Goal: Transaction & Acquisition: Purchase product/service

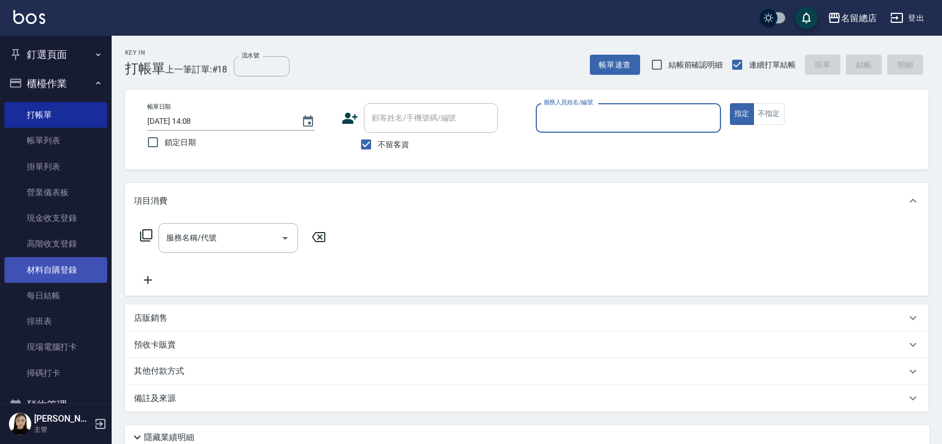
click at [45, 277] on link "材料自購登錄" at bounding box center [55, 270] width 103 height 26
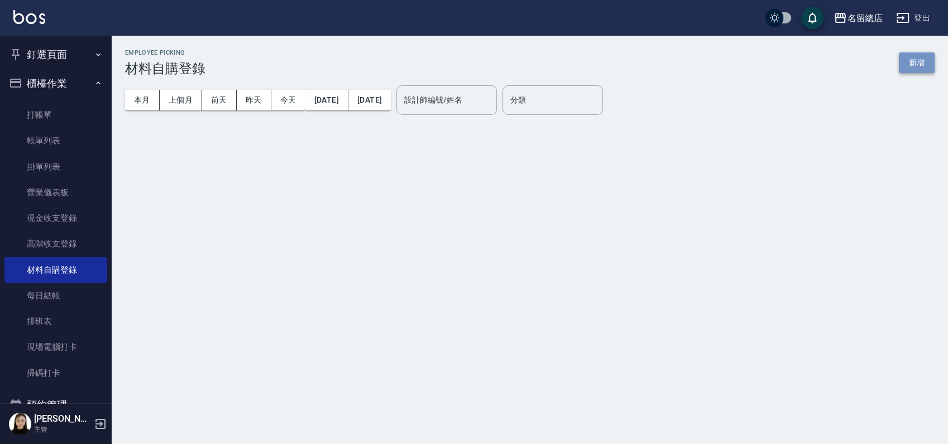
click at [917, 64] on button "新增" at bounding box center [917, 62] width 36 height 21
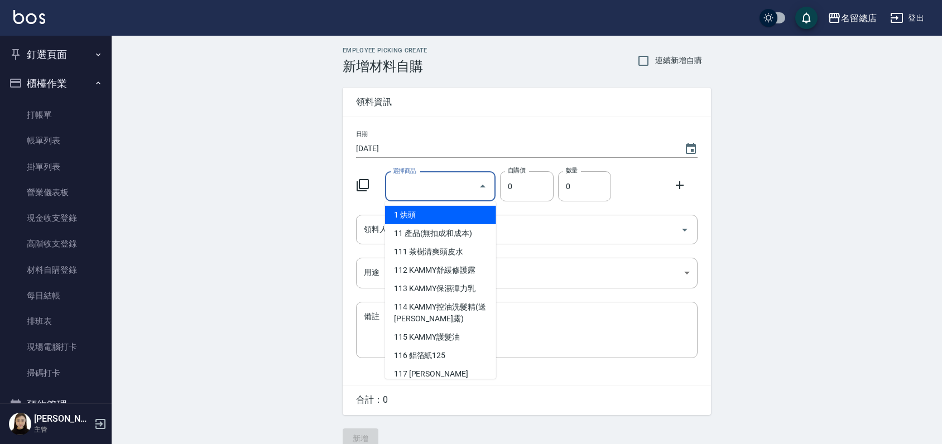
click at [429, 188] on input "選擇商品" at bounding box center [432, 187] width 84 height 20
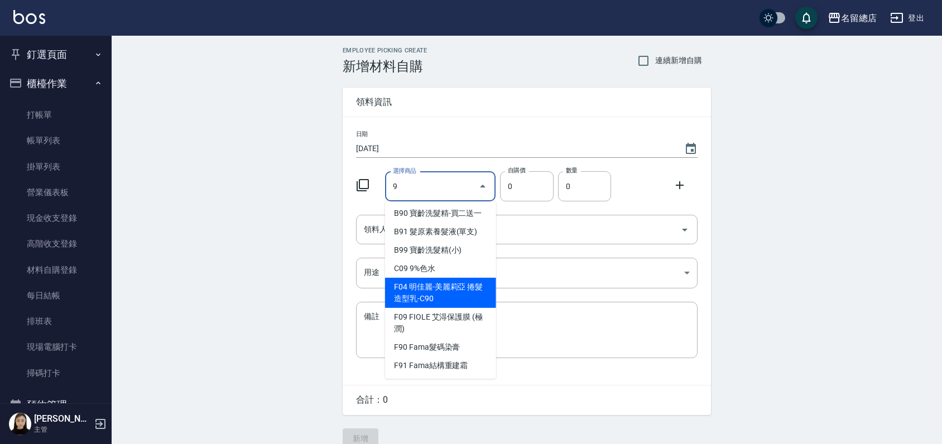
scroll to position [124, 0]
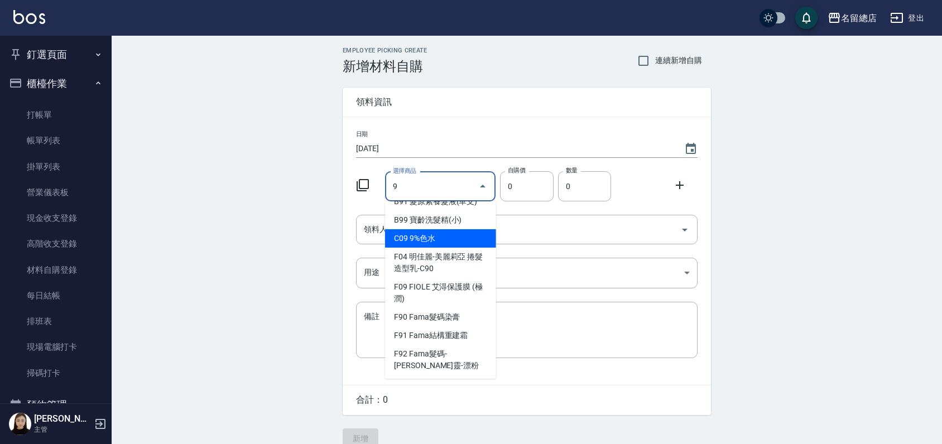
click at [420, 248] on li "C09 9%色水" at bounding box center [440, 238] width 111 height 18
type input "9%色水"
type input "105"
type input "1"
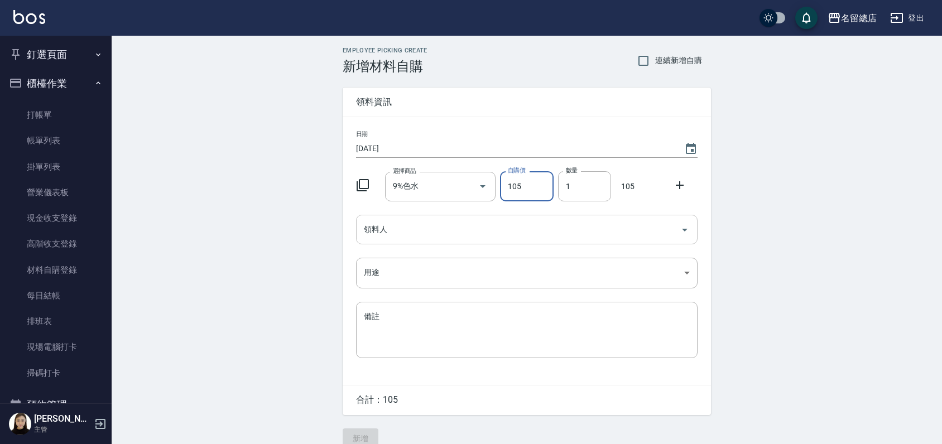
click at [421, 241] on div "領料人" at bounding box center [527, 230] width 342 height 30
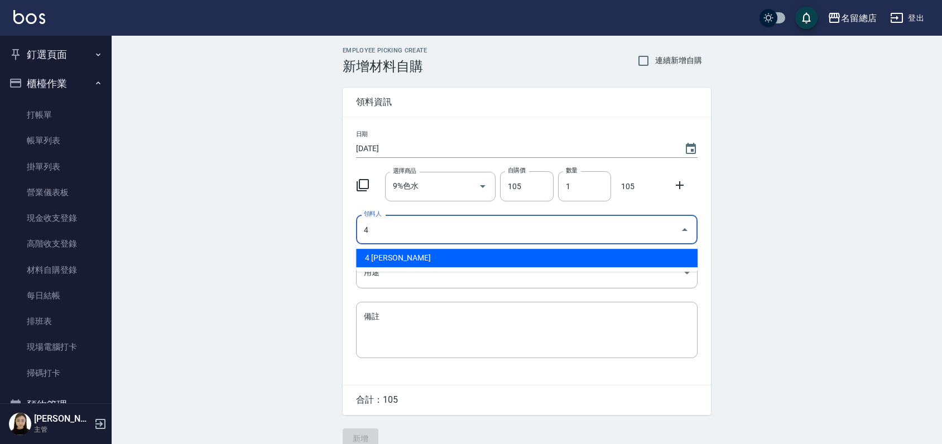
click at [469, 256] on li "4 [PERSON_NAME]" at bounding box center [527, 258] width 342 height 18
type input "4 [PERSON_NAME]"
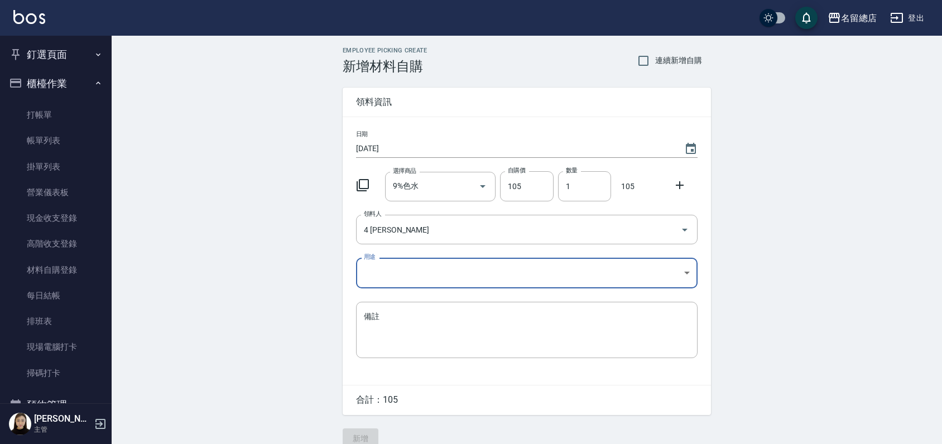
click at [464, 272] on body "名留總店 登出 釘選頁面 打帳單 帳單列表 材料自購登錄 現金收支登錄 店家日報表 商品列表 櫃檯作業 打帳單 帳單列表 掛單列表 營業儀表板 現金收支登錄 …" at bounding box center [471, 230] width 942 height 460
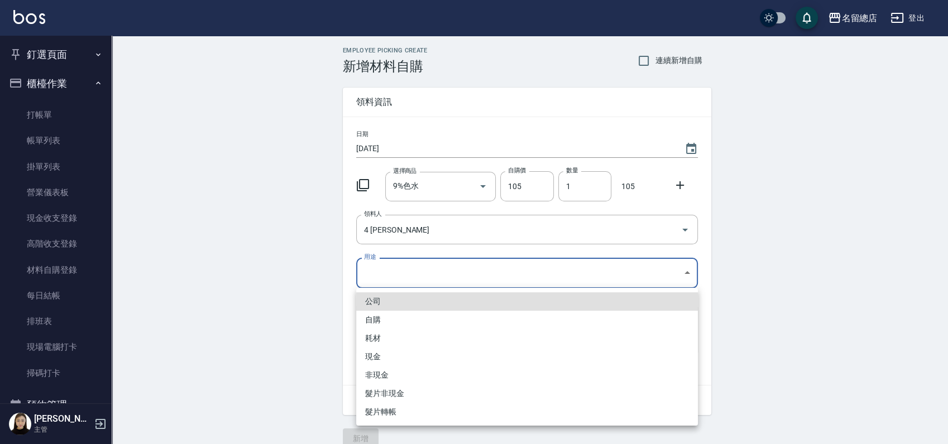
click at [391, 324] on li "自購" at bounding box center [527, 320] width 342 height 18
type input "自購"
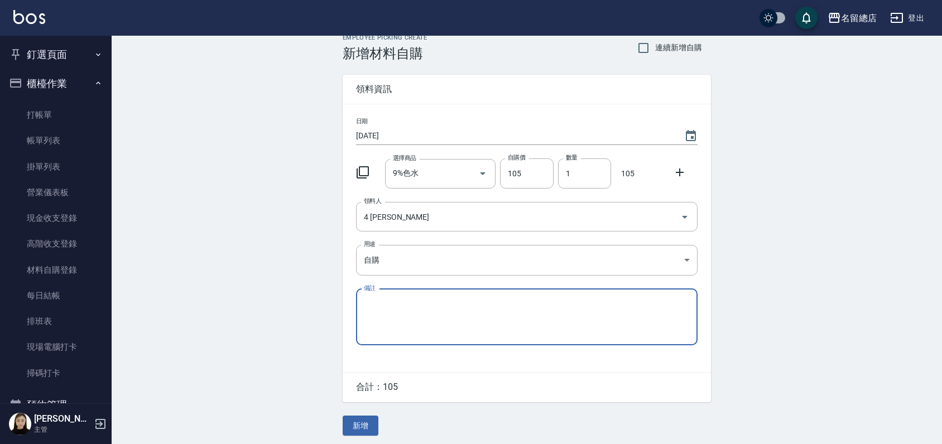
scroll to position [17, 0]
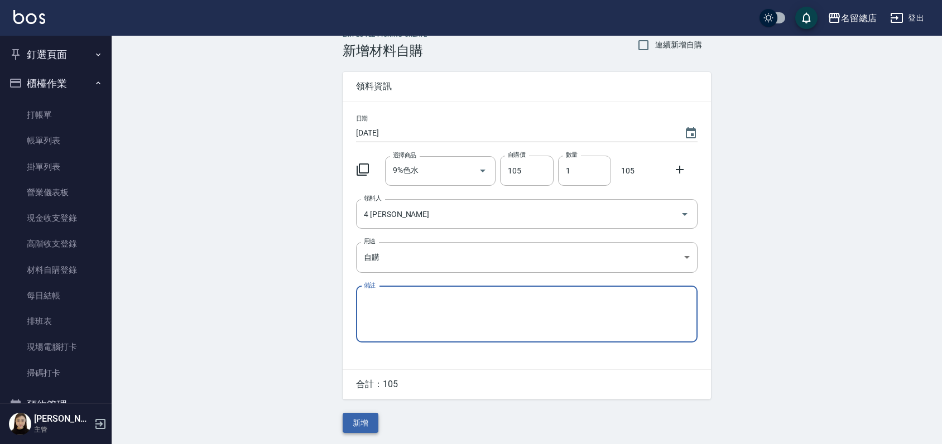
click at [359, 425] on button "新增" at bounding box center [361, 423] width 36 height 21
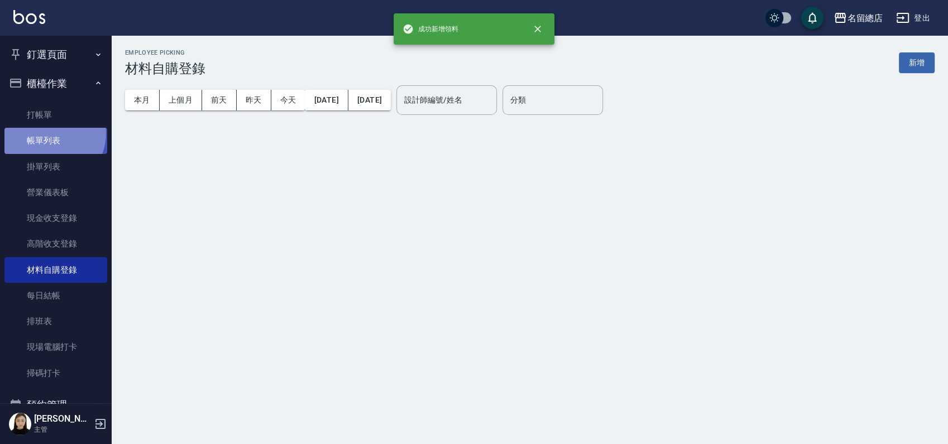
click at [49, 133] on link "帳單列表" at bounding box center [55, 141] width 103 height 26
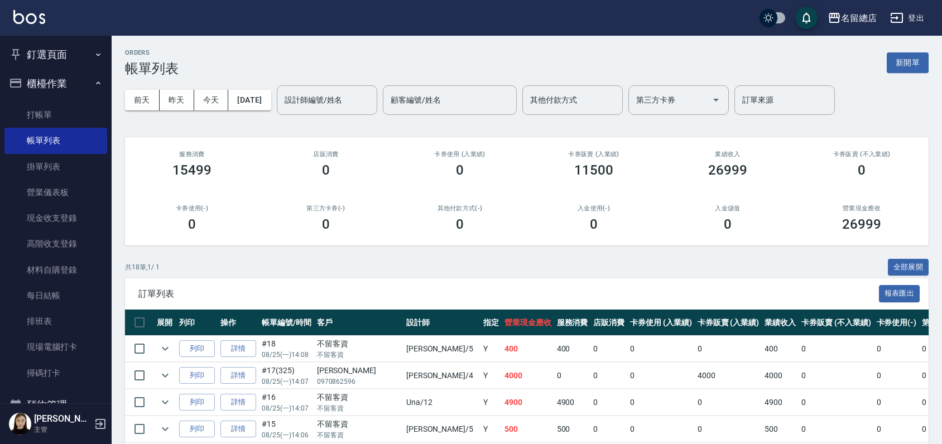
click at [62, 43] on button "釘選頁面" at bounding box center [55, 54] width 103 height 29
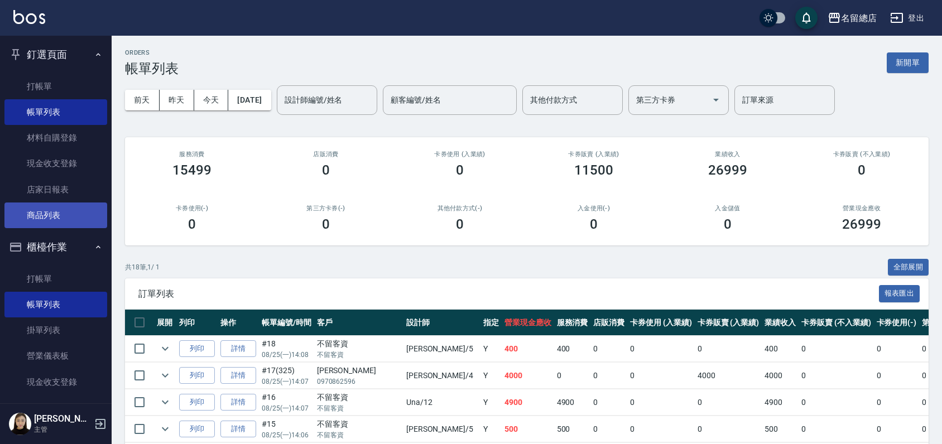
click at [54, 213] on link "商品列表" at bounding box center [55, 216] width 103 height 26
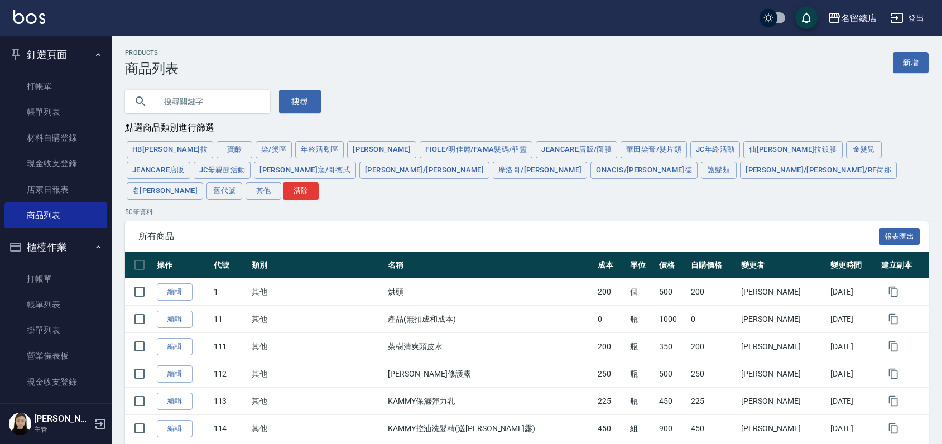
click at [183, 94] on input "text" at bounding box center [208, 102] width 105 height 30
type input "F"
type input "去脂"
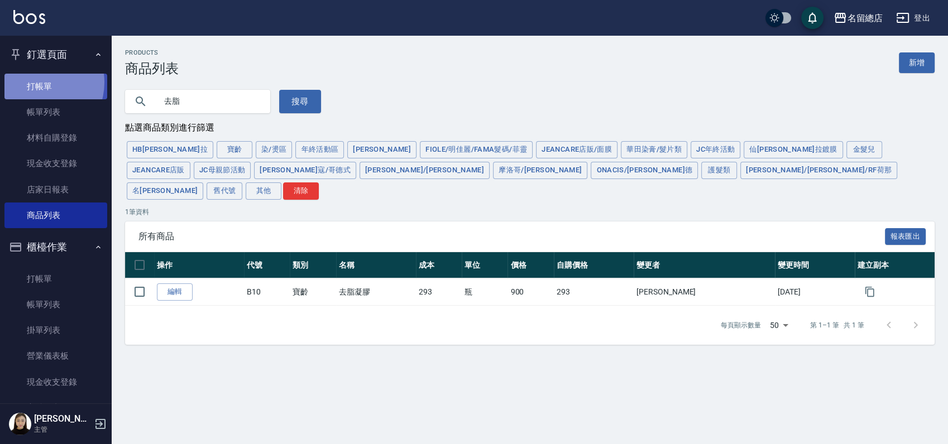
click at [35, 82] on link "打帳單" at bounding box center [55, 87] width 103 height 26
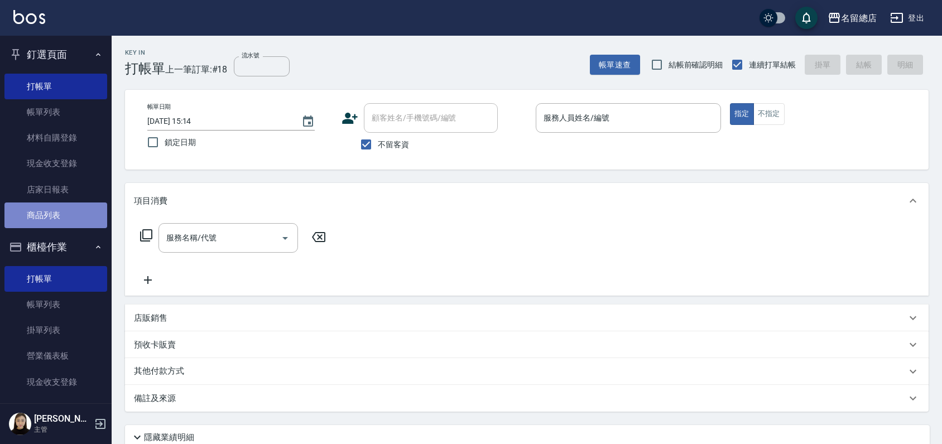
click at [55, 219] on link "商品列表" at bounding box center [55, 216] width 103 height 26
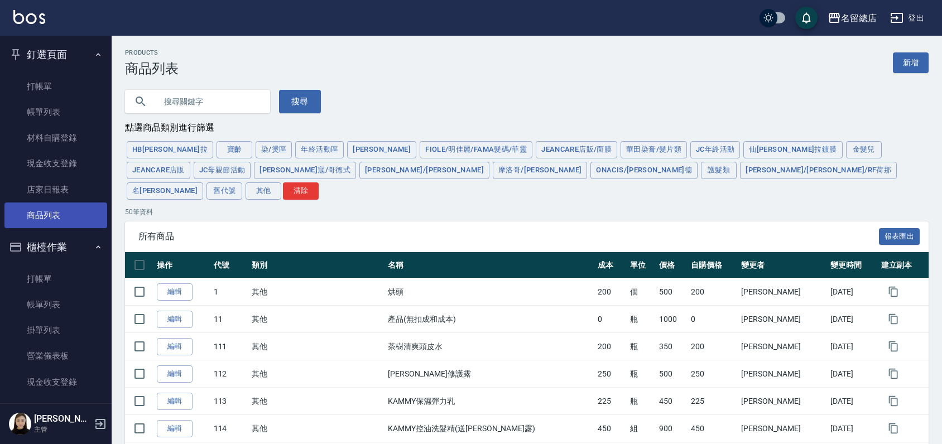
click at [55, 219] on link "商品列表" at bounding box center [55, 216] width 103 height 26
drag, startPoint x: 199, startPoint y: 93, endPoint x: 212, endPoint y: 101, distance: 15.5
click at [201, 93] on input "text" at bounding box center [208, 102] width 105 height 30
type input "1%"
click at [300, 106] on button "搜尋" at bounding box center [300, 101] width 42 height 23
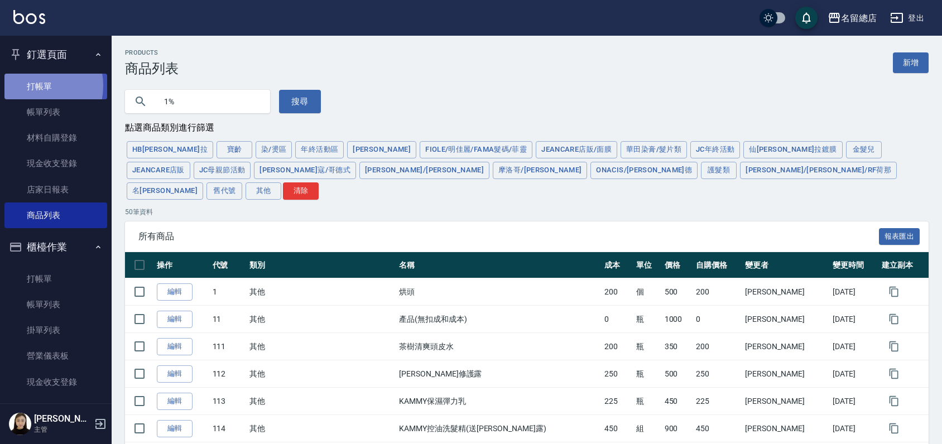
click at [31, 85] on link "打帳單" at bounding box center [55, 87] width 103 height 26
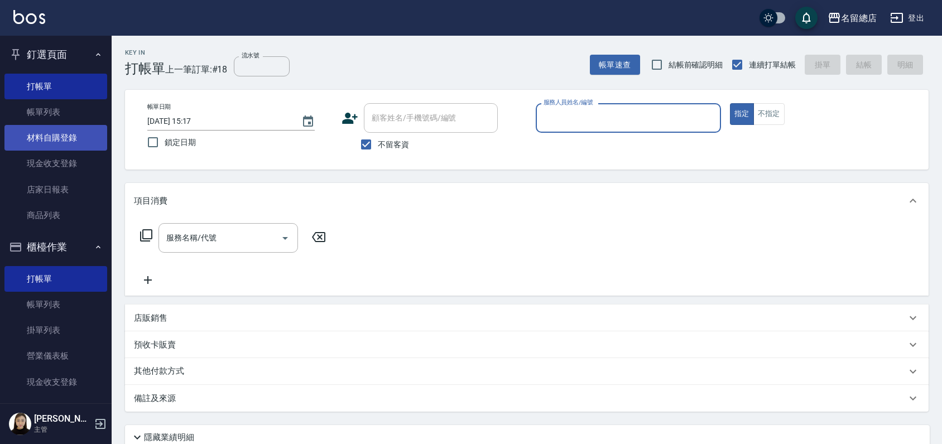
click at [72, 148] on link "材料自購登錄" at bounding box center [55, 138] width 103 height 26
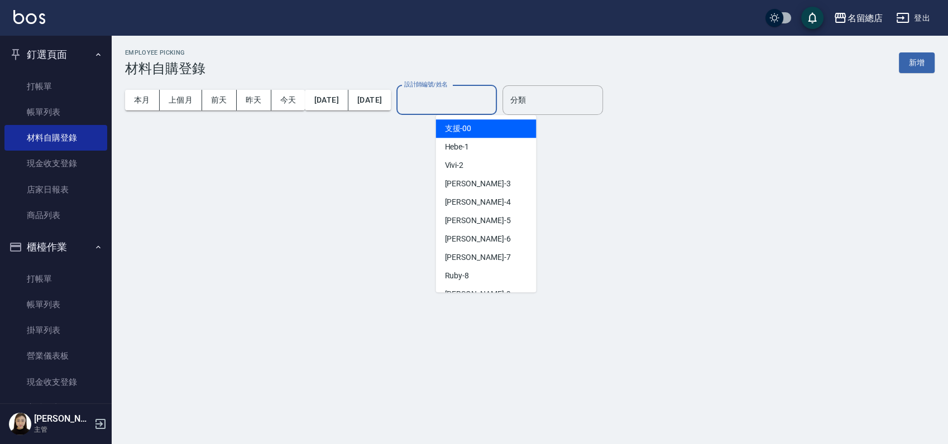
click at [456, 102] on input "設計師編號/姓名" at bounding box center [446, 100] width 90 height 20
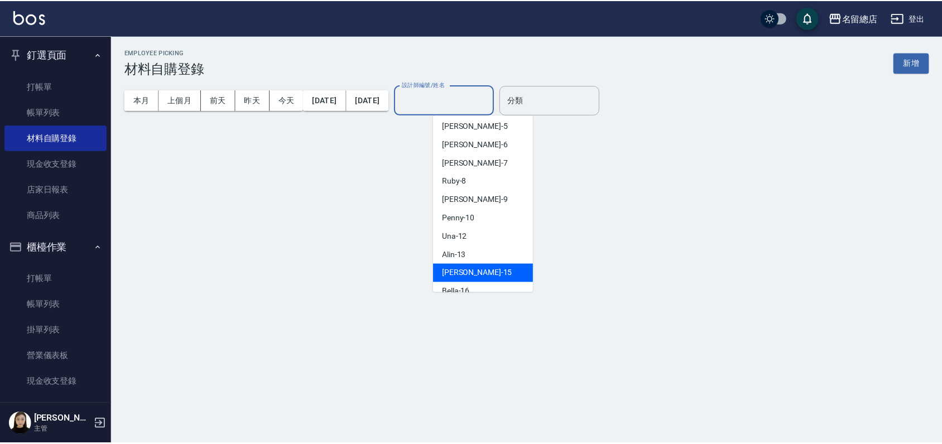
scroll to position [186, 0]
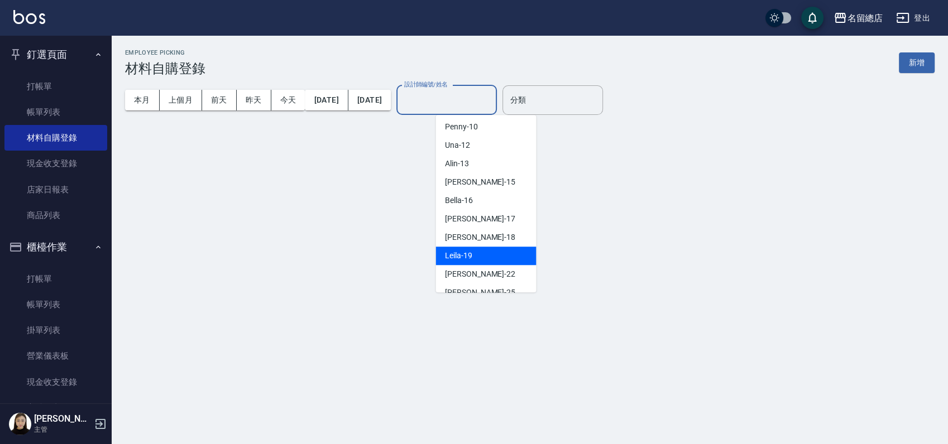
click at [500, 251] on div "Leila -19" at bounding box center [485, 256] width 100 height 18
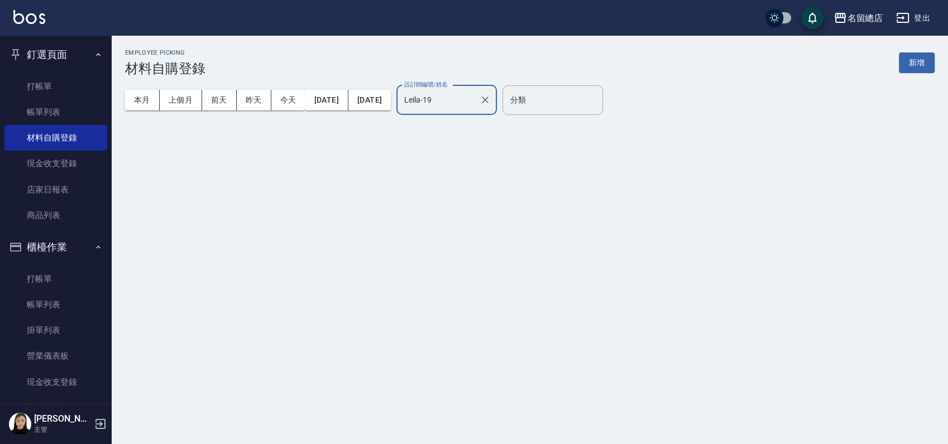
type input "Leila-19"
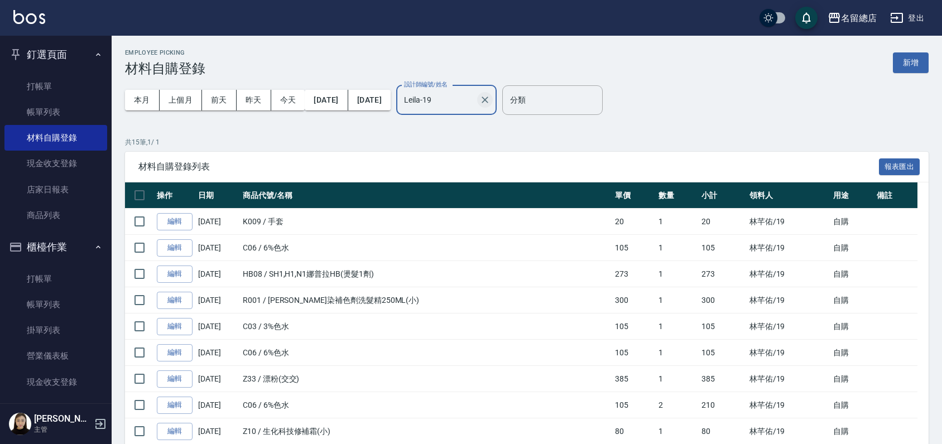
click at [491, 97] on icon "Clear" at bounding box center [485, 99] width 11 height 11
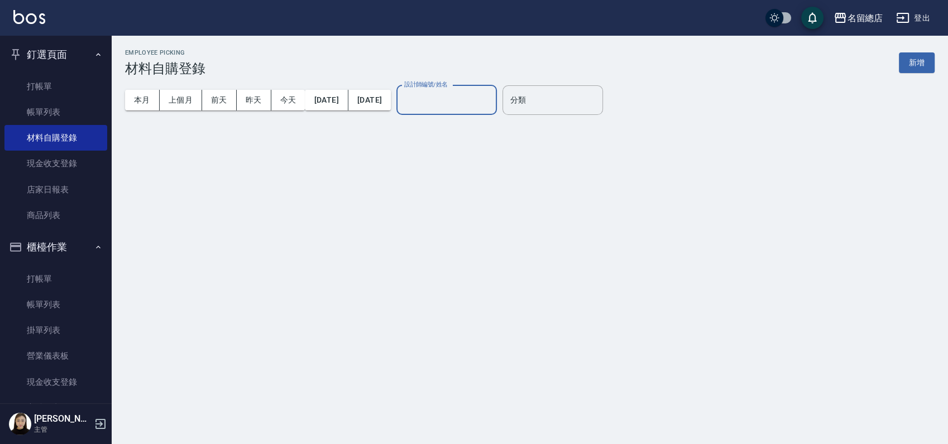
click at [478, 103] on input "設計師編號/姓名" at bounding box center [446, 100] width 90 height 20
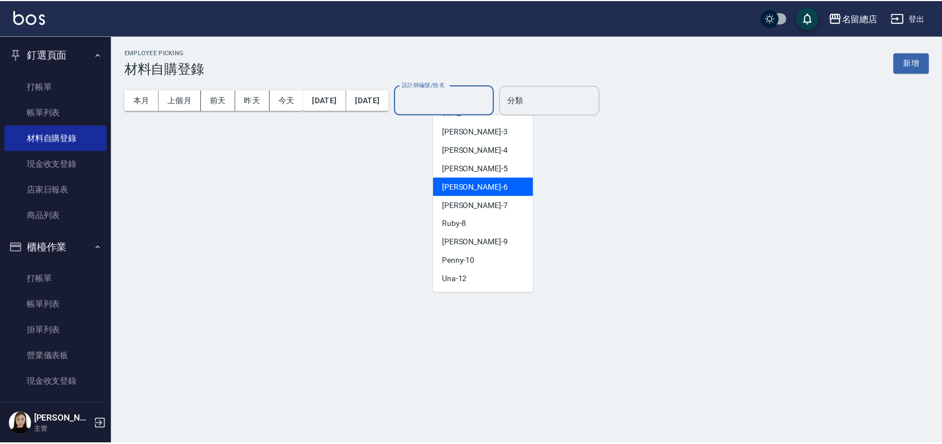
scroll to position [124, 0]
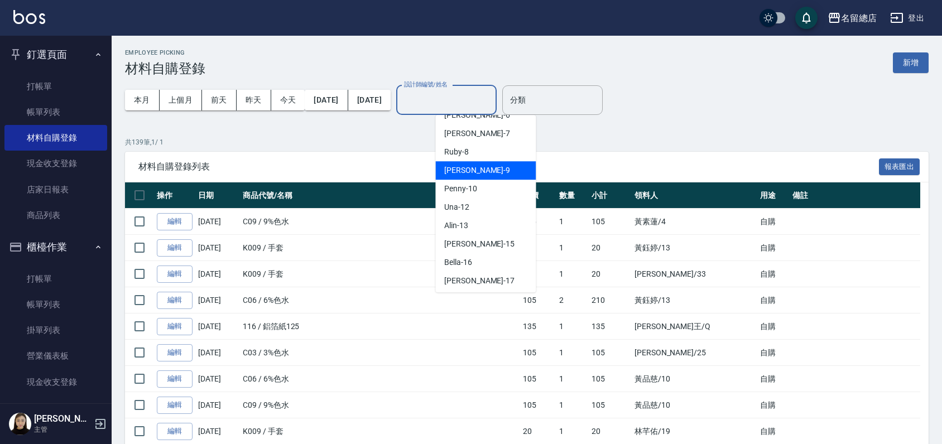
click at [464, 161] on div "[PERSON_NAME] -9" at bounding box center [485, 170] width 100 height 18
type input "[PERSON_NAME]-9"
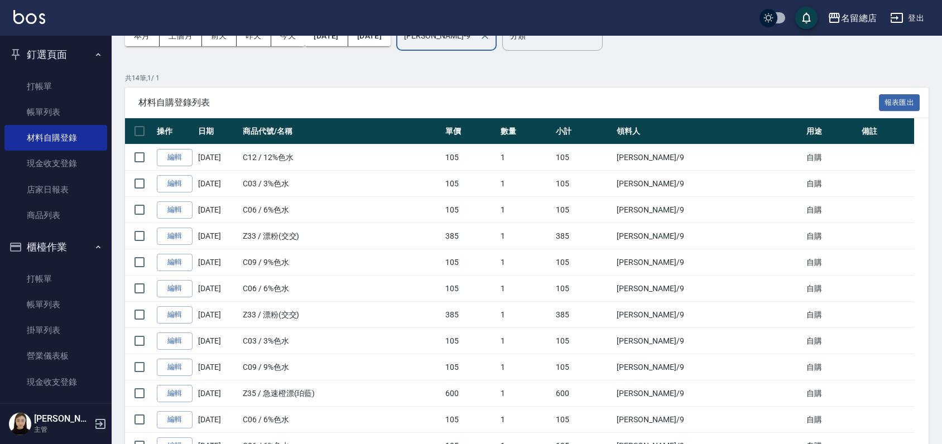
scroll to position [0, 0]
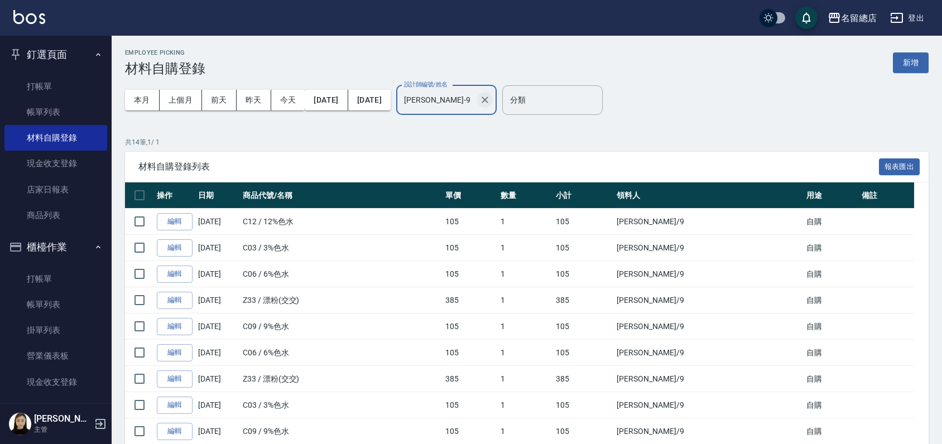
click at [491, 96] on icon "Clear" at bounding box center [485, 99] width 11 height 11
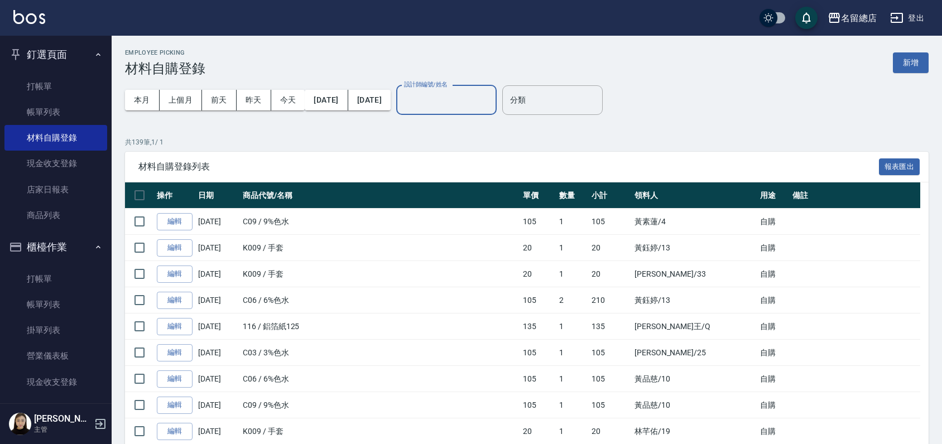
click at [492, 107] on input "設計師編號/姓名" at bounding box center [446, 100] width 90 height 20
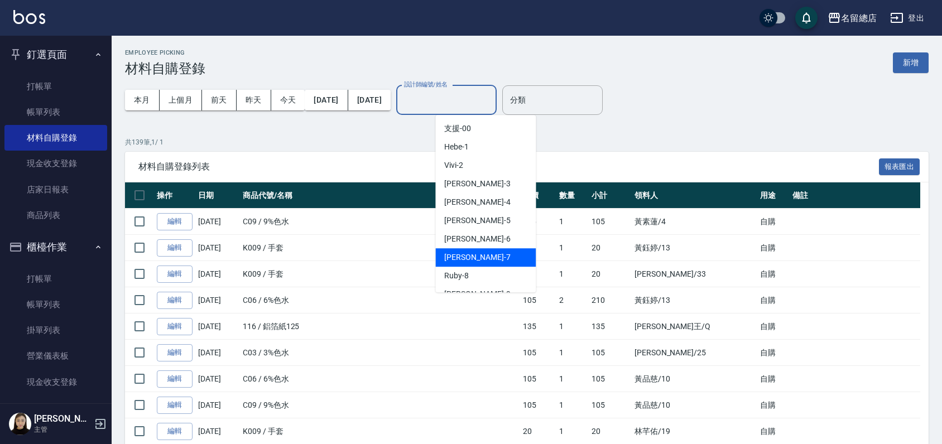
click at [473, 258] on div "Mick -7" at bounding box center [485, 257] width 100 height 18
type input "Mick-7"
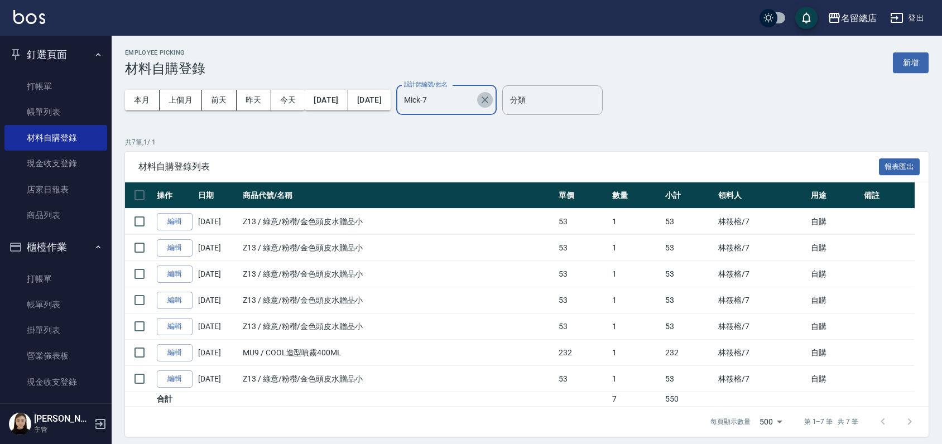
drag, startPoint x: 526, startPoint y: 99, endPoint x: 525, endPoint y: 104, distance: 5.8
click at [491, 100] on icon "Clear" at bounding box center [485, 99] width 11 height 11
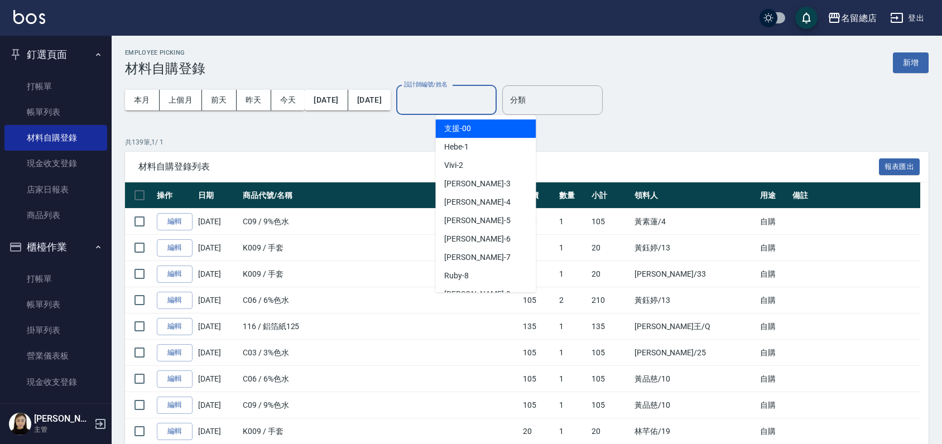
click at [492, 106] on input "設計師編號/姓名" at bounding box center [446, 100] width 90 height 20
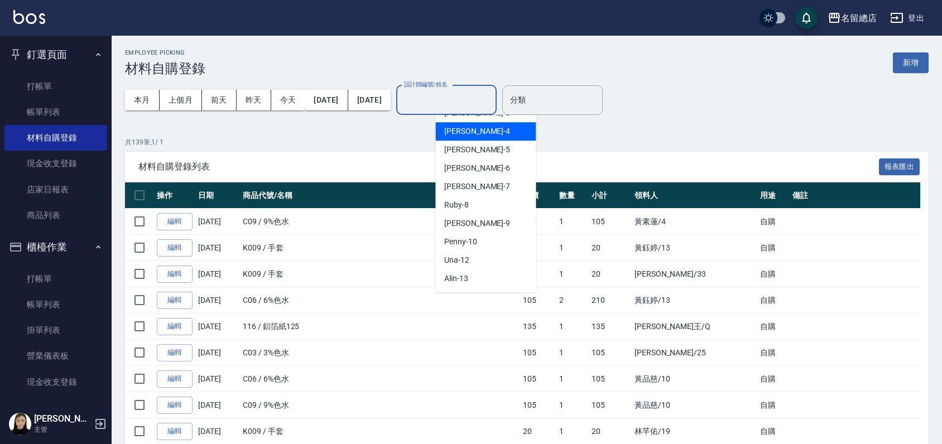
scroll to position [124, 0]
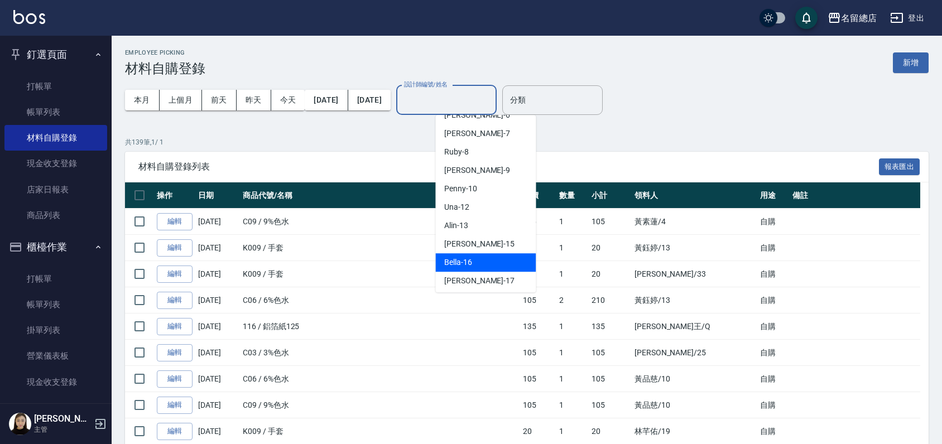
click at [459, 257] on span "Bella -16" at bounding box center [458, 263] width 28 height 12
type input "Bella-16"
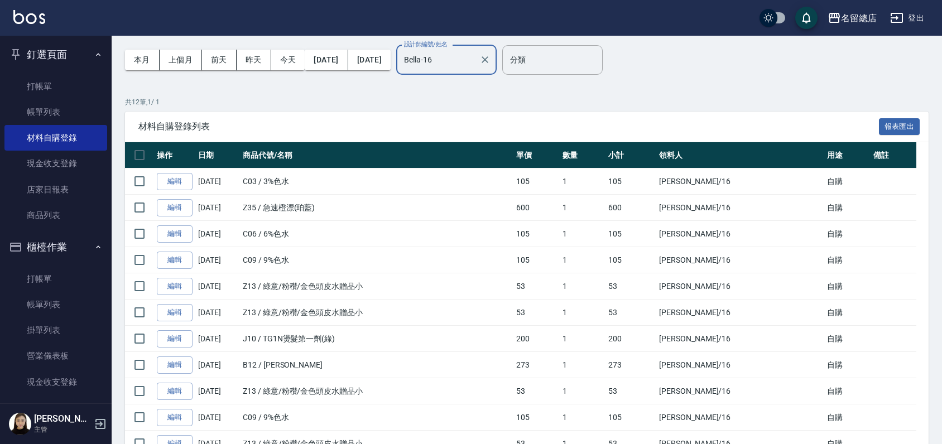
scroll to position [0, 0]
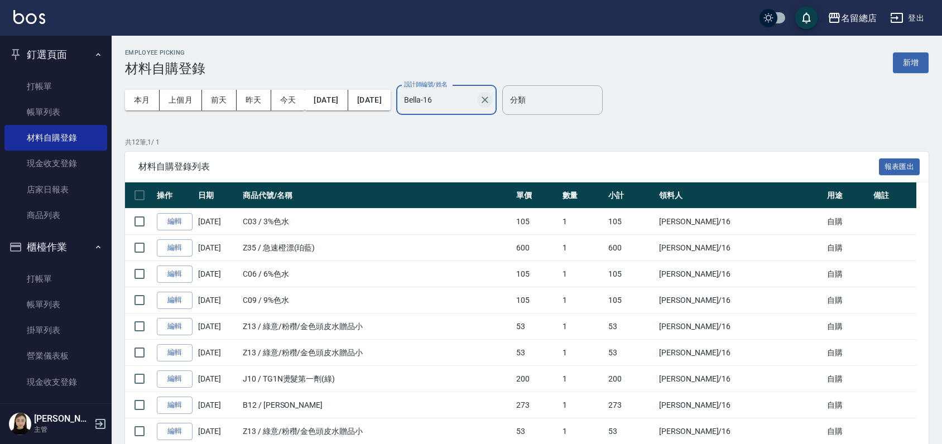
click at [492, 92] on div at bounding box center [484, 100] width 15 height 30
click at [491, 96] on icon "Clear" at bounding box center [485, 99] width 11 height 11
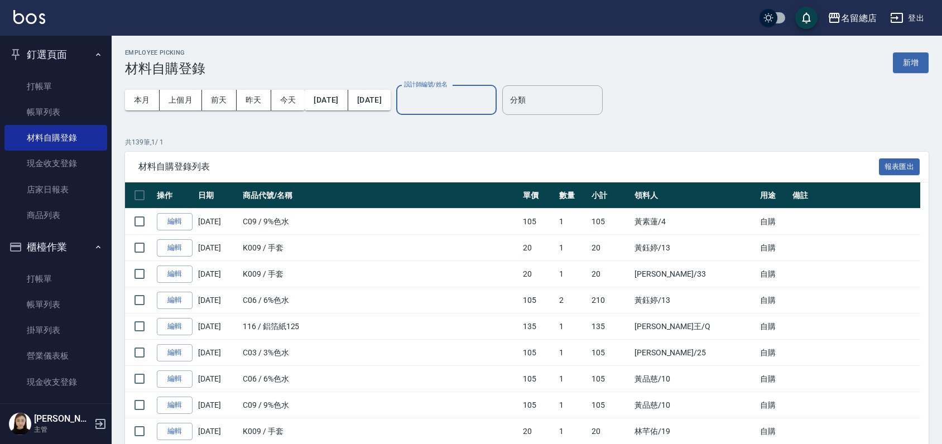
click at [492, 100] on input "設計師編號/姓名" at bounding box center [446, 100] width 90 height 20
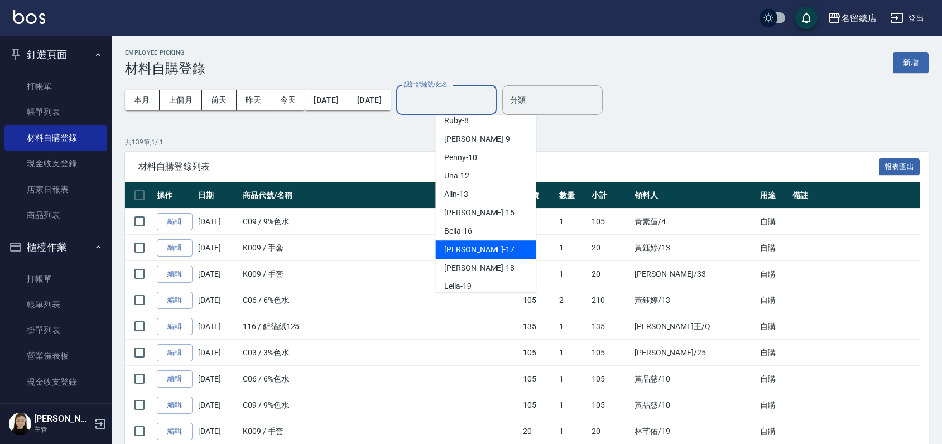
scroll to position [124, 0]
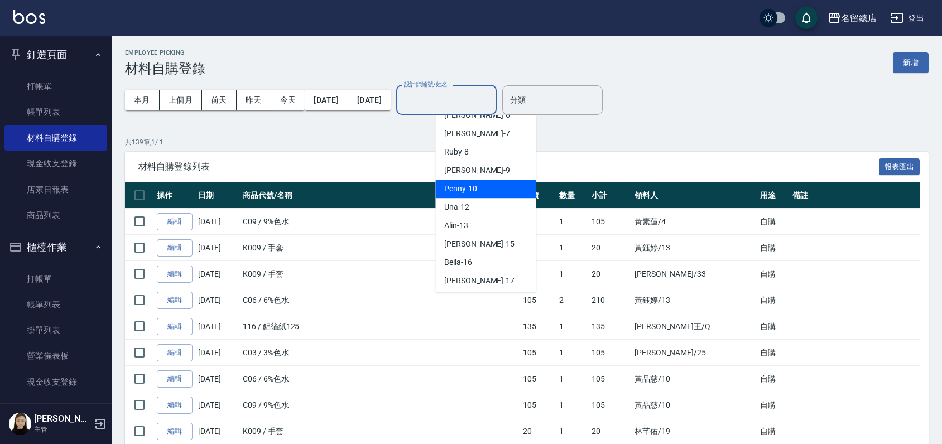
click at [477, 181] on div "Penny -10" at bounding box center [485, 189] width 100 height 18
type input "Penny-10"
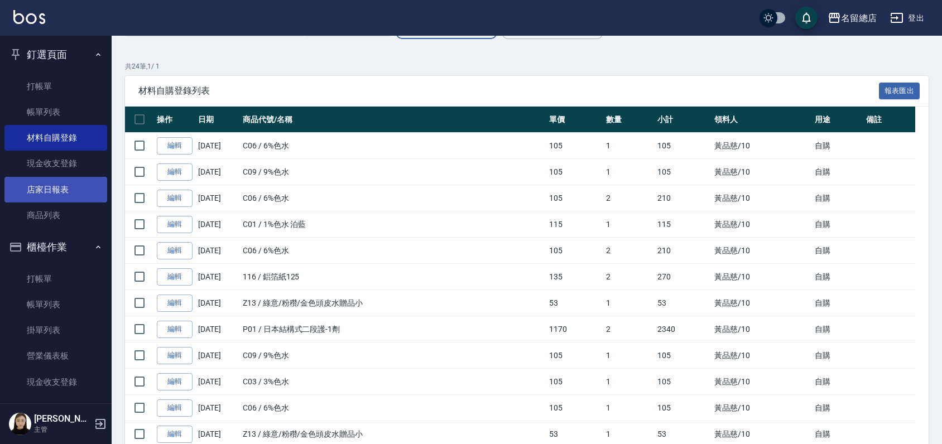
scroll to position [0, 0]
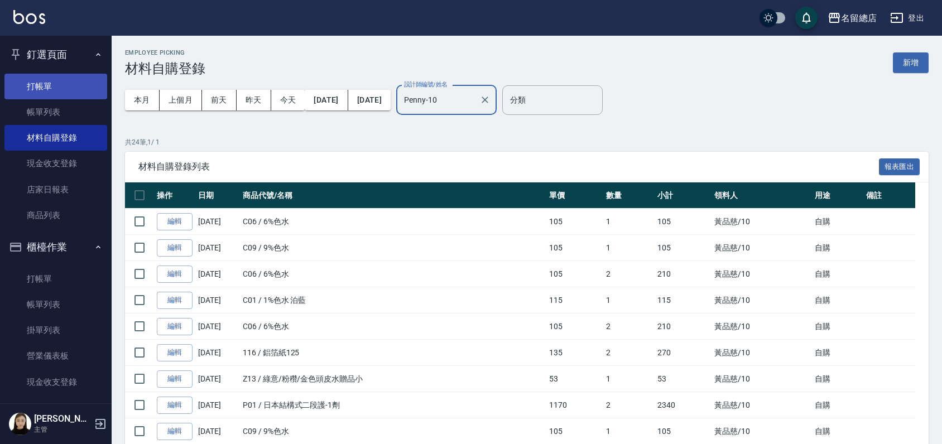
click at [49, 83] on link "打帳單" at bounding box center [55, 87] width 103 height 26
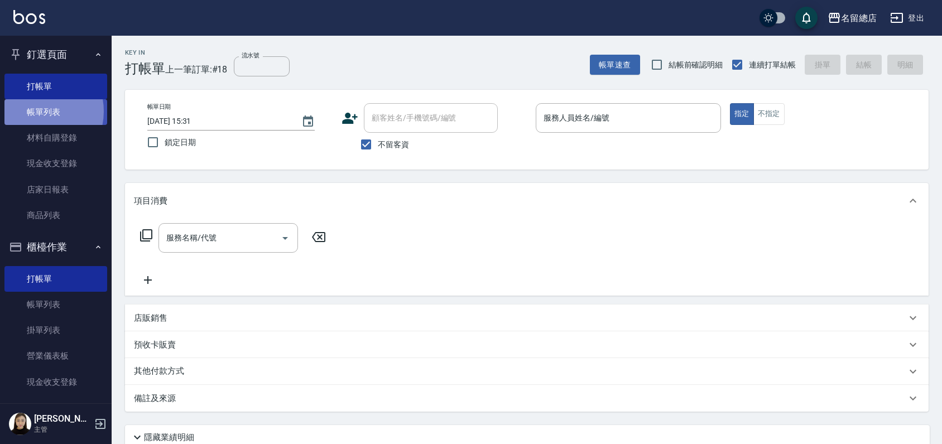
click at [35, 112] on link "帳單列表" at bounding box center [55, 112] width 103 height 26
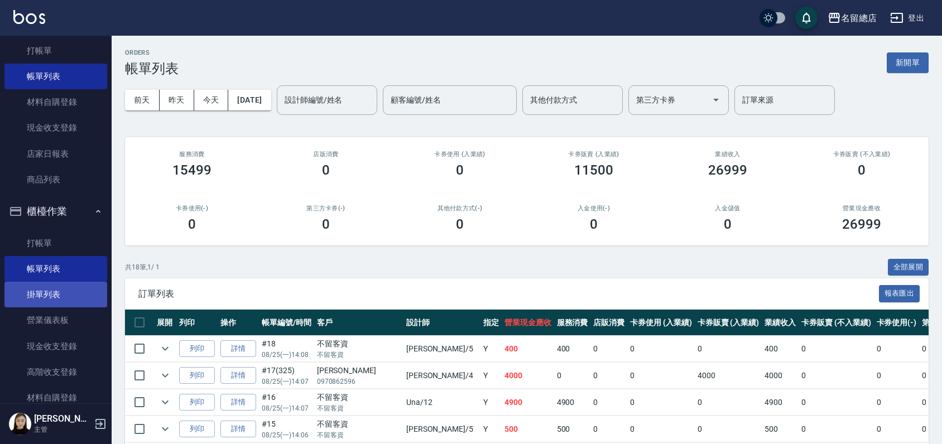
scroll to position [248, 0]
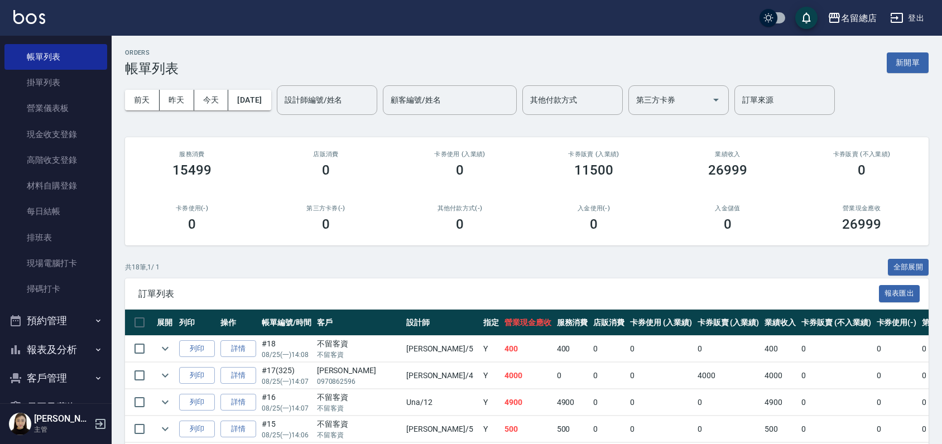
click at [49, 336] on button "報表及分析" at bounding box center [55, 349] width 103 height 29
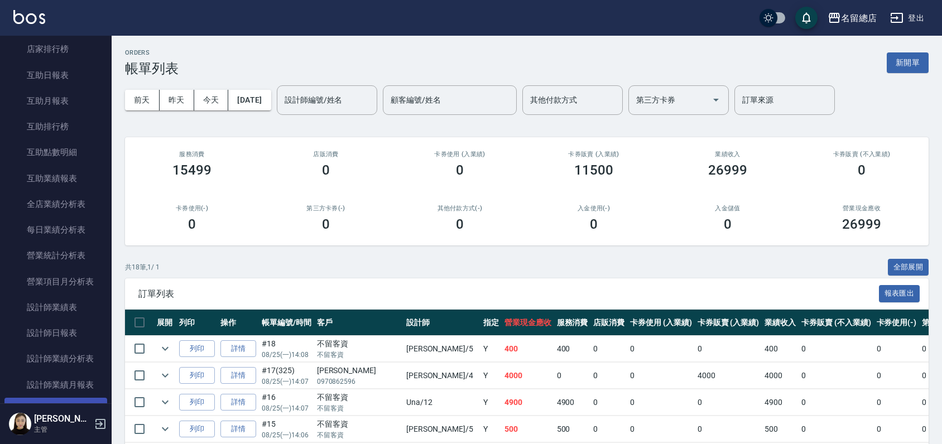
scroll to position [806, 0]
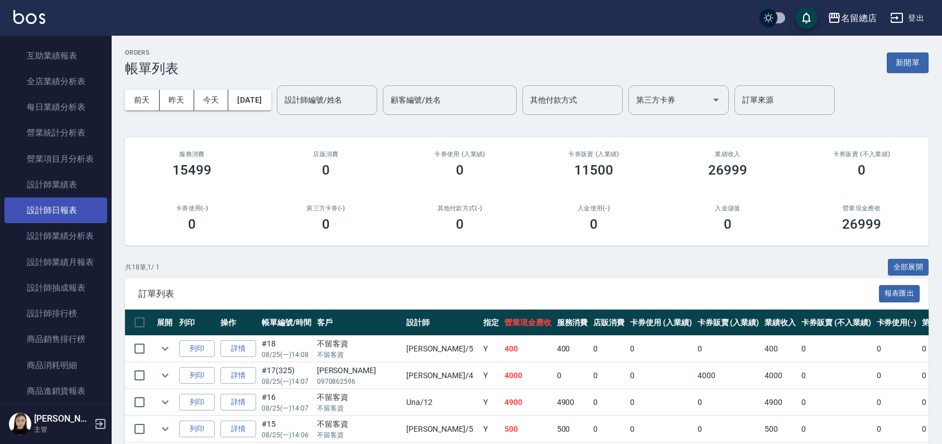
click at [68, 206] on link "設計師日報表" at bounding box center [55, 211] width 103 height 26
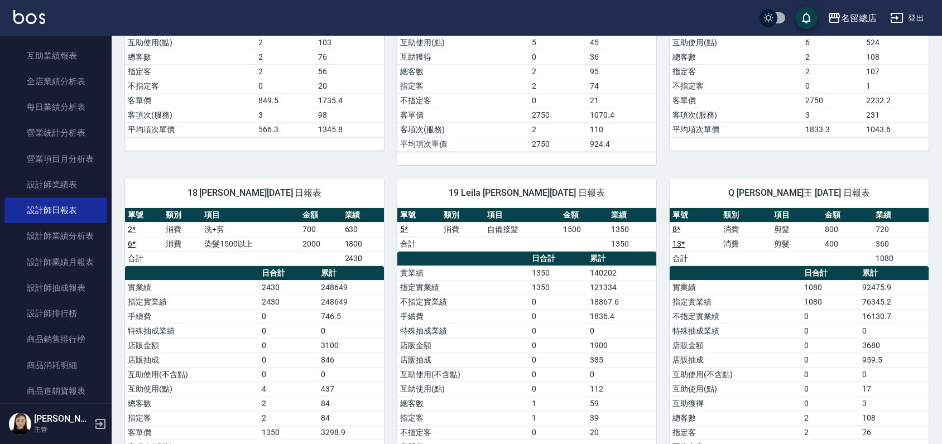
scroll to position [802, 0]
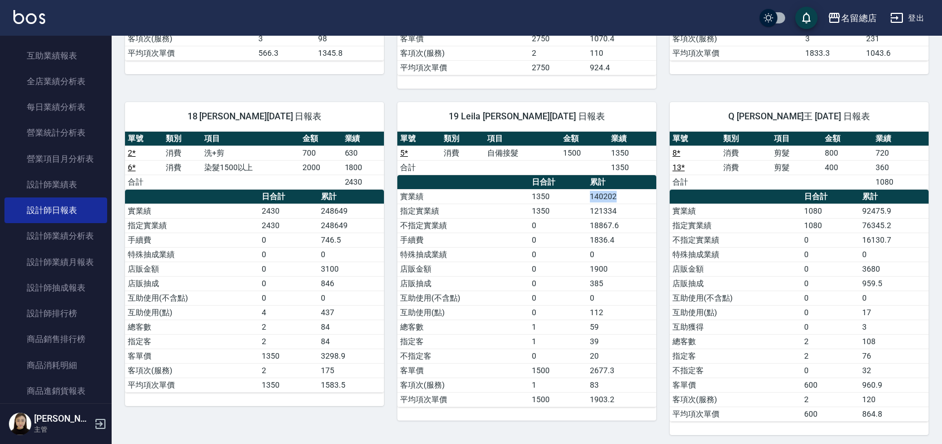
drag, startPoint x: 586, startPoint y: 194, endPoint x: 624, endPoint y: 190, distance: 38.7
click at [624, 190] on tr "實業績 1350 140202" at bounding box center [526, 196] width 259 height 15
drag, startPoint x: 624, startPoint y: 190, endPoint x: 632, endPoint y: 192, distance: 8.7
click at [632, 192] on td "140202" at bounding box center [621, 196] width 69 height 15
click at [582, 156] on td "1500" at bounding box center [584, 153] width 48 height 15
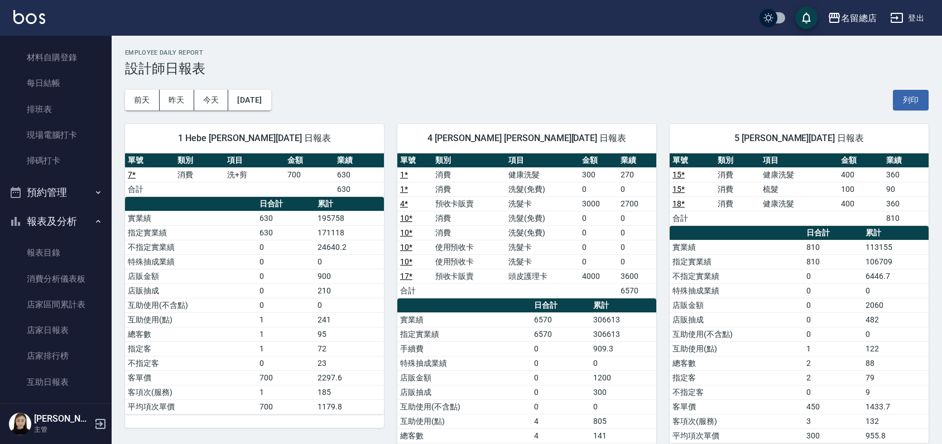
scroll to position [186, 0]
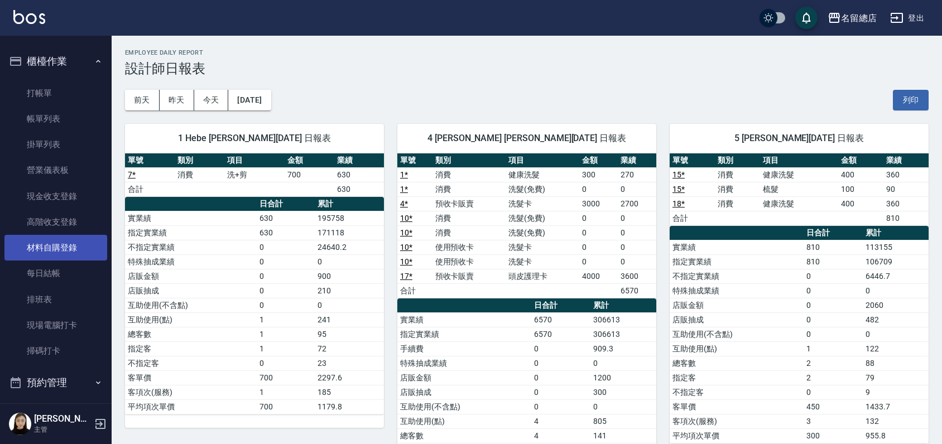
click at [45, 246] on link "材料自購登錄" at bounding box center [55, 248] width 103 height 26
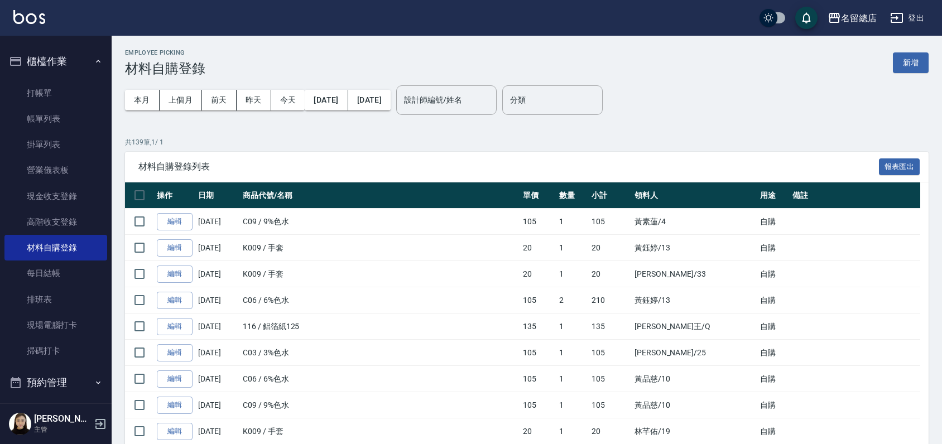
click at [919, 50] on div "Employee Picking 材料自購登錄 新增" at bounding box center [527, 62] width 804 height 27
click at [914, 59] on button "新增" at bounding box center [911, 62] width 36 height 21
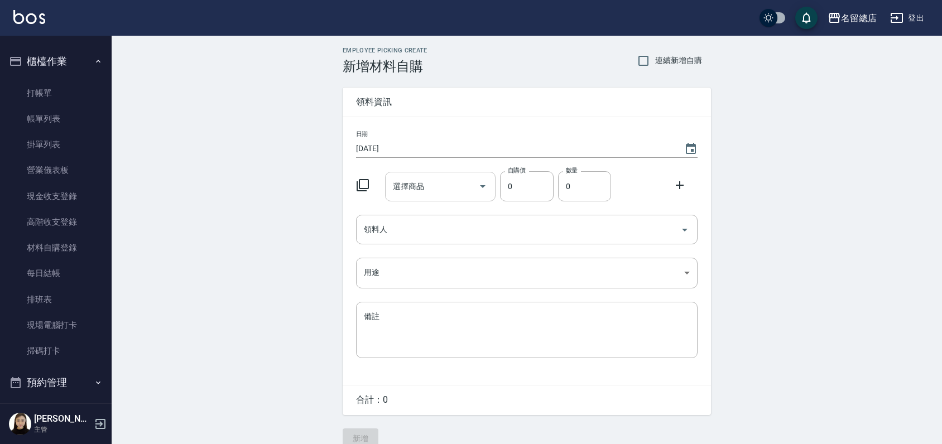
click at [418, 200] on div "選擇商品" at bounding box center [440, 187] width 111 height 30
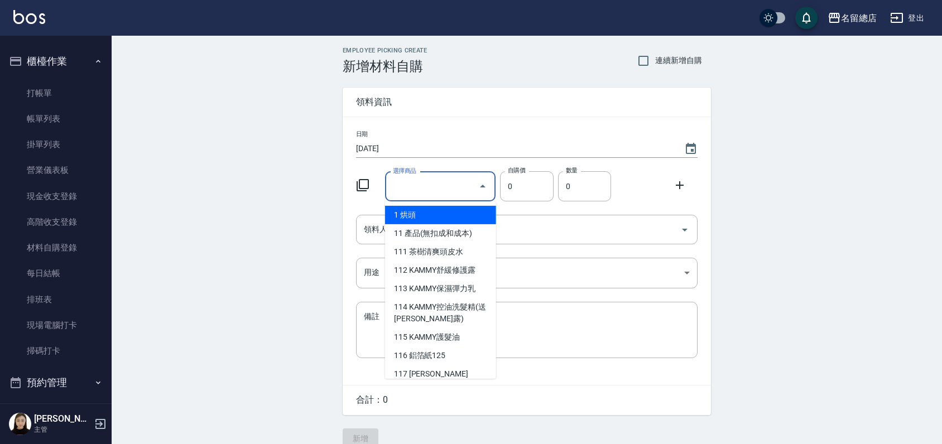
type input "9"
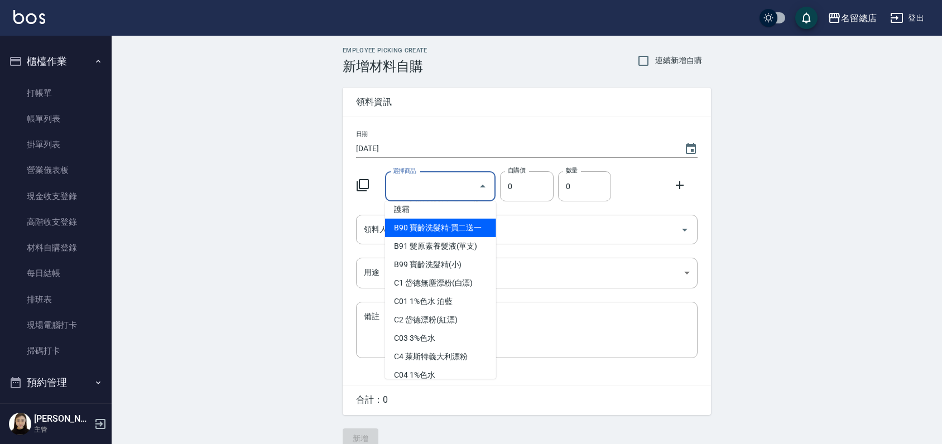
scroll to position [806, 0]
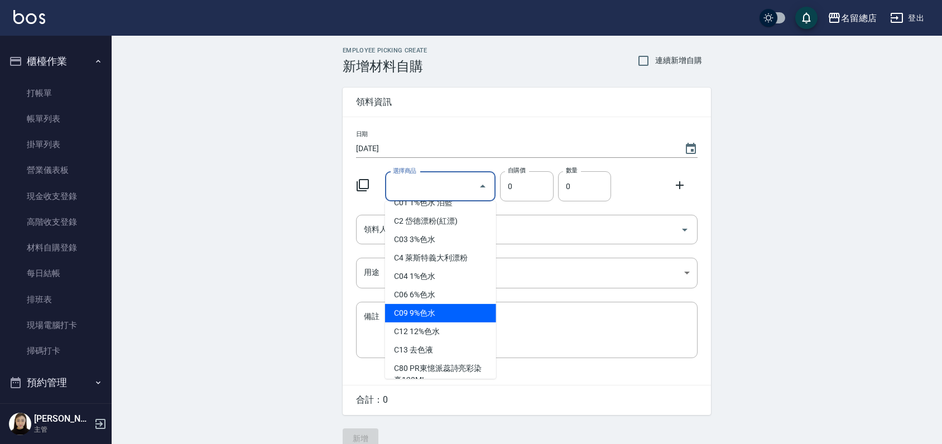
click at [427, 313] on li "C09 9%色水" at bounding box center [440, 313] width 111 height 18
type input "9%色水"
type input "105"
type input "1"
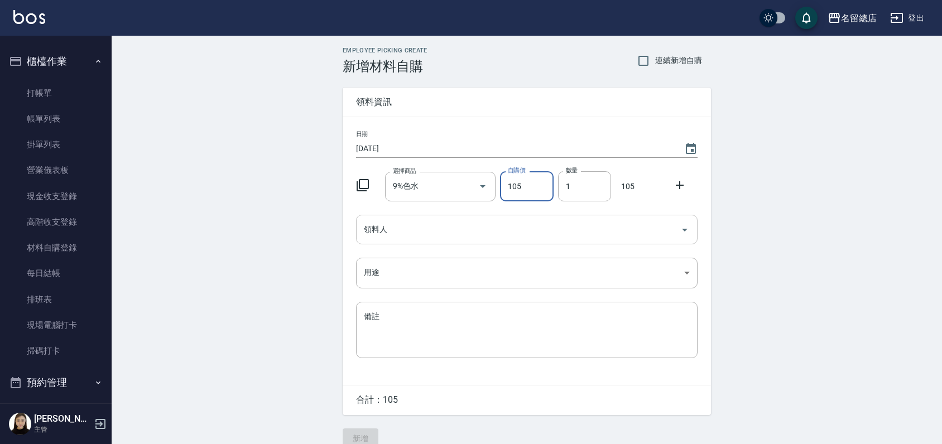
click at [513, 227] on input "領料人" at bounding box center [518, 230] width 315 height 20
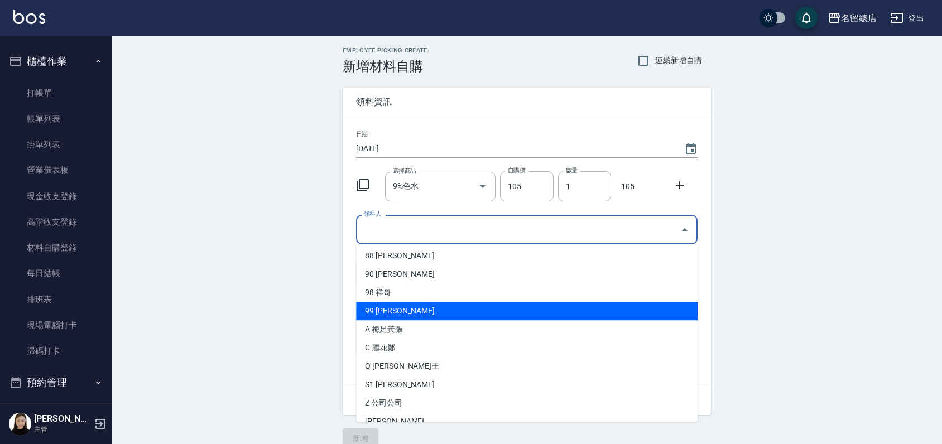
scroll to position [697, 0]
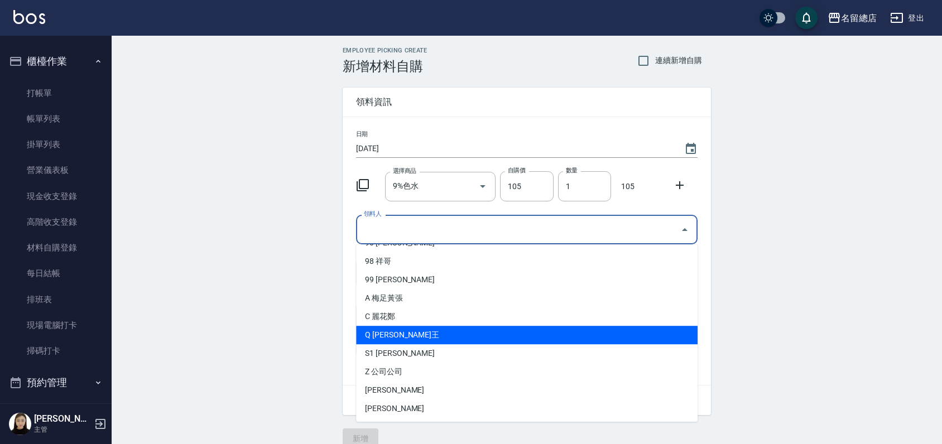
click at [389, 337] on li "Q [PERSON_NAME]王" at bounding box center [527, 335] width 342 height 18
type input "[PERSON_NAME]王"
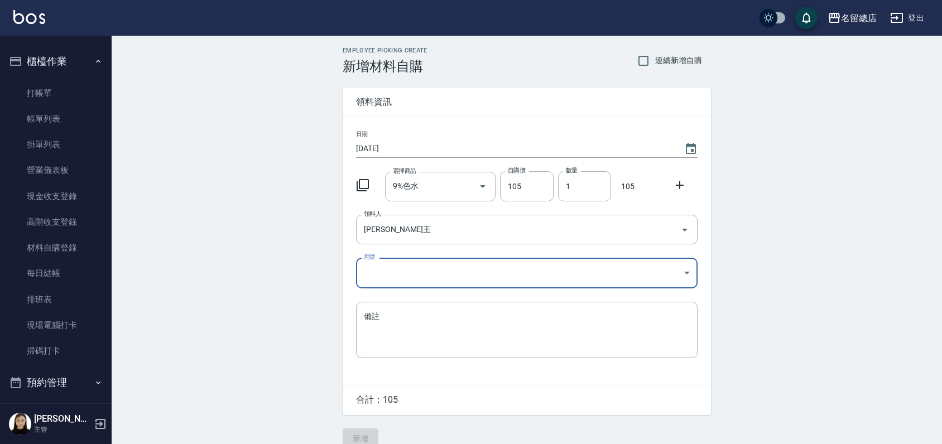
click at [418, 272] on body "名留總店 登出 釘選頁面 打帳單 帳單列表 材料自購登錄 現金收支登錄 店家日報表 商品列表 櫃檯作業 打帳單 帳單列表 掛單列表 營業儀表板 現金收支登錄 …" at bounding box center [471, 230] width 942 height 460
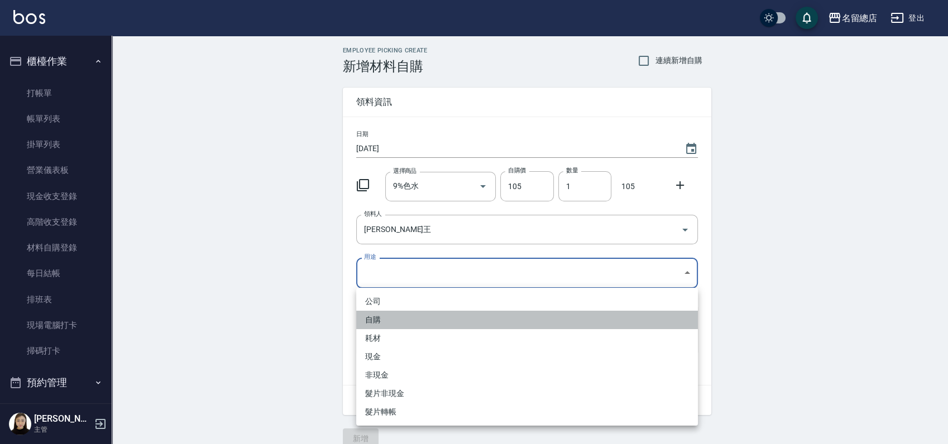
click at [402, 320] on li "自購" at bounding box center [527, 320] width 342 height 18
type input "自購"
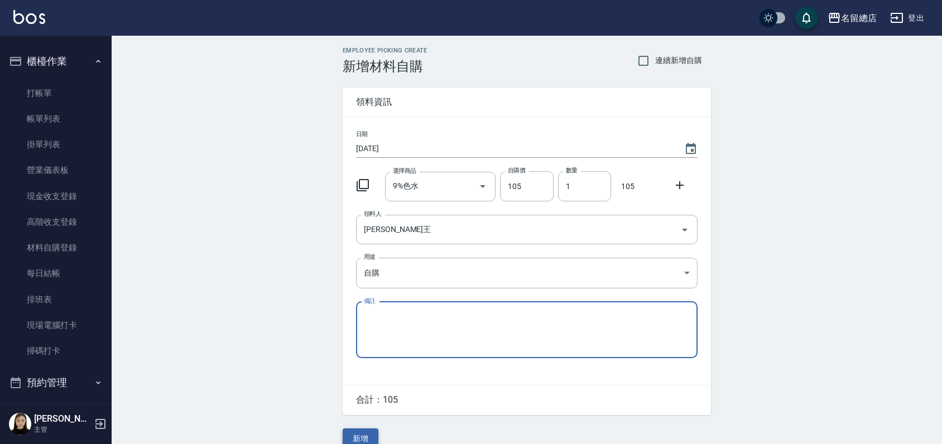
click at [357, 430] on button "新增" at bounding box center [361, 439] width 36 height 21
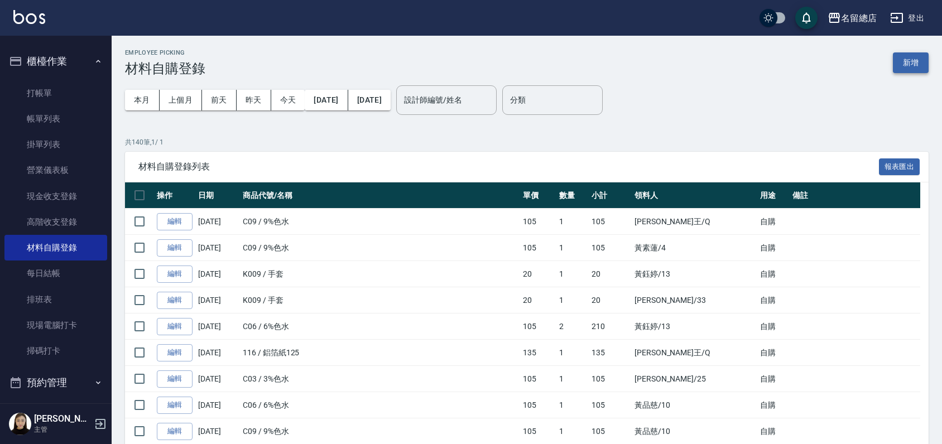
click at [914, 59] on button "新增" at bounding box center [911, 62] width 36 height 21
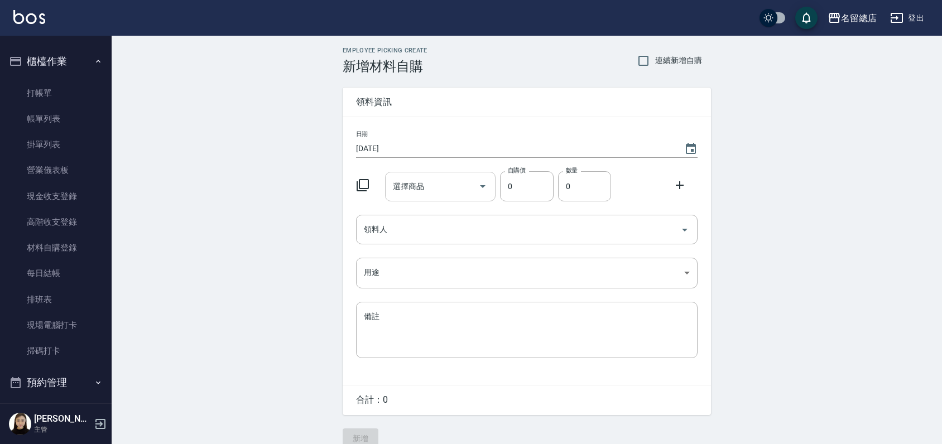
click at [441, 180] on input "選擇商品" at bounding box center [432, 187] width 84 height 20
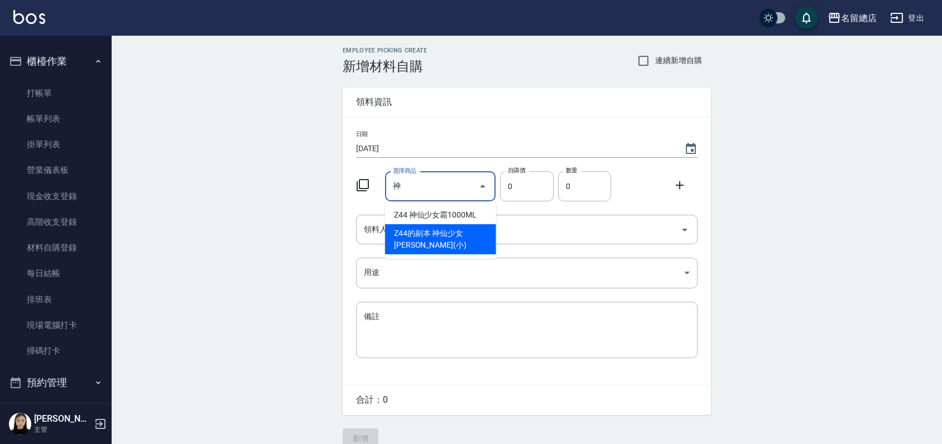
click at [430, 234] on li "Z44的副本 神仙少女[PERSON_NAME](小)" at bounding box center [440, 239] width 111 height 30
type input "神仙少女[PERSON_NAME](小)"
type input "30"
type input "1"
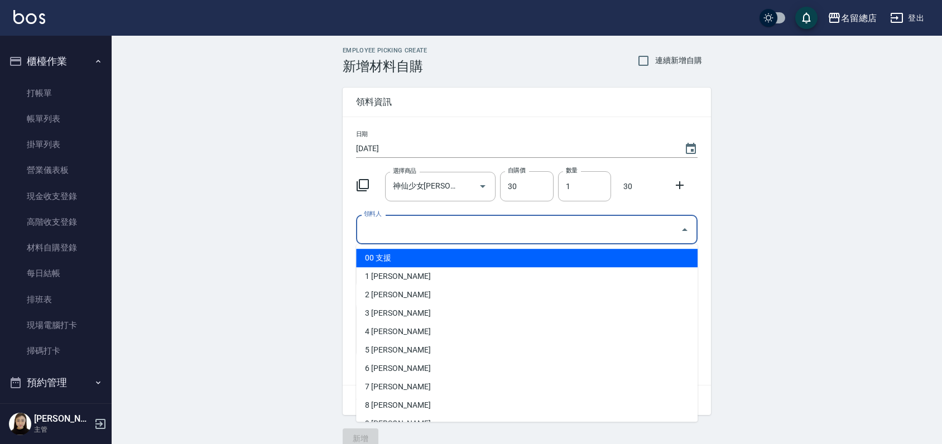
click at [504, 230] on input "領料人" at bounding box center [518, 230] width 315 height 20
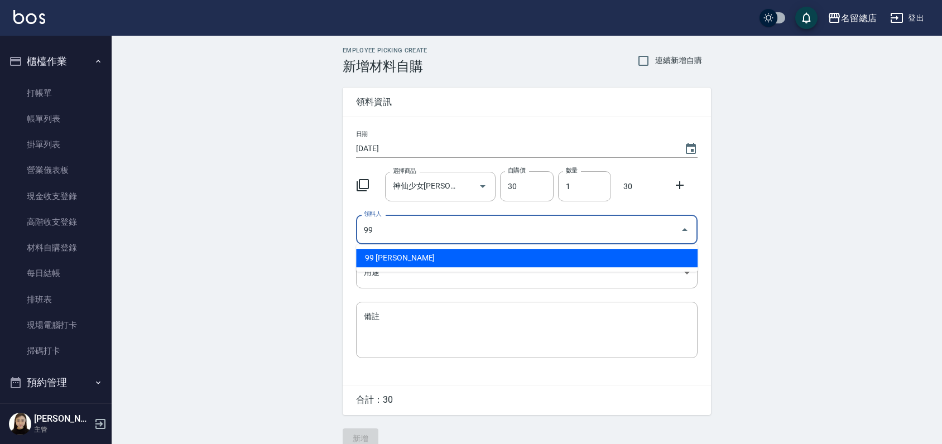
click at [377, 254] on li "99 [PERSON_NAME]" at bounding box center [527, 258] width 342 height 18
type input "99 [PERSON_NAME]"
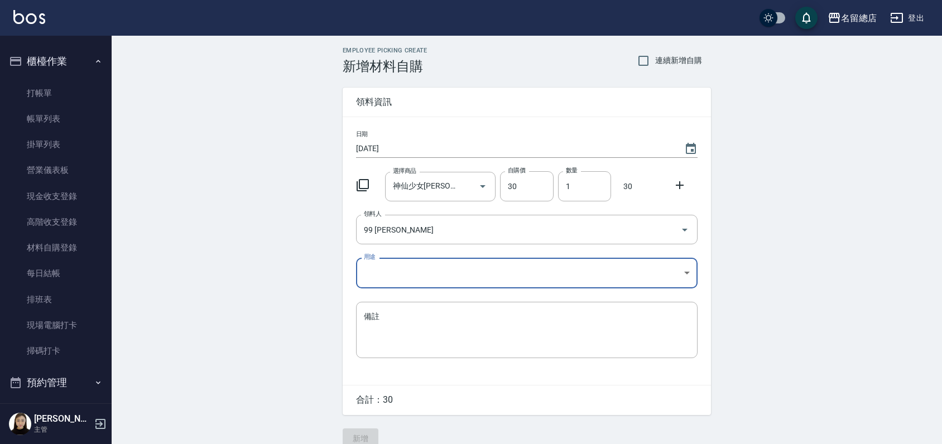
click at [378, 266] on body "名留總店 登出 釘選頁面 打帳單 帳單列表 材料自購登錄 現金收支登錄 店家日報表 商品列表 櫃檯作業 打帳單 帳單列表 掛單列表 營業儀表板 現金收支登錄 …" at bounding box center [471, 230] width 942 height 460
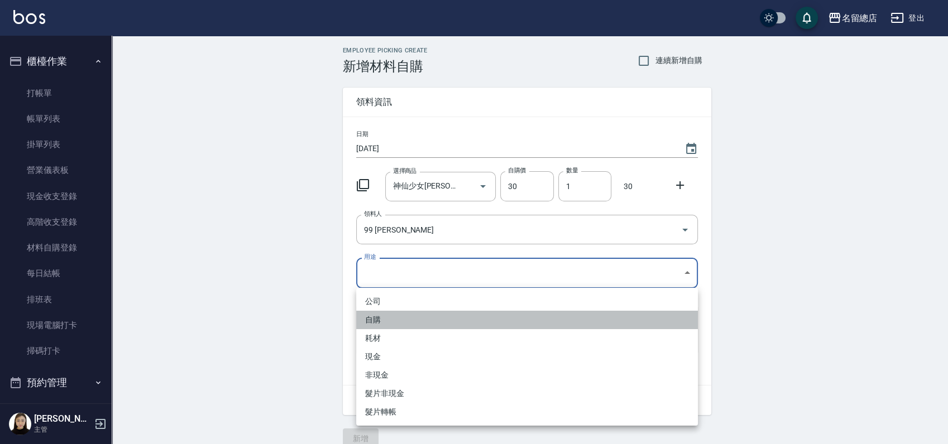
click at [385, 321] on li "自購" at bounding box center [527, 320] width 342 height 18
type input "自購"
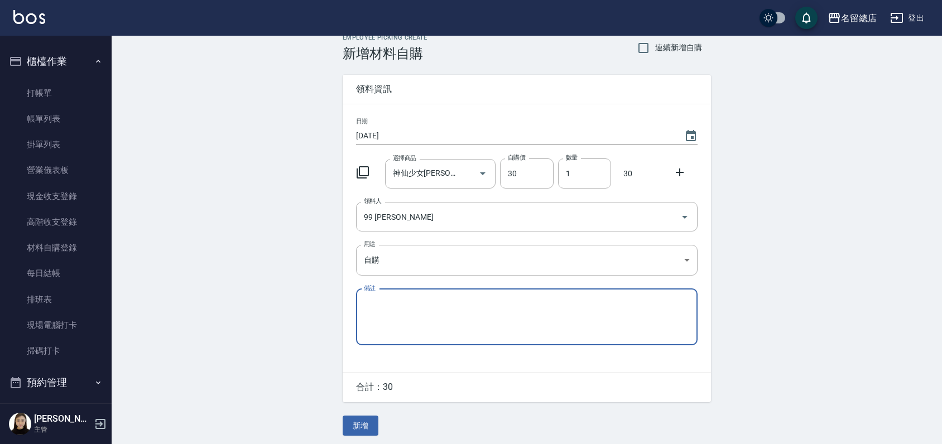
scroll to position [17, 0]
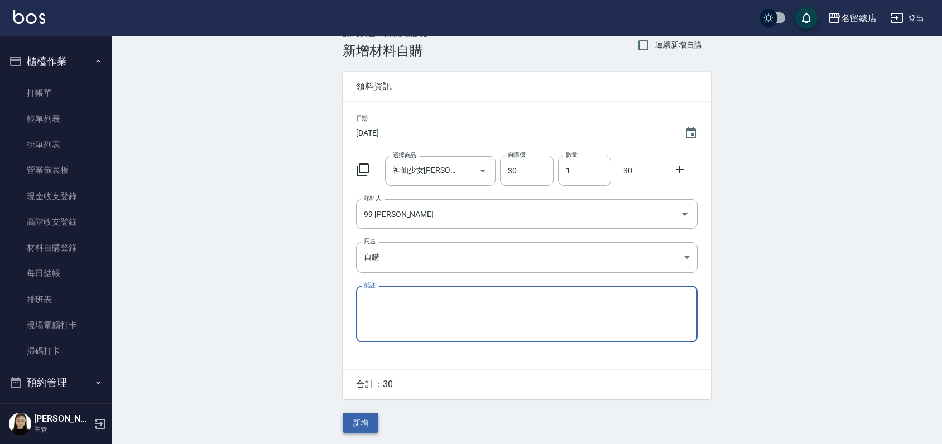
click at [346, 421] on button "新增" at bounding box center [361, 423] width 36 height 21
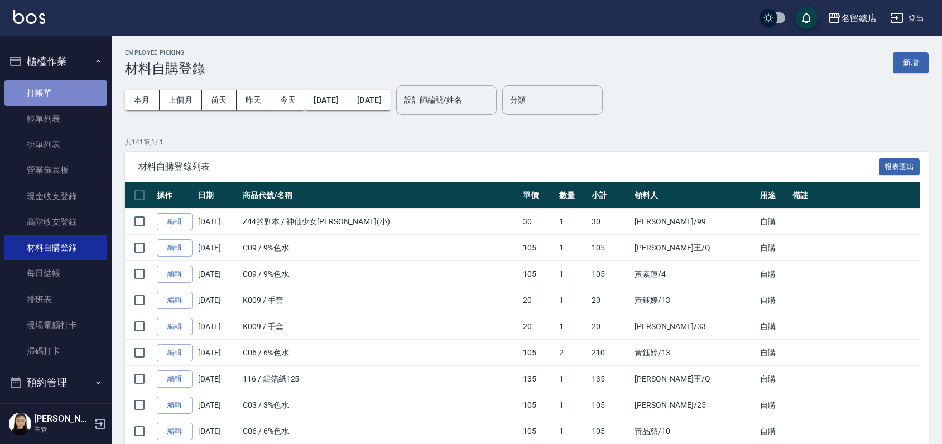
click at [58, 89] on link "打帳單" at bounding box center [55, 93] width 103 height 26
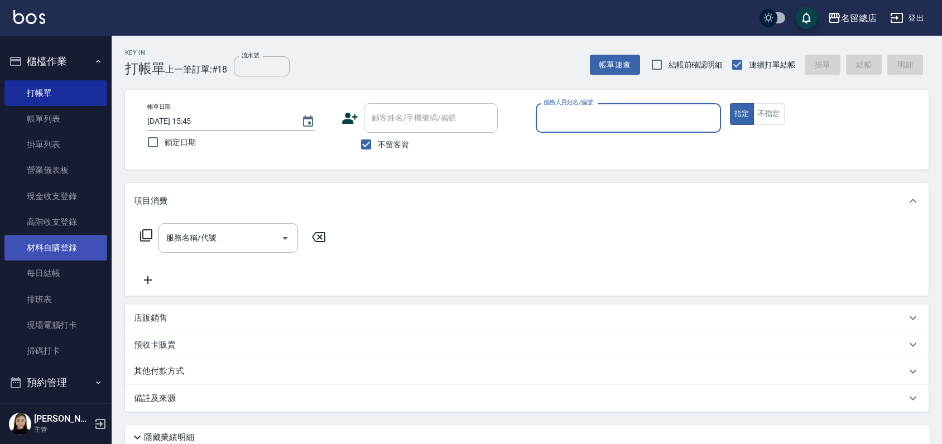
click at [59, 252] on link "材料自購登錄" at bounding box center [55, 248] width 103 height 26
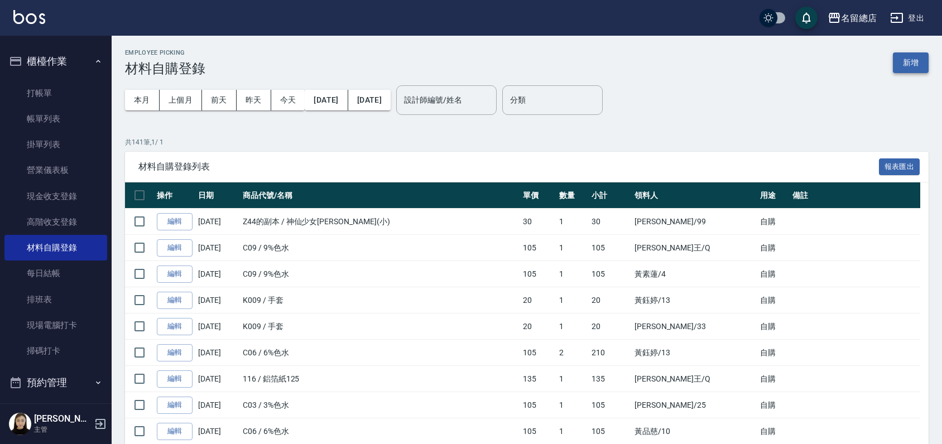
click at [899, 64] on button "新增" at bounding box center [911, 62] width 36 height 21
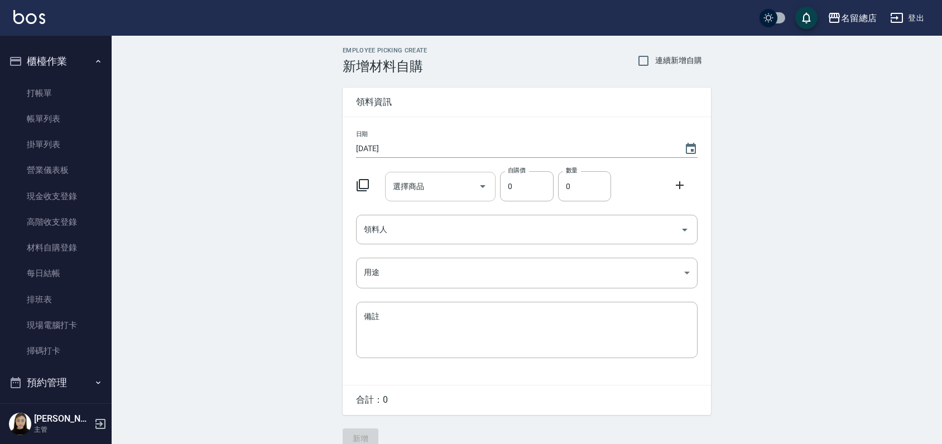
click at [433, 179] on input "選擇商品" at bounding box center [432, 187] width 84 height 20
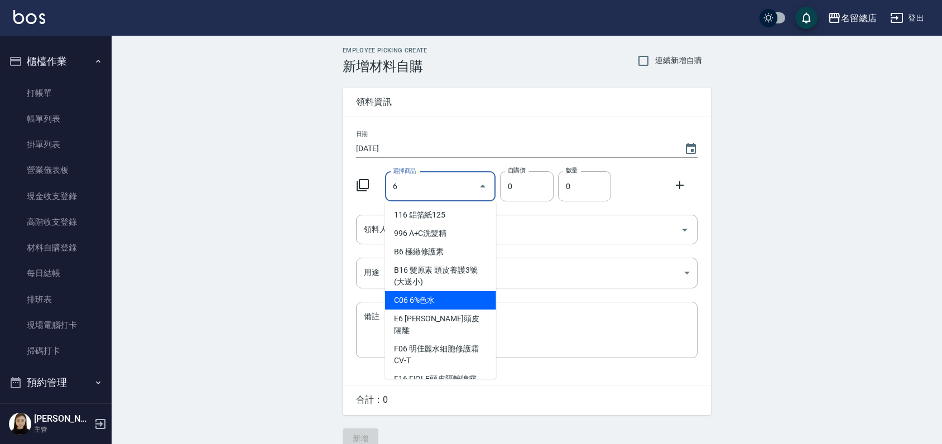
click at [448, 303] on li "C06 6%色水" at bounding box center [440, 300] width 111 height 18
type input "6%色水"
type input "105"
type input "1"
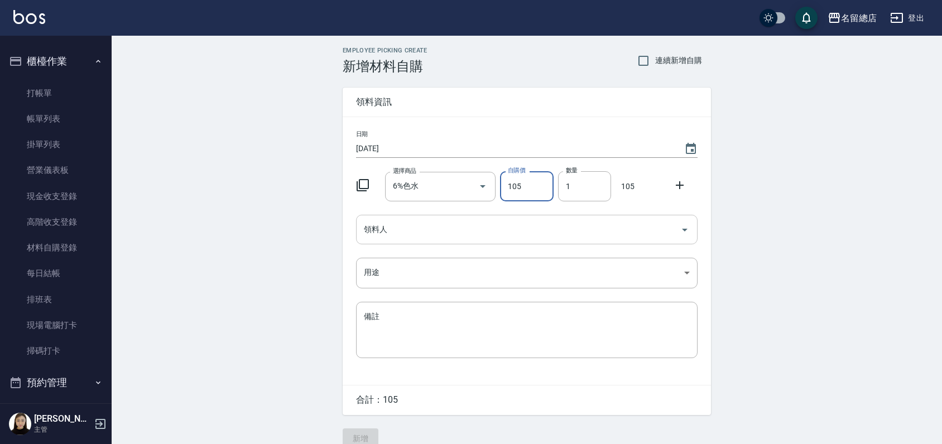
click at [460, 232] on input "領料人" at bounding box center [518, 230] width 315 height 20
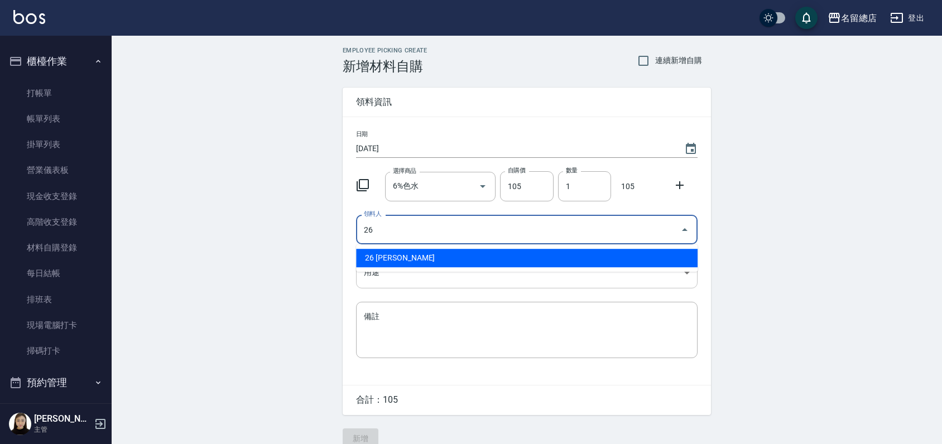
type input "26"
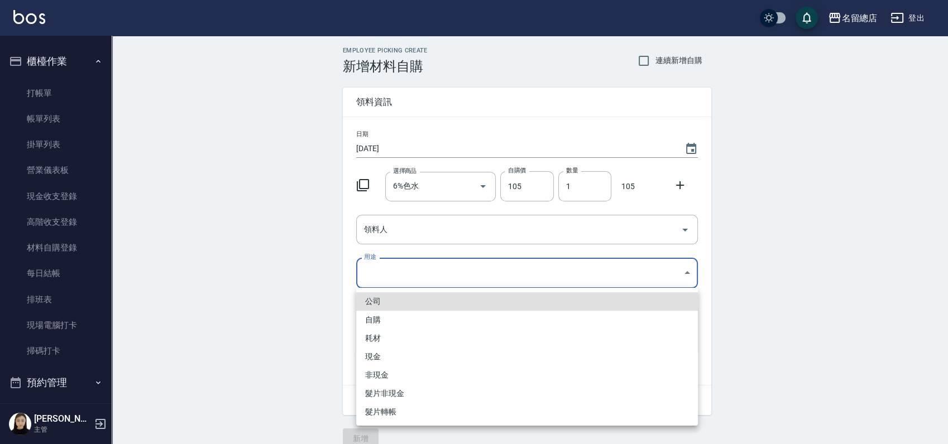
click at [519, 280] on body "名留總店 登出 釘選頁面 打帳單 帳單列表 材料自購登錄 現金收支登錄 店家日報表 商品列表 櫃檯作業 打帳單 帳單列表 掛單列表 營業儀表板 現金收支登錄 …" at bounding box center [474, 230] width 948 height 460
click at [404, 324] on li "自購" at bounding box center [527, 320] width 342 height 18
type input "自購"
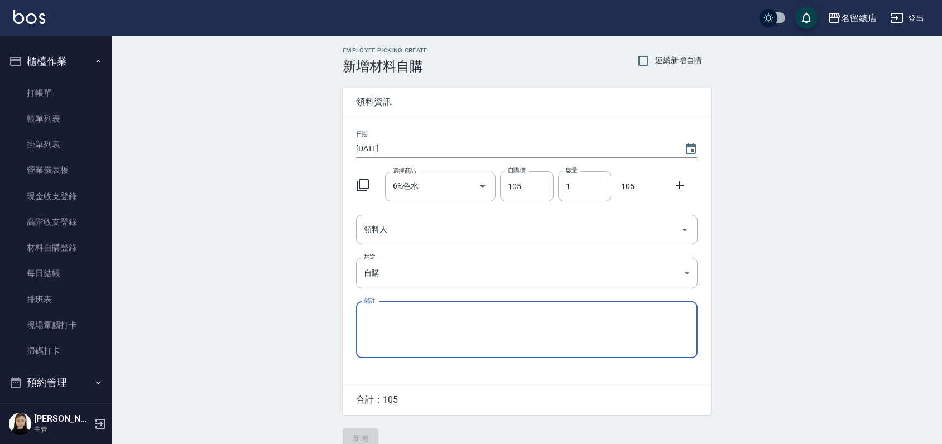
scroll to position [17, 0]
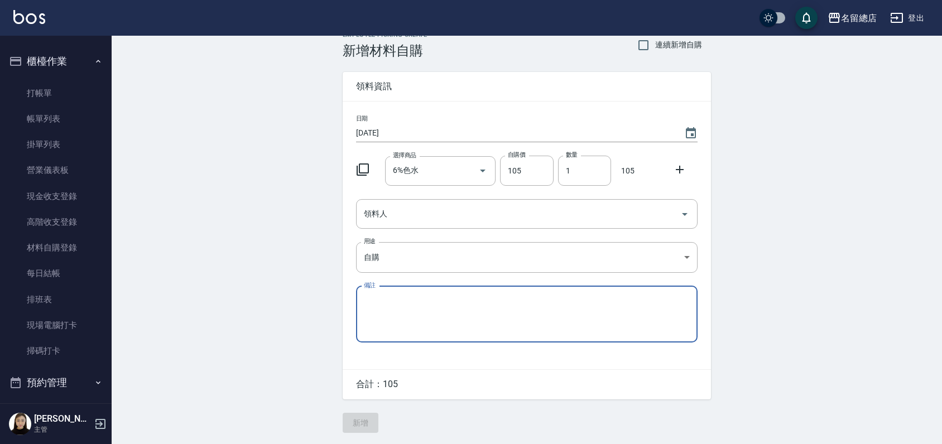
click at [415, 304] on textarea "備註" at bounding box center [527, 314] width 326 height 38
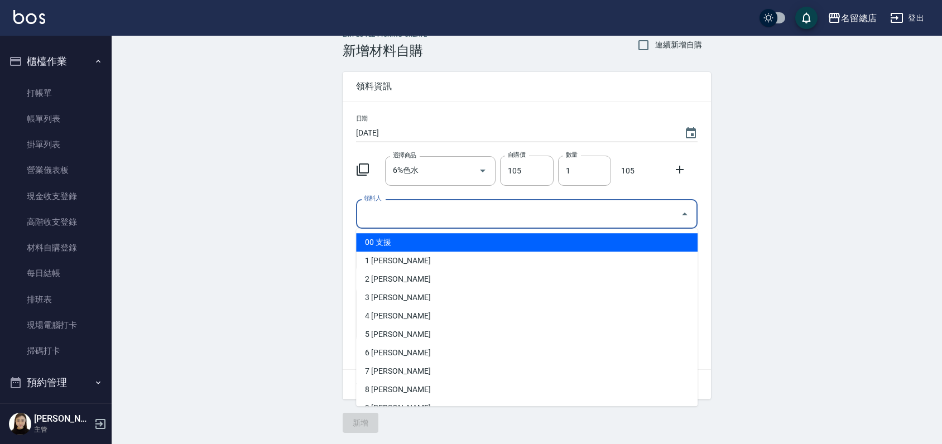
click at [439, 215] on input "領料人" at bounding box center [518, 214] width 315 height 20
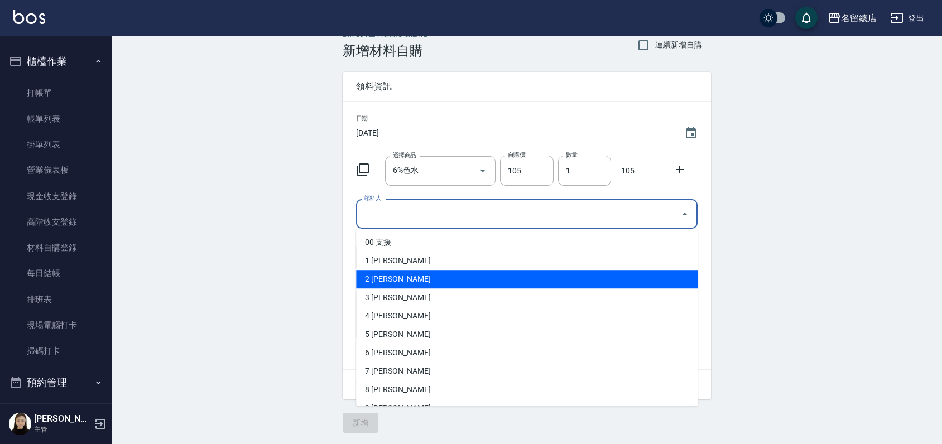
type input "1"
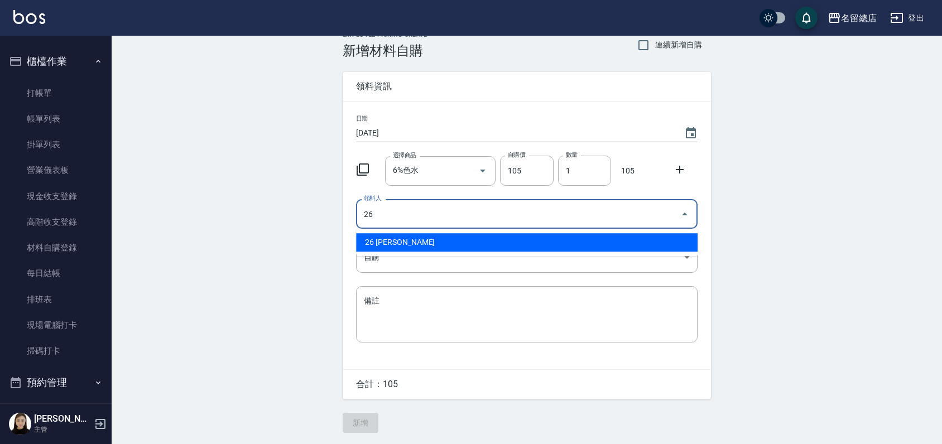
type input "26 [PERSON_NAME]"
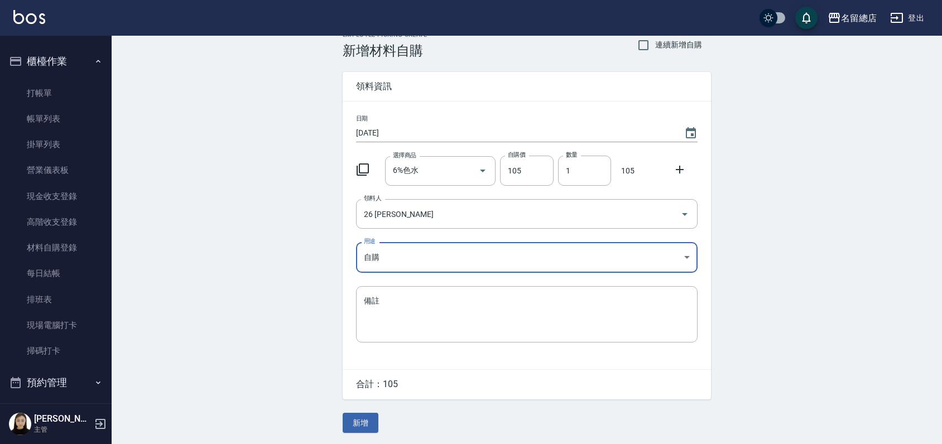
click at [380, 422] on div "Employee Picking Create 新增材料自購 連續新增自購 領料資訊 日期 [DATE] 選擇商品 6%色水 選擇商品 自購價 105 自購價…" at bounding box center [527, 232] width 391 height 424
click at [362, 420] on button "新增" at bounding box center [361, 423] width 36 height 21
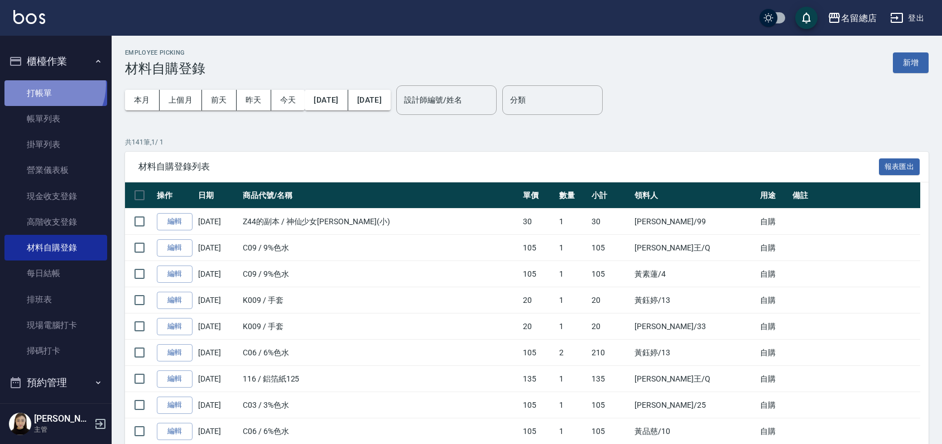
click at [45, 85] on link "打帳單" at bounding box center [55, 93] width 103 height 26
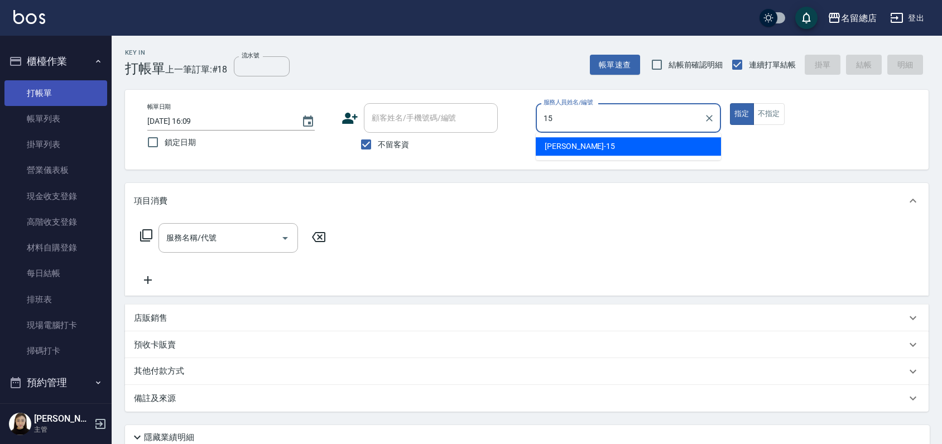
type input "[PERSON_NAME]-15"
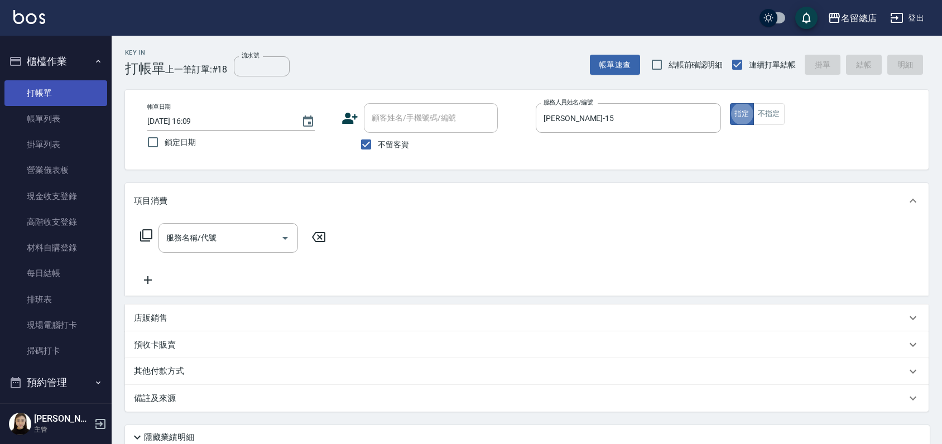
type button "true"
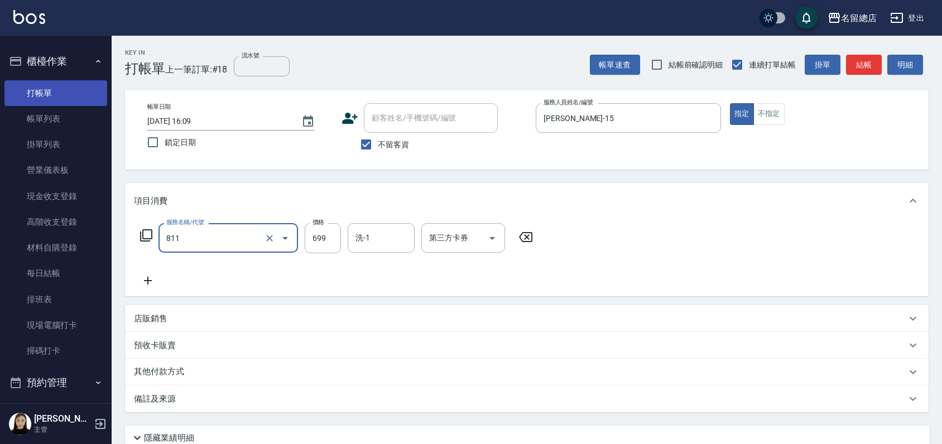
type input "洗+剪(811)"
type input "550"
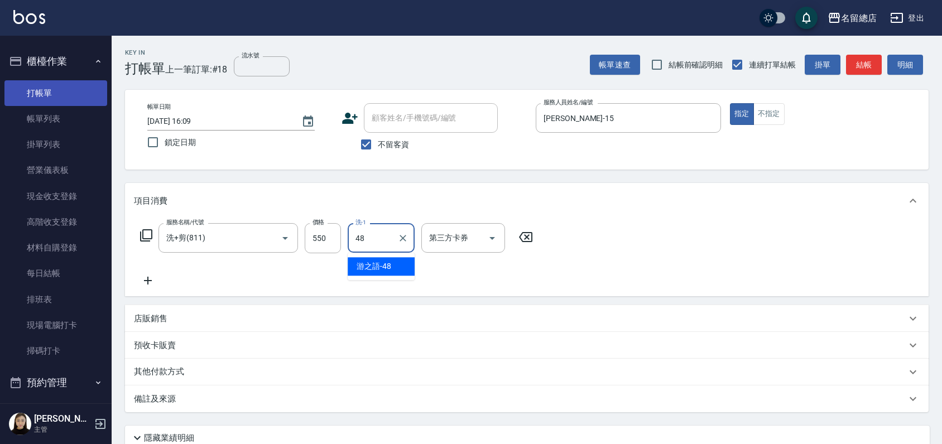
type input "游之語-48"
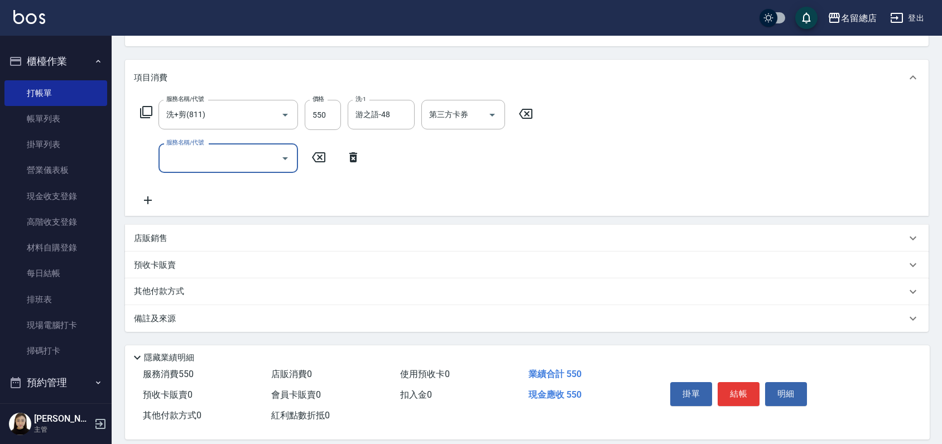
scroll to position [136, 0]
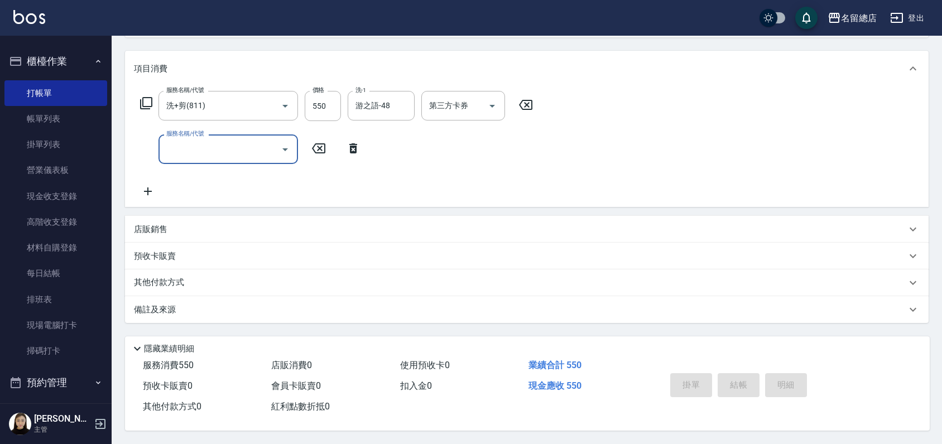
type input "[DATE] 16:11"
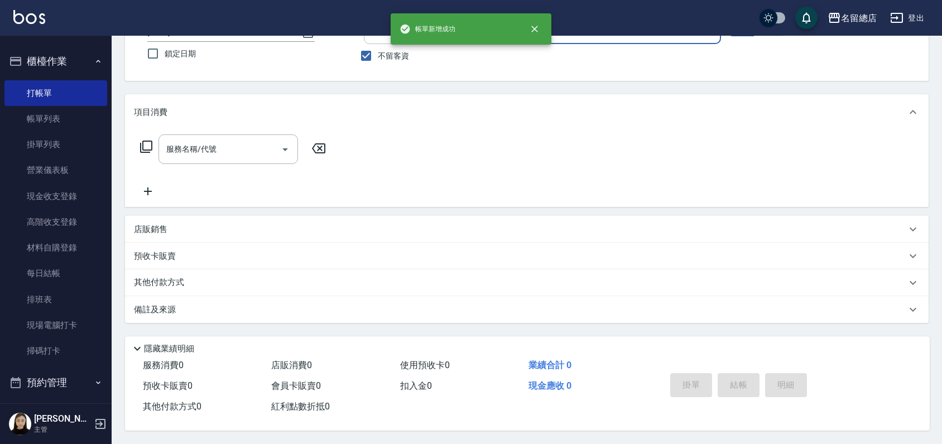
type input "+"
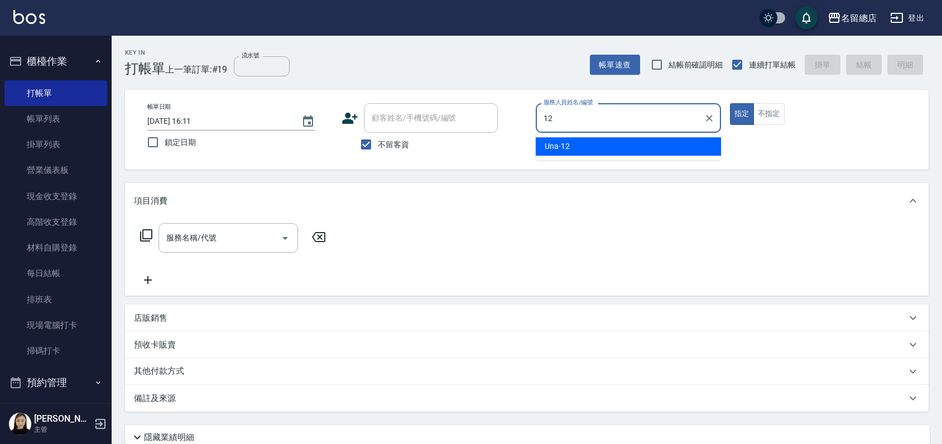
type input "Una-12"
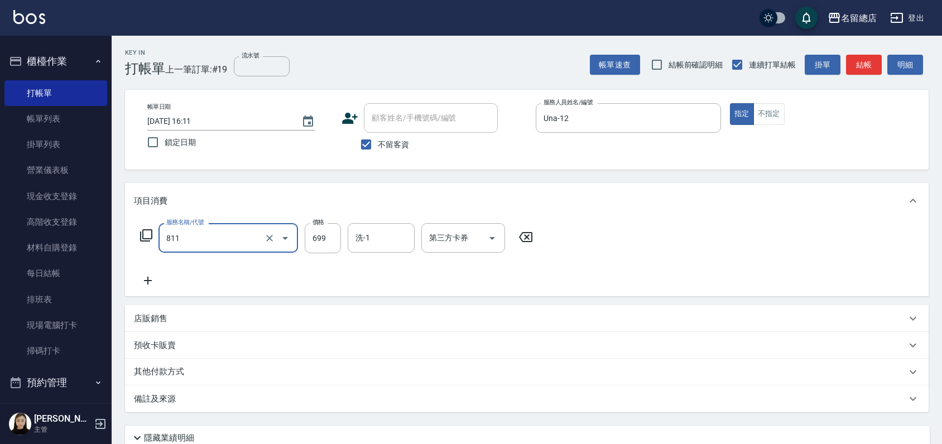
type input "洗+剪(811)"
type input "600"
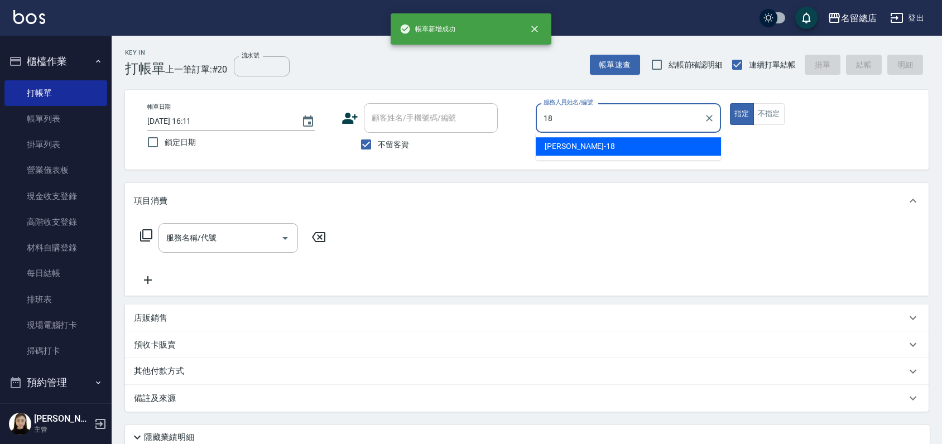
type input "Angela-18"
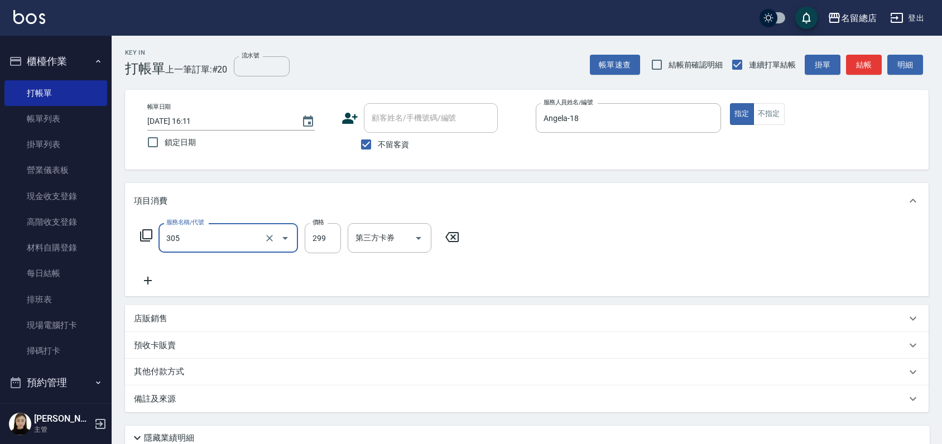
type input "剪髮(305)"
type input "500"
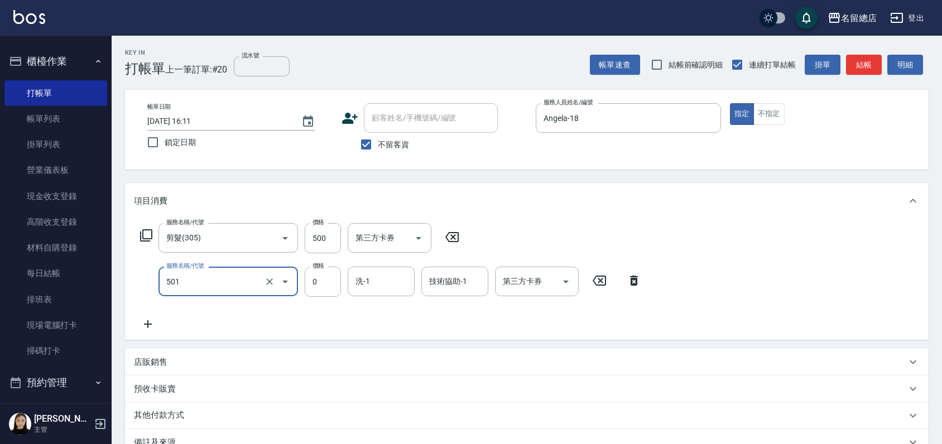
type input "2段蓋卡1300以上(501)"
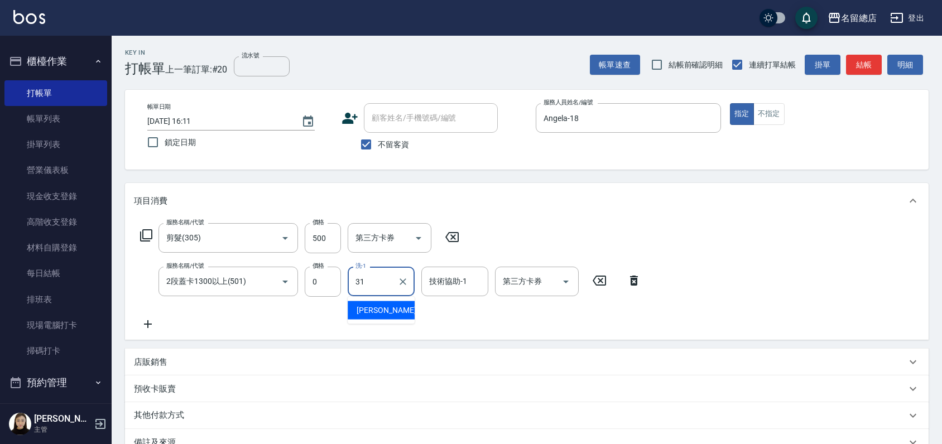
type input "[PERSON_NAME]-31"
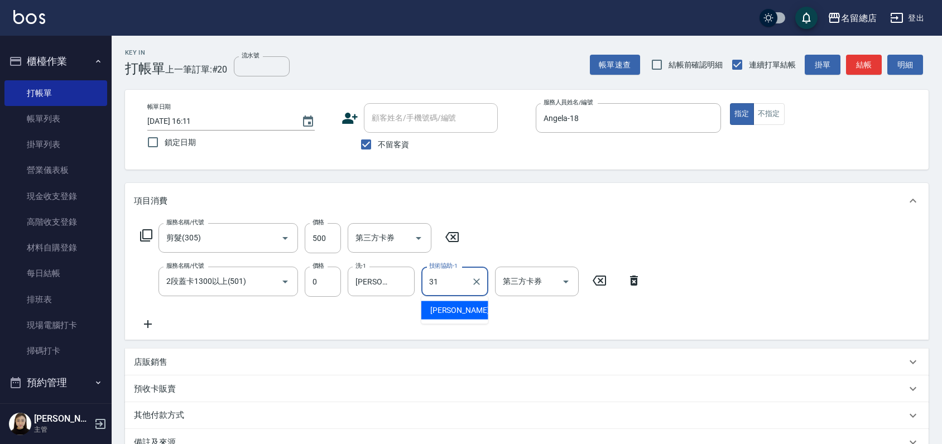
type input "[PERSON_NAME]-31"
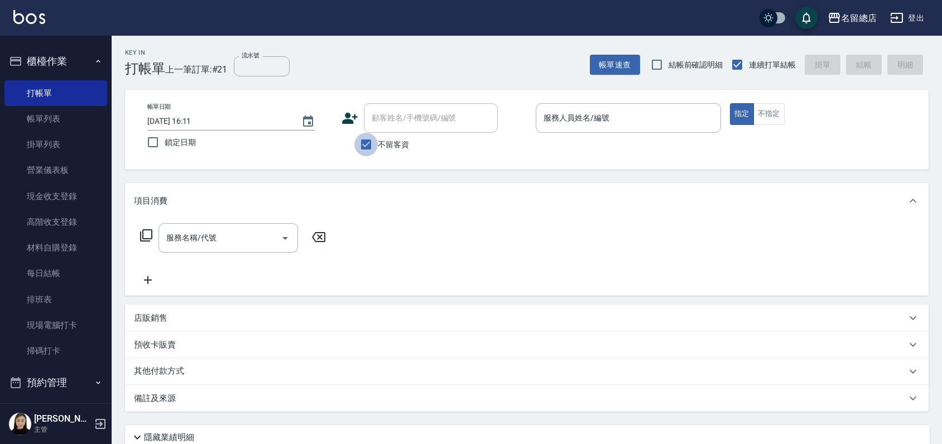
click at [363, 148] on input "不留客資" at bounding box center [365, 144] width 23 height 23
checkbox input "false"
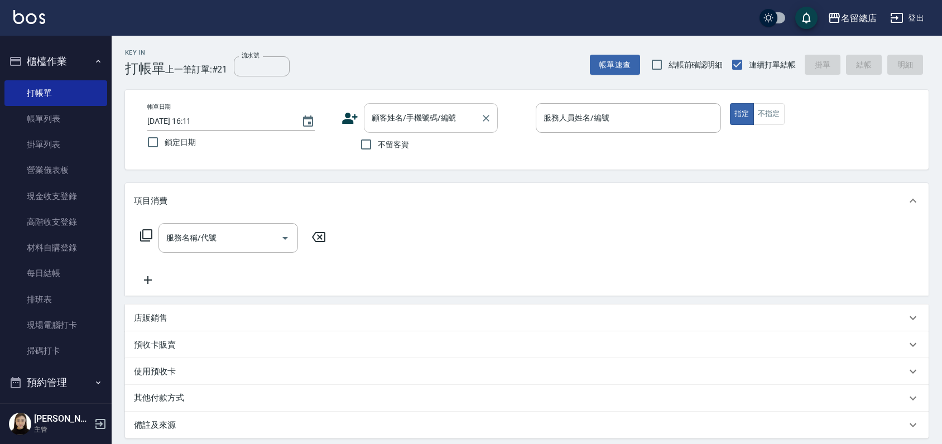
click at [376, 116] on input "顧客姓名/手機號碼/編號" at bounding box center [422, 118] width 107 height 20
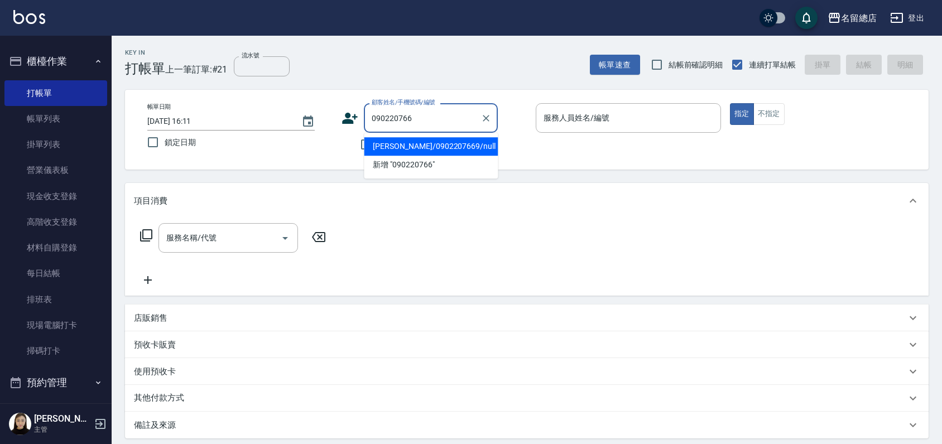
click at [428, 142] on li "[PERSON_NAME]/0902207669/null" at bounding box center [431, 146] width 134 height 18
type input "[PERSON_NAME]/0902207669/null"
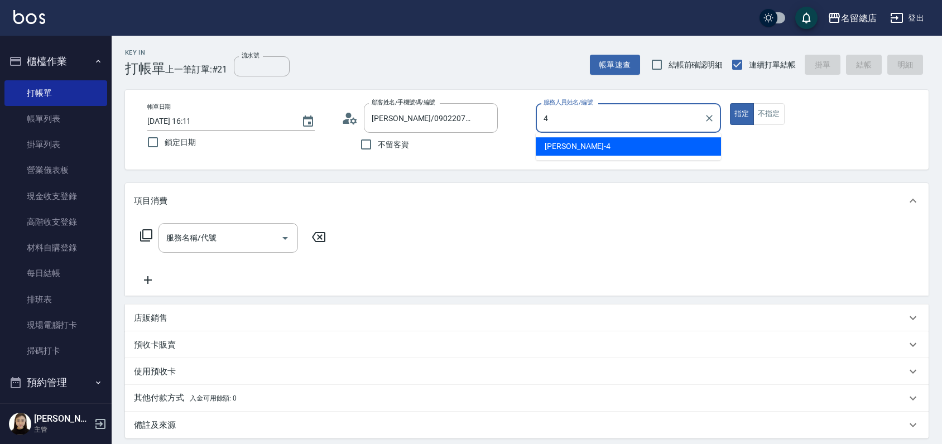
type input "[PERSON_NAME]-4"
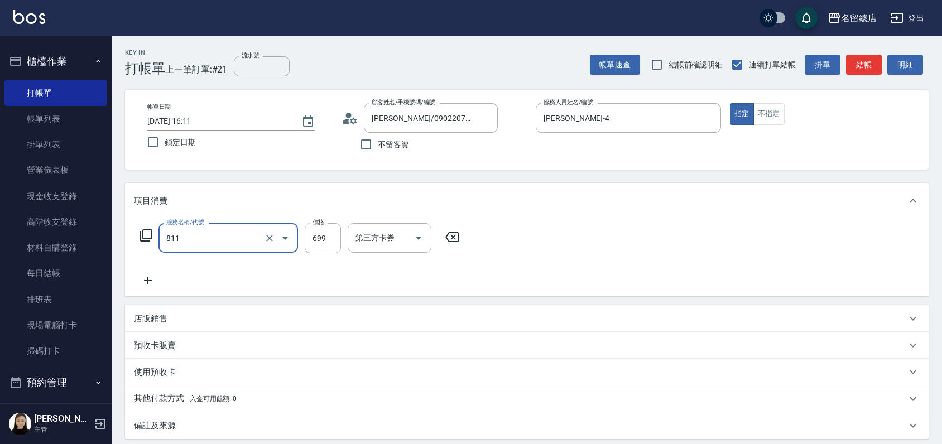
type input "洗+剪(811)"
type input "800"
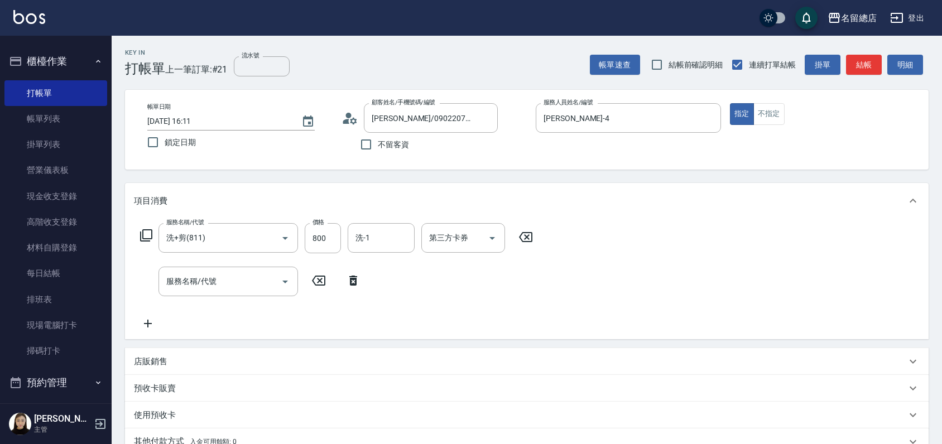
drag, startPoint x: -3, startPoint y: 406, endPoint x: -3, endPoint y: 443, distance: 37.4
drag, startPoint x: -3, startPoint y: 443, endPoint x: 217, endPoint y: 318, distance: 253.0
click at [217, 318] on div "服務名稱/代號 洗+剪(811) 服務名稱/代號 價格 800 價格 洗-1 洗-1 第三方卡券 第三方卡券 服務名稱/代號 服務名稱/代號" at bounding box center [337, 276] width 406 height 107
click at [159, 389] on p "預收卡販賣" at bounding box center [155, 389] width 42 height 12
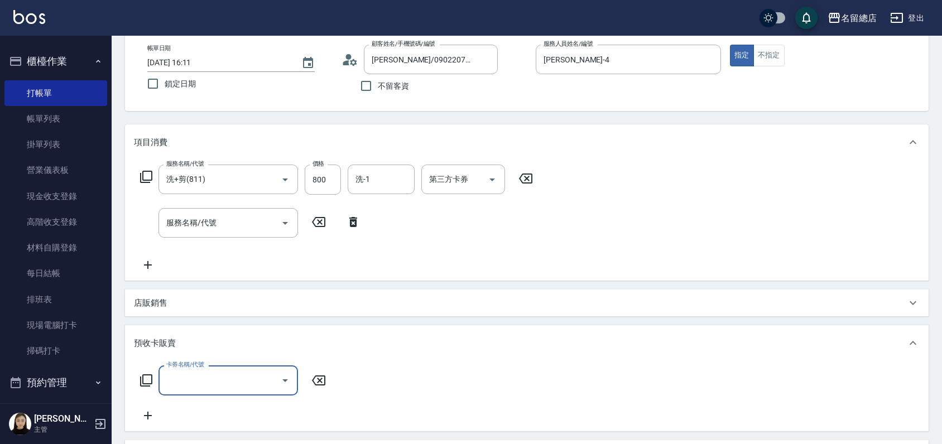
scroll to position [62, 0]
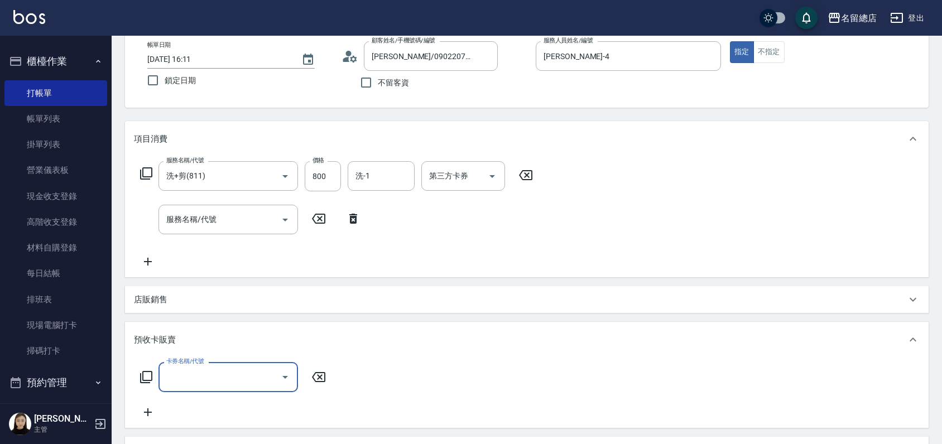
click at [210, 364] on div "卡券名稱/代號" at bounding box center [229, 377] width 140 height 30
type input "護染卡(449)"
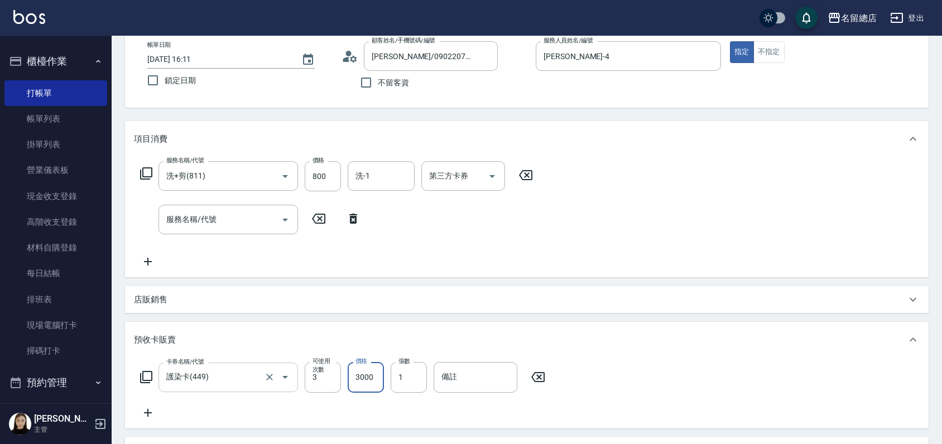
type input "3000"
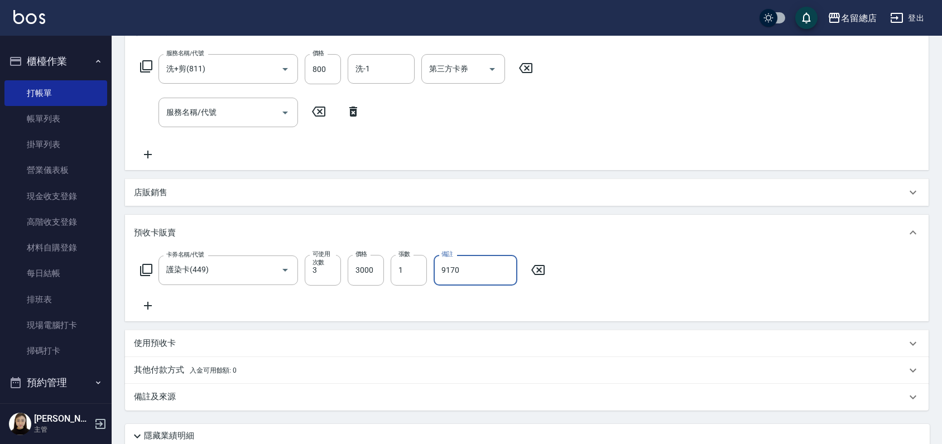
scroll to position [260, 0]
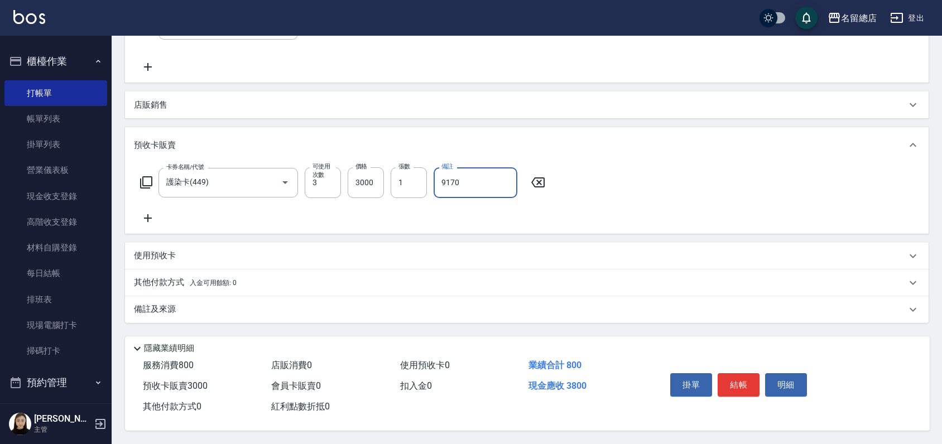
type input "9170"
click at [160, 277] on p "其他付款方式 入金可用餘額: 0" at bounding box center [185, 283] width 103 height 12
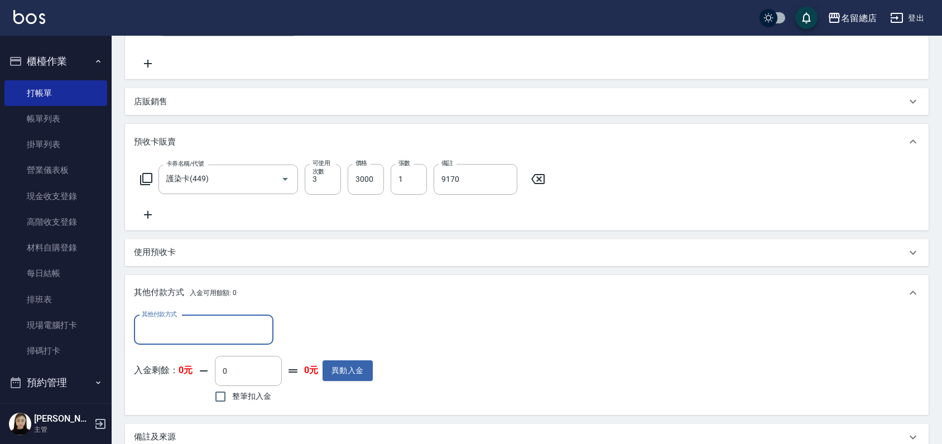
scroll to position [0, 0]
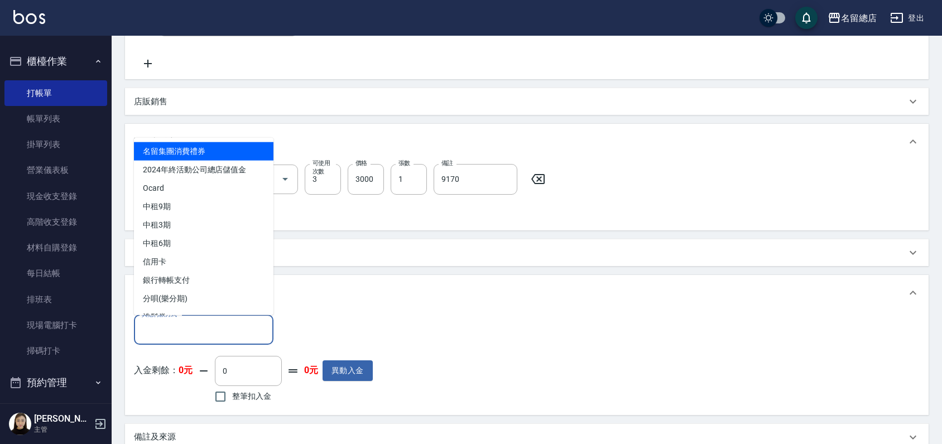
click at [190, 323] on input "其他付款方式" at bounding box center [204, 330] width 130 height 20
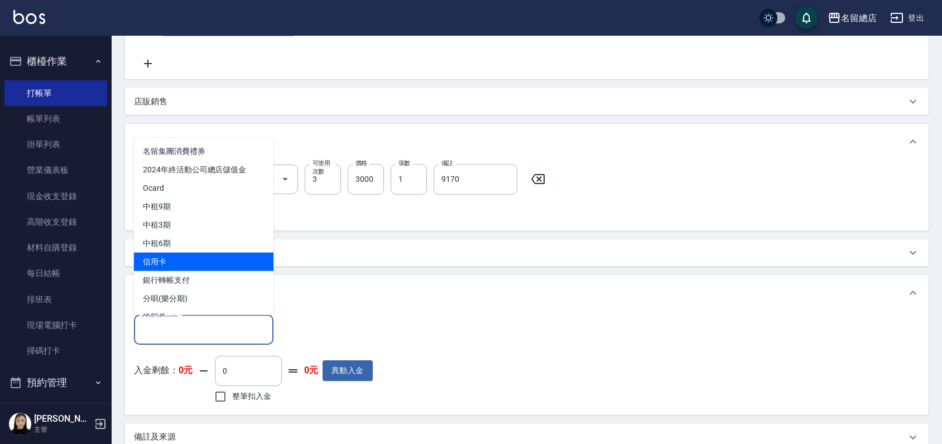
click at [165, 263] on span "信用卡" at bounding box center [204, 261] width 140 height 18
type input "信用卡"
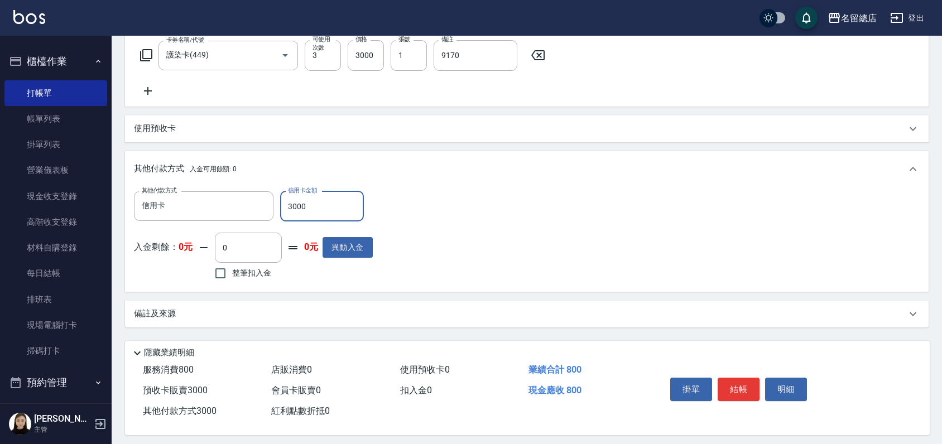
scroll to position [384, 0]
type input "3000"
click at [473, 266] on div "其他付款方式 信用卡 其他付款方式 信用卡金額 3000 信用卡金額 入金剩餘： 0元 0 ​ 整筆扣入金 0元 異動入金" at bounding box center [527, 237] width 786 height 92
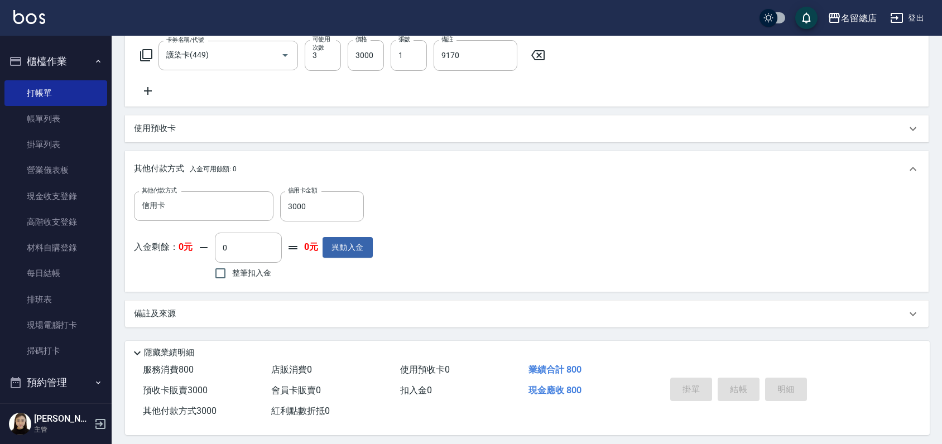
type input "[DATE] 16:17"
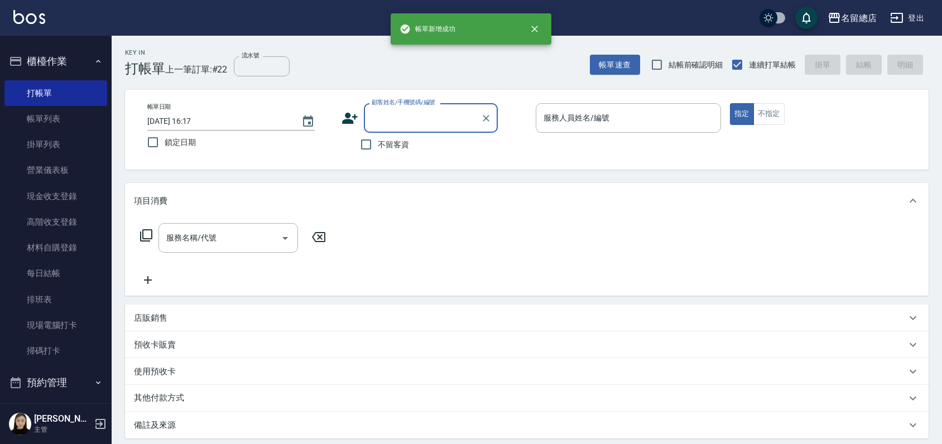
scroll to position [0, 0]
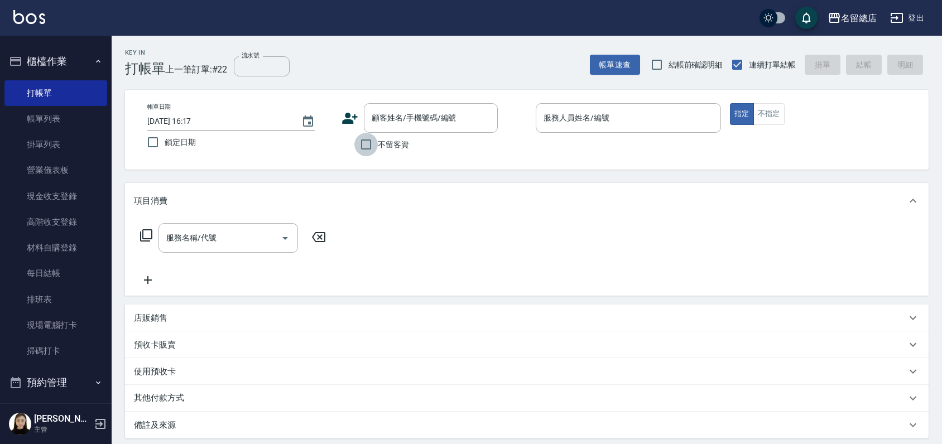
click at [365, 147] on input "不留客資" at bounding box center [365, 144] width 23 height 23
checkbox input "true"
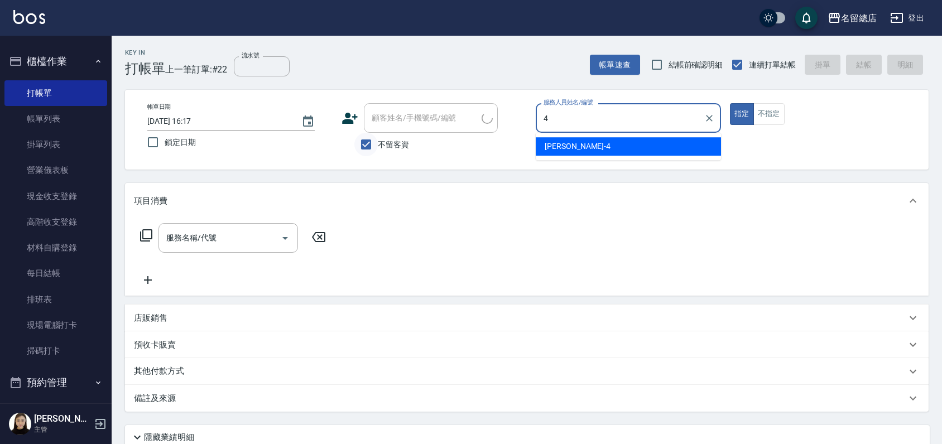
type input "[PERSON_NAME]-4"
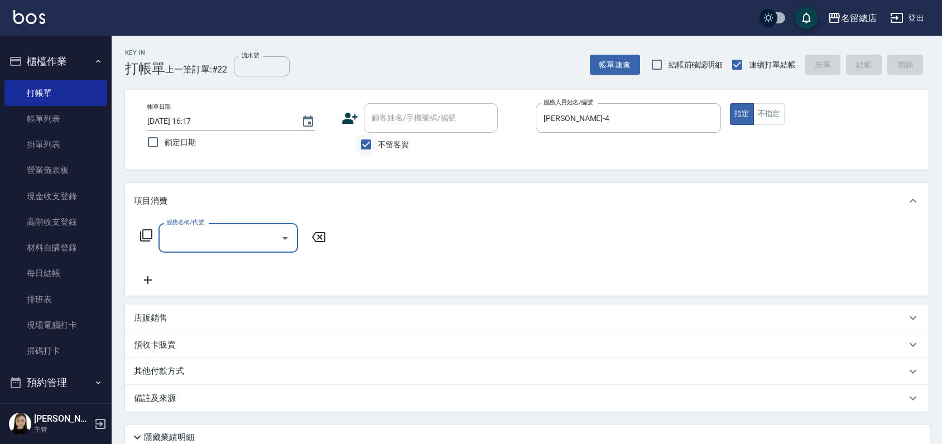
click at [371, 141] on input "不留客資" at bounding box center [365, 144] width 23 height 23
checkbox input "false"
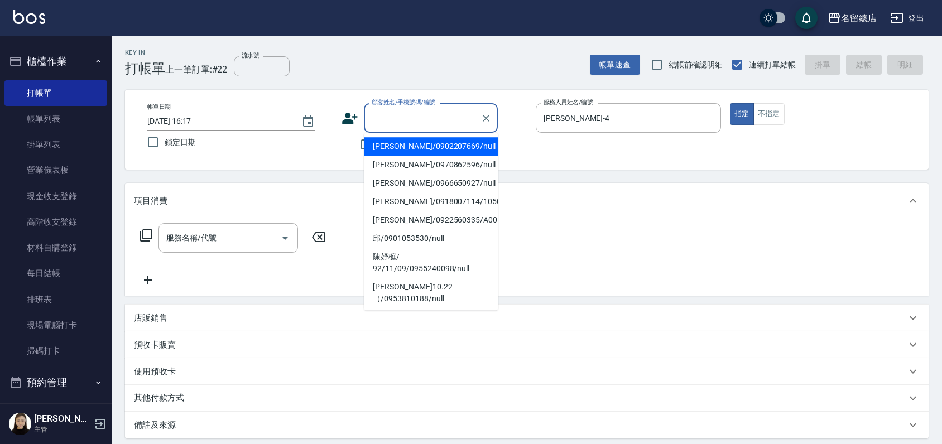
click at [389, 116] on div "顧客姓名/手機號碼/編號 顧客姓名/手機號碼/編號" at bounding box center [431, 118] width 134 height 30
click at [447, 152] on li "[PERSON_NAME]/0902207669/null" at bounding box center [431, 146] width 134 height 18
type input "[PERSON_NAME]/0902207669/null"
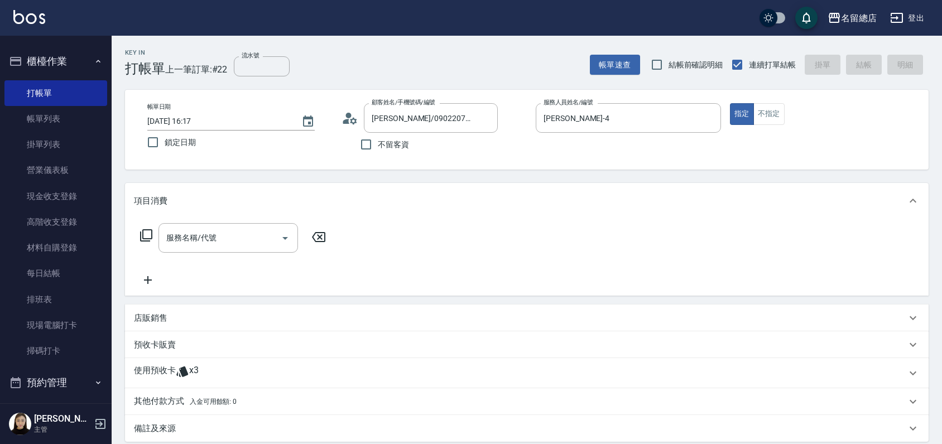
click at [148, 375] on p "使用預收卡" at bounding box center [155, 373] width 42 height 17
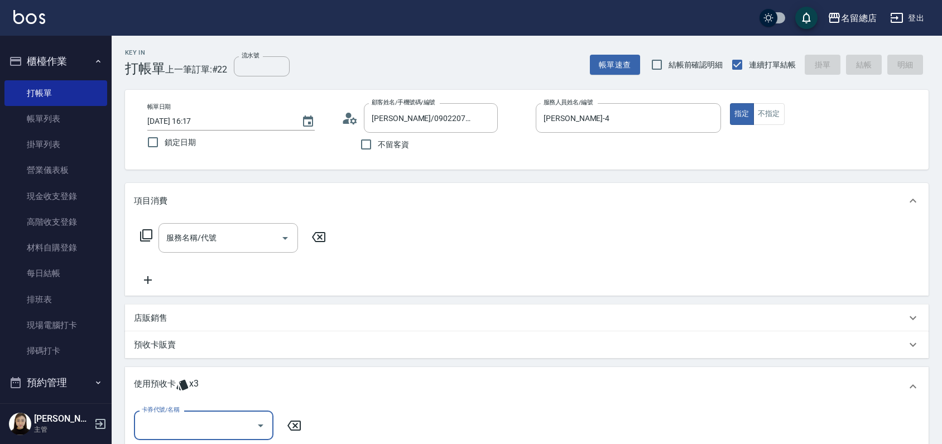
click at [192, 420] on input "卡券代號/名稱" at bounding box center [195, 426] width 113 height 20
click at [196, 401] on div "護染卡 剩餘3張 9170" at bounding box center [204, 397] width 140 height 18
type input "護染卡 9170"
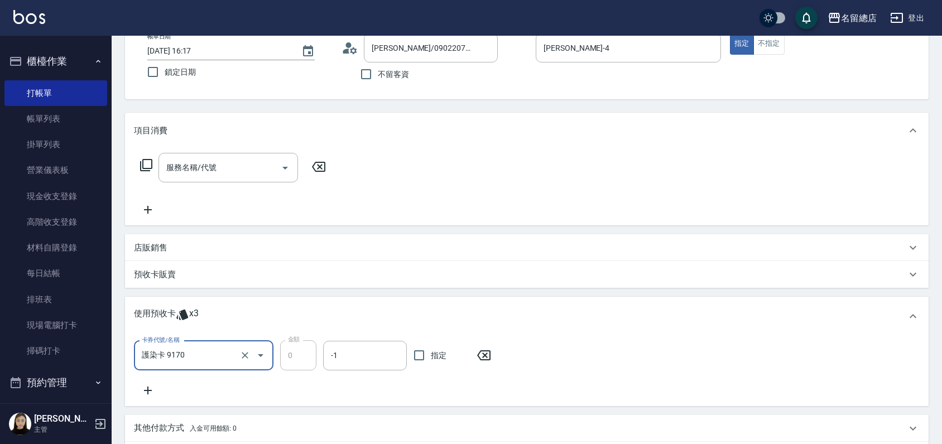
scroll to position [124, 0]
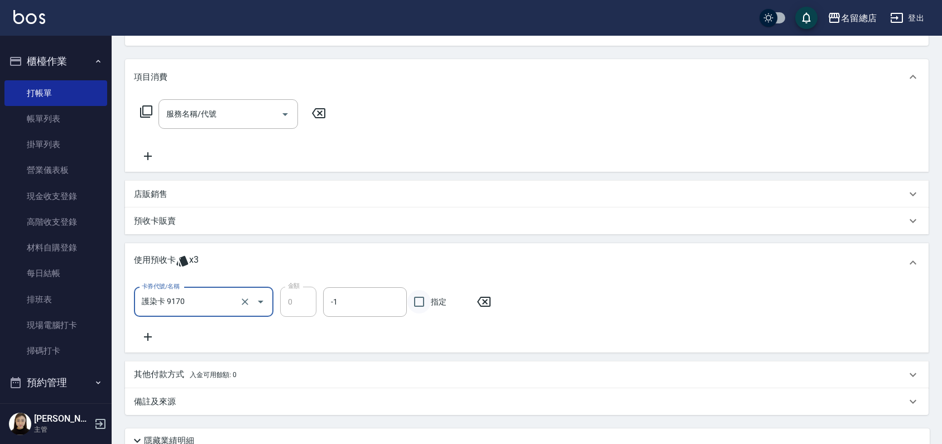
click at [420, 299] on input "指定" at bounding box center [418, 301] width 23 height 23
checkbox input "true"
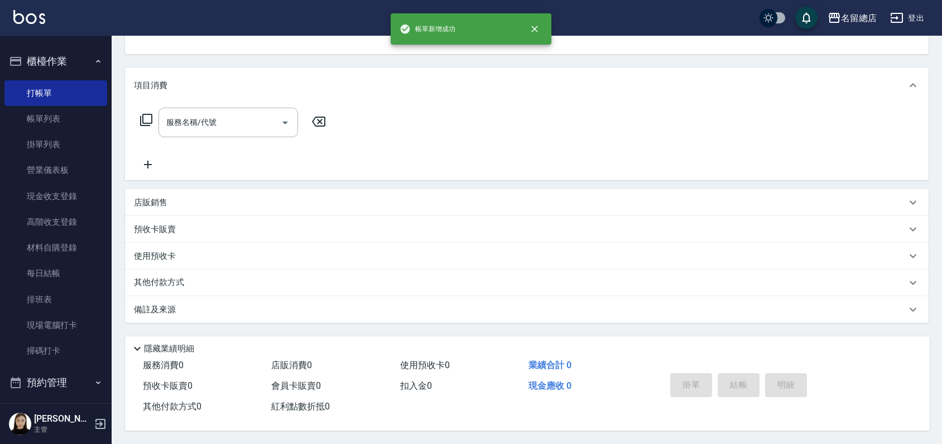
scroll to position [0, 0]
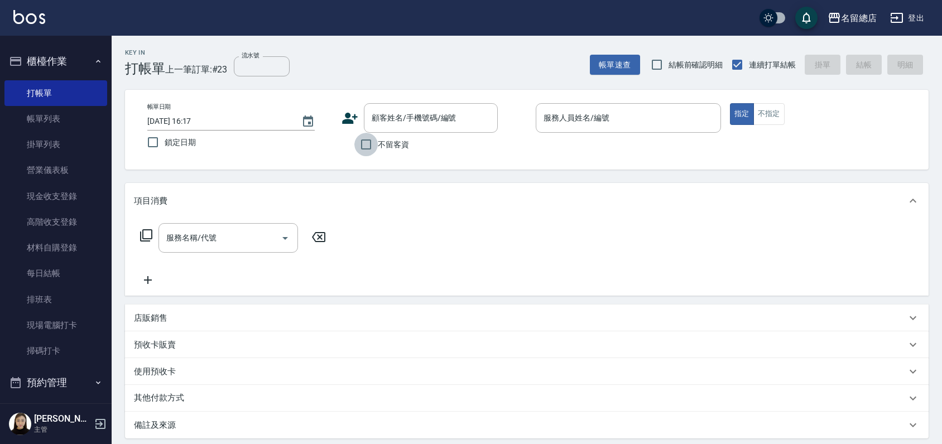
click at [368, 147] on input "不留客資" at bounding box center [365, 144] width 23 height 23
checkbox input "true"
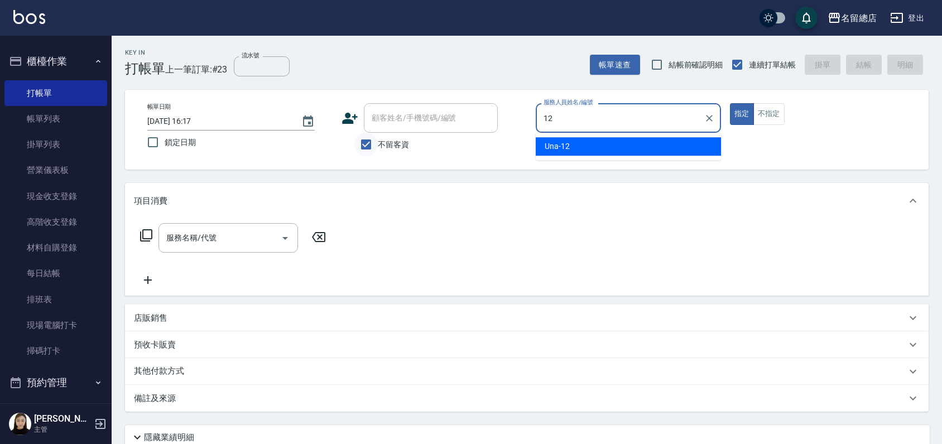
type input "Una-12"
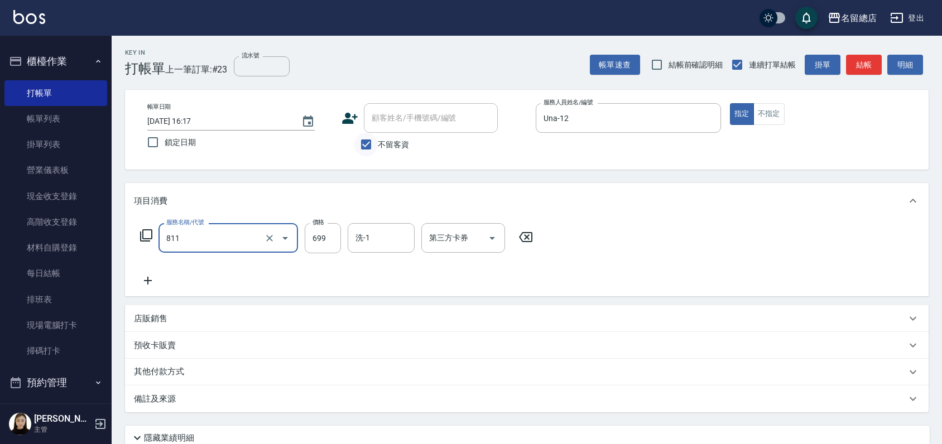
type input "洗+剪(811)"
type input "700"
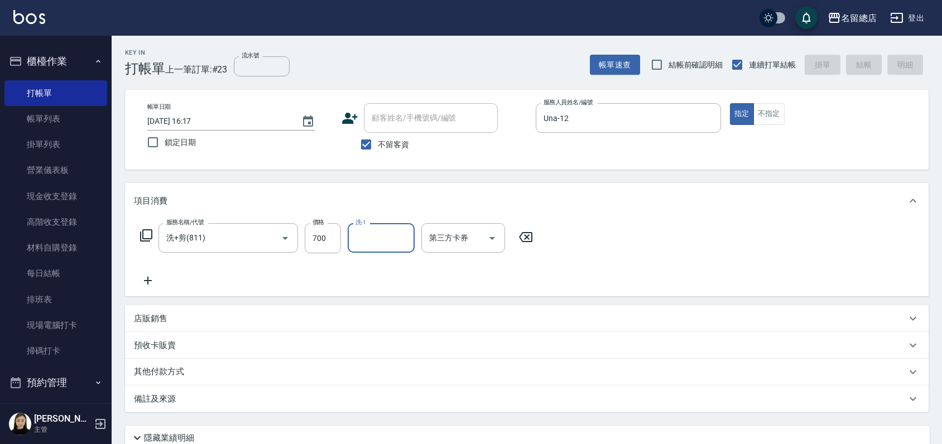
type input "[DATE] 16:18"
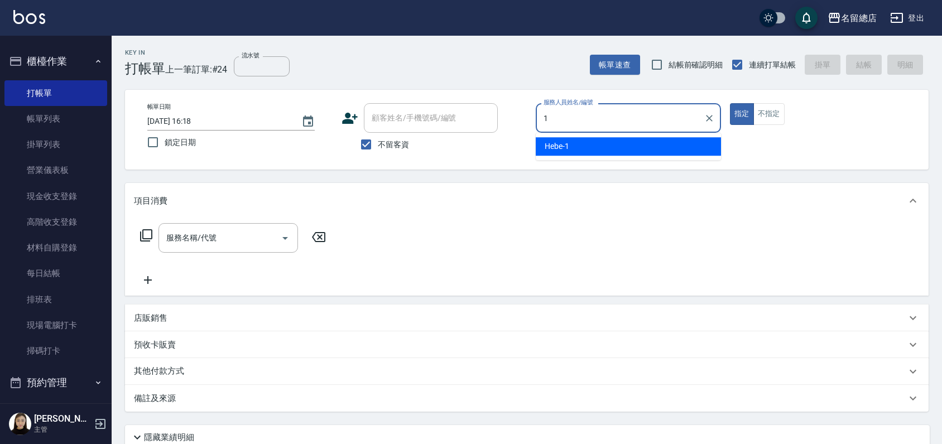
type input "Hebe-1"
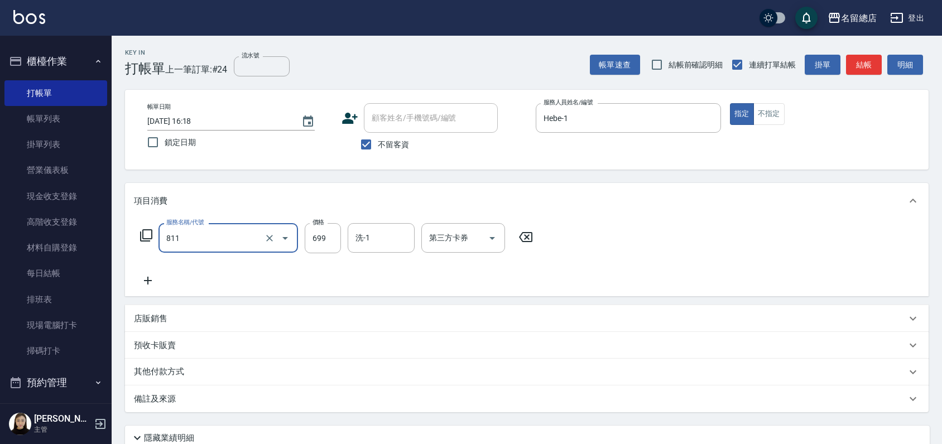
type input "洗+剪(811)"
type input "700"
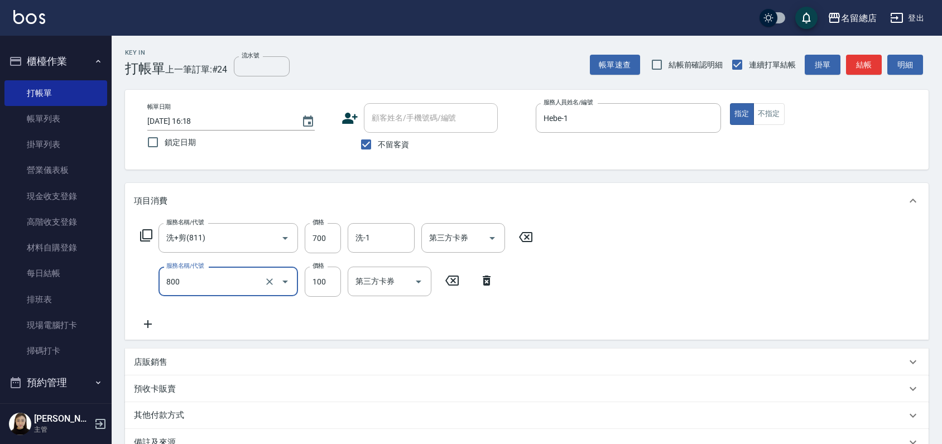
type input "梳髮(800)"
type input "200"
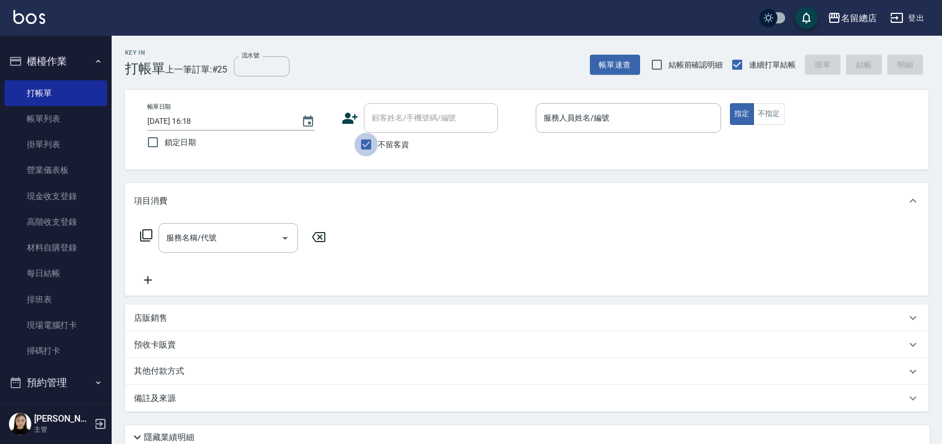
click at [366, 143] on input "不留客資" at bounding box center [365, 144] width 23 height 23
checkbox input "false"
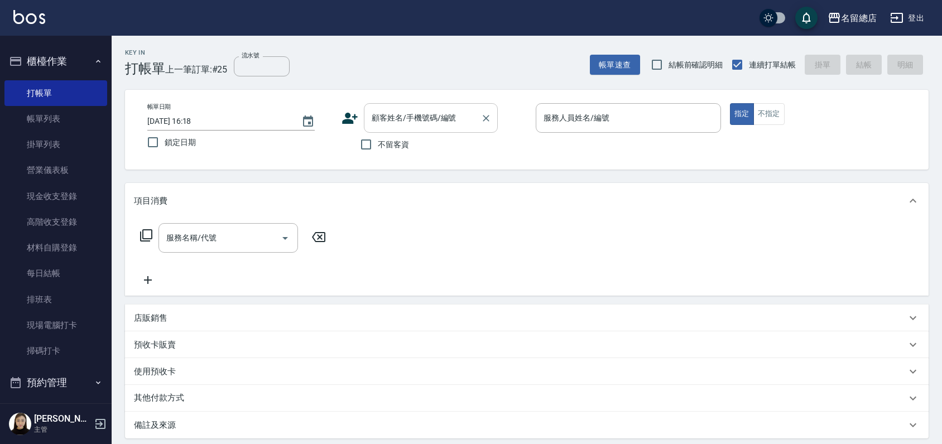
click at [386, 114] on input "顧客姓名/手機號碼/編號" at bounding box center [422, 118] width 107 height 20
click at [401, 153] on li "邱/0901053530/null" at bounding box center [431, 146] width 134 height 18
type input "邱/0901053530/null"
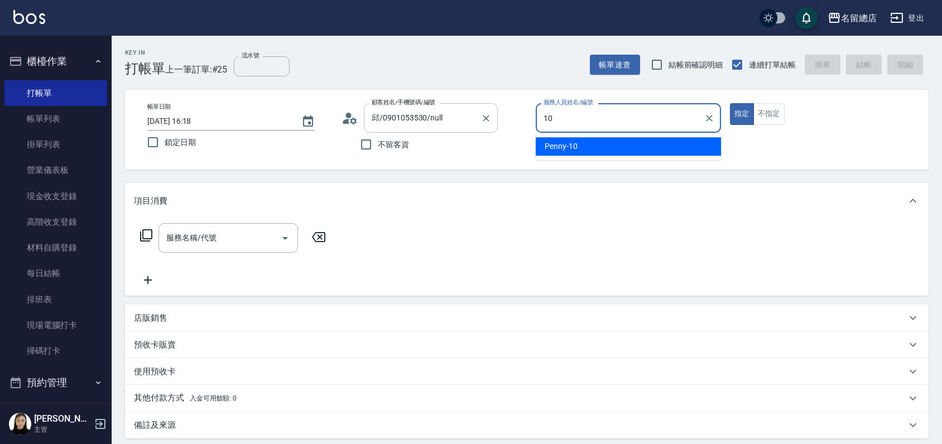
type input "Penny-10"
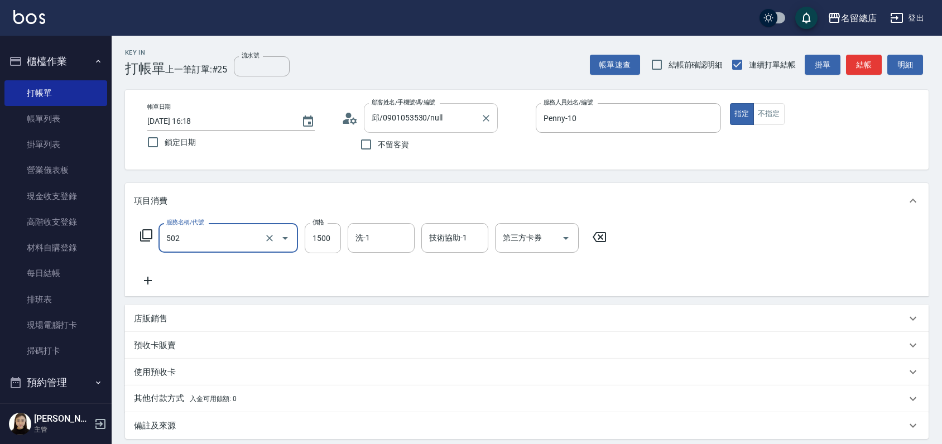
type input "染髮1500以上(502)"
type input "1700"
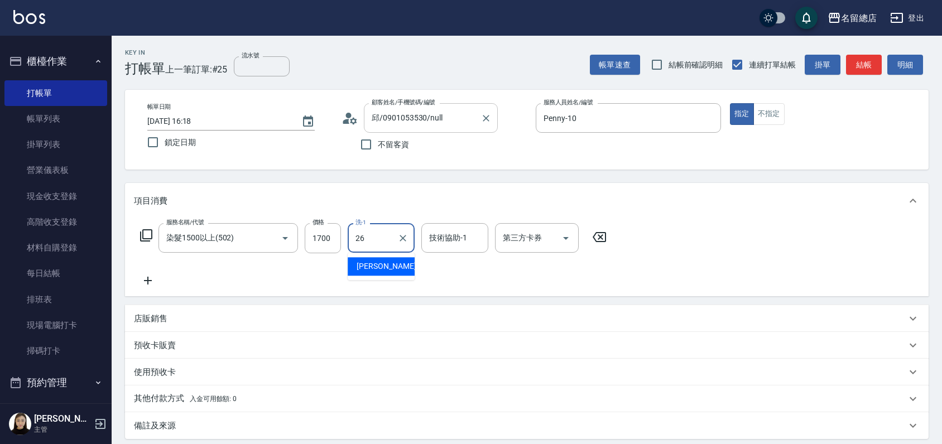
type input "[PERSON_NAME]-26"
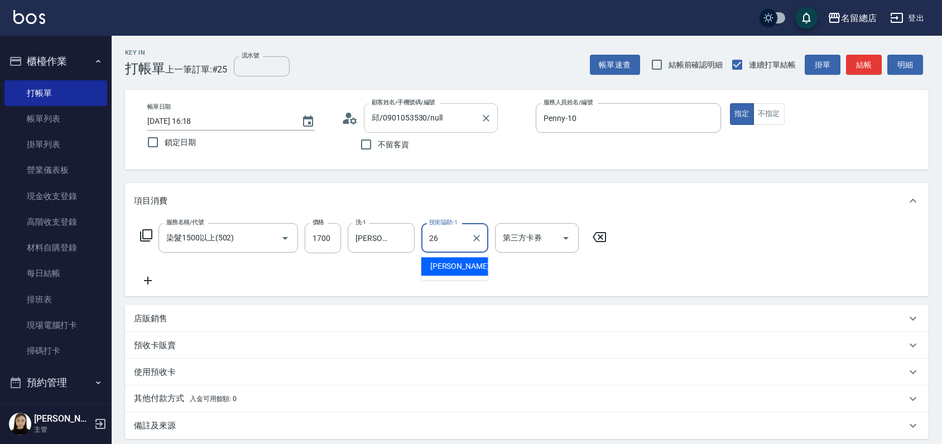
type input "[PERSON_NAME]-26"
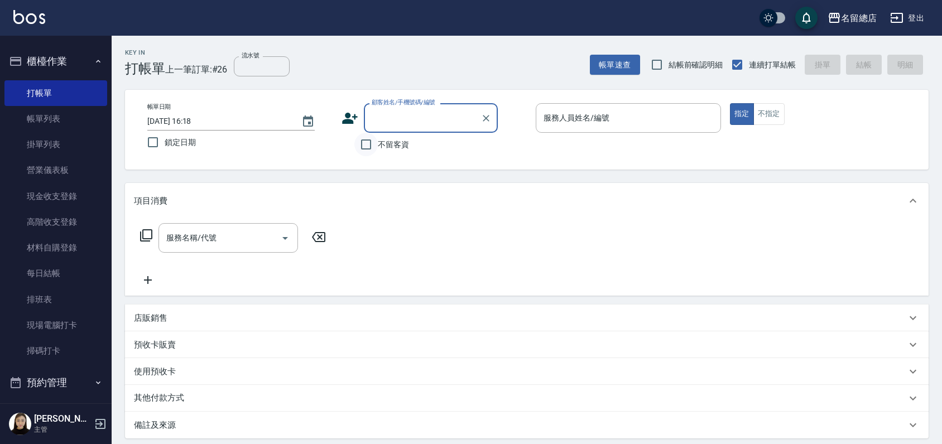
click at [361, 143] on input "不留客資" at bounding box center [365, 144] width 23 height 23
checkbox input "true"
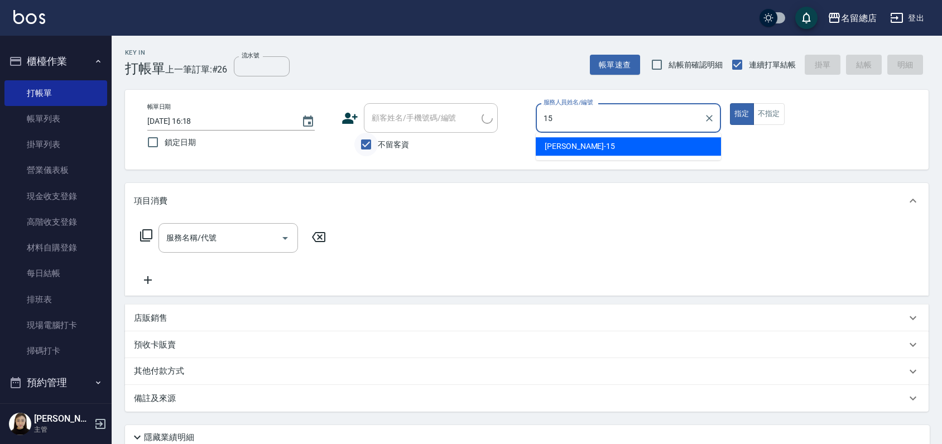
type input "[PERSON_NAME]-15"
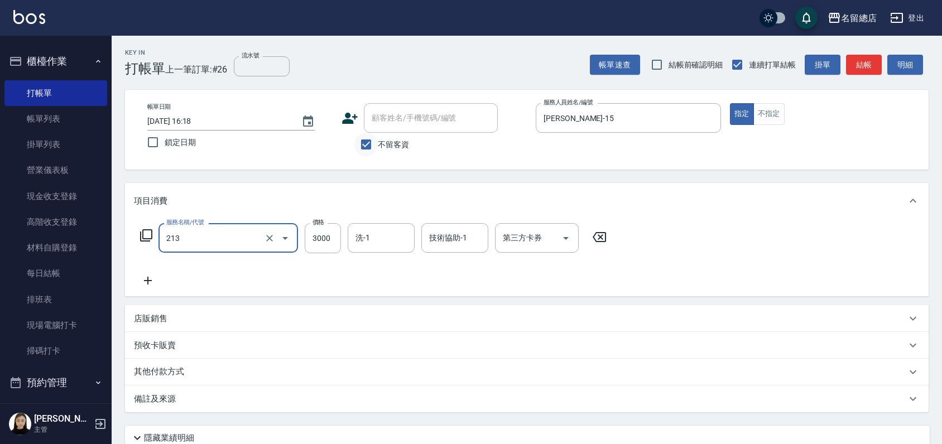
type input "陶溫3000以上(213)"
type input "4300"
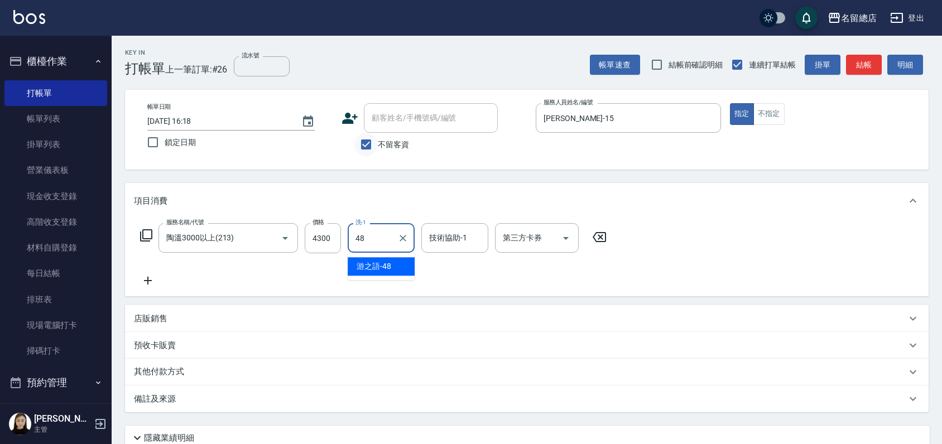
type input "游之語-48"
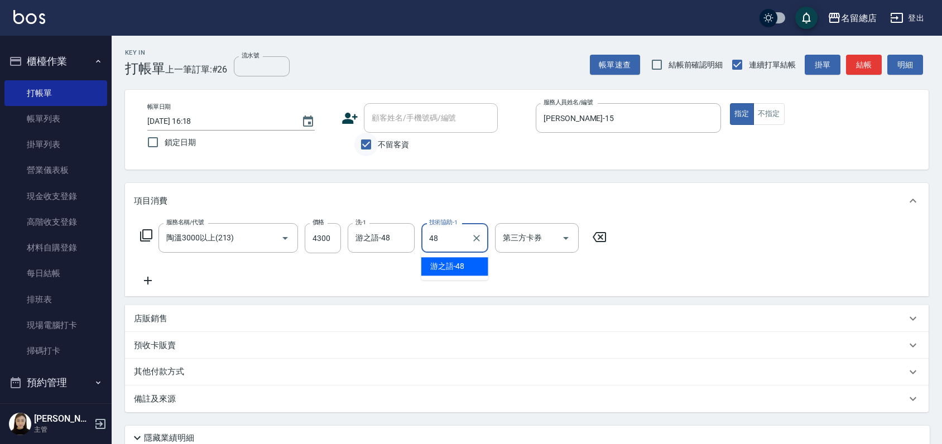
type input "游之語-48"
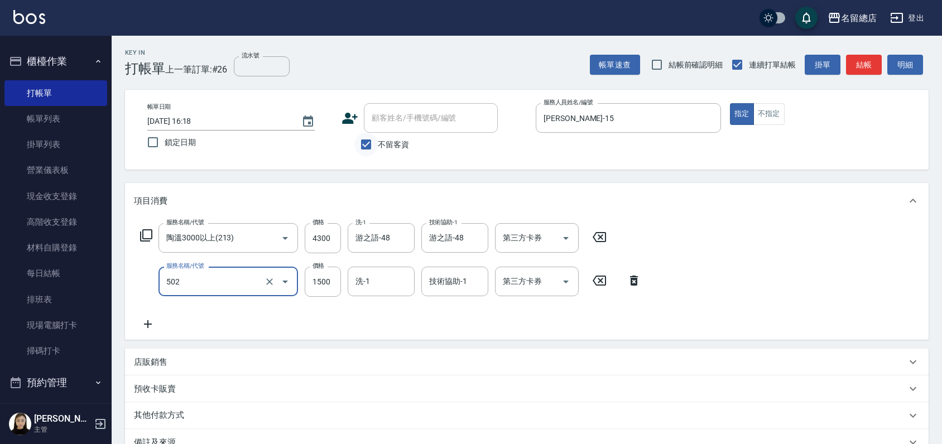
type input "染髮1500以上(502)"
type input "2000"
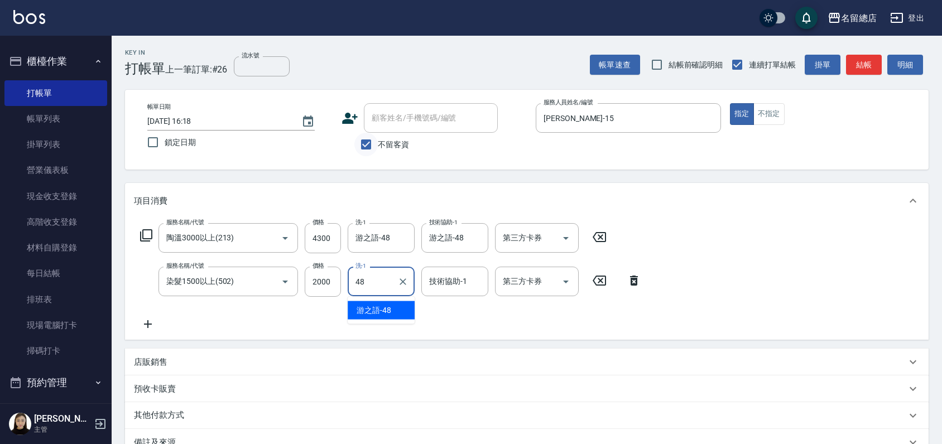
type input "游之語-48"
type input "8"
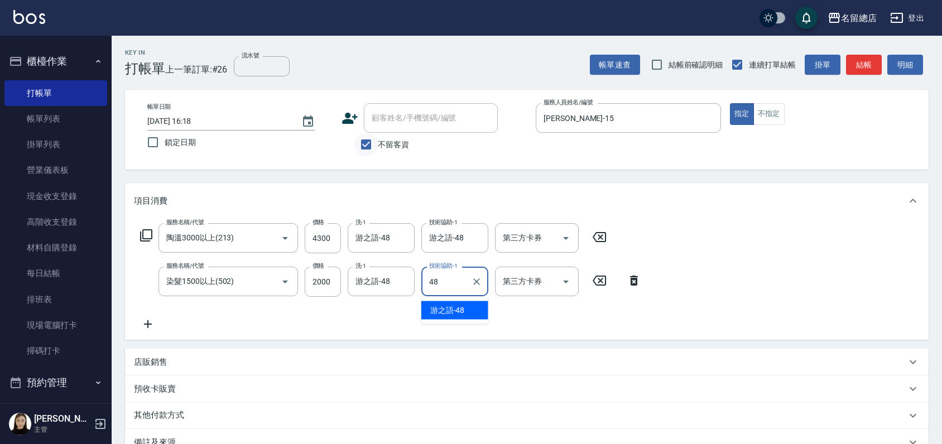
type input "游之語-48"
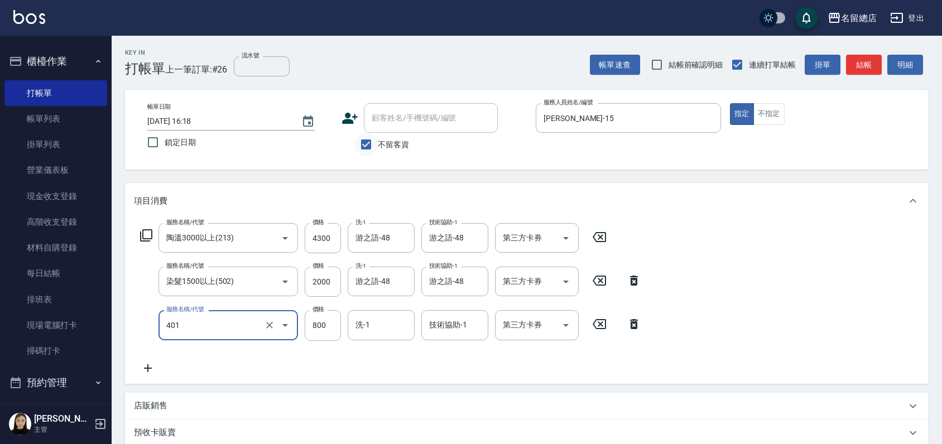
type input "自備護髮(401)"
type input "1990"
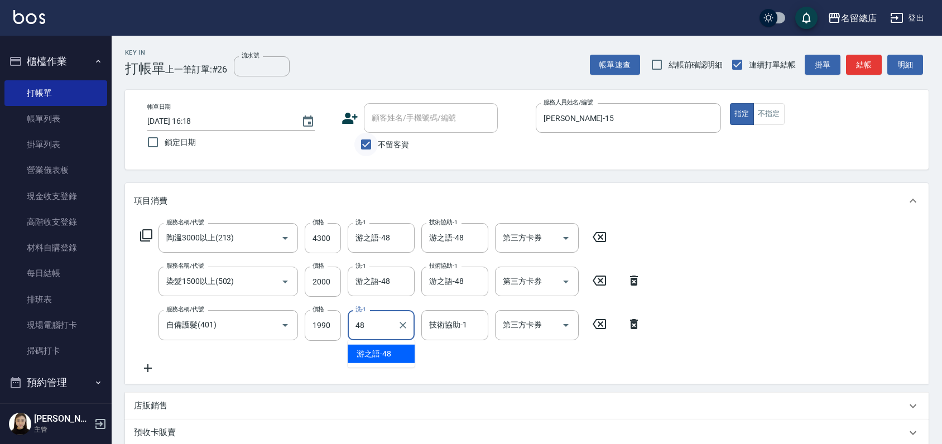
type input "游之語-48"
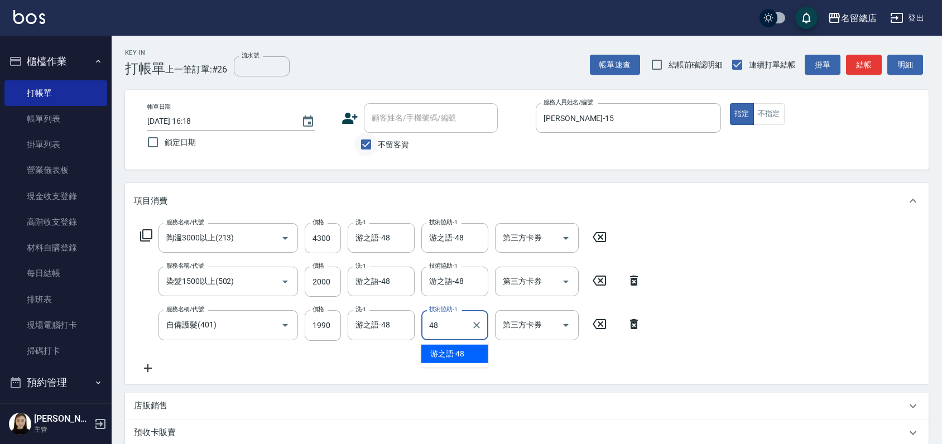
type input "游之語-48"
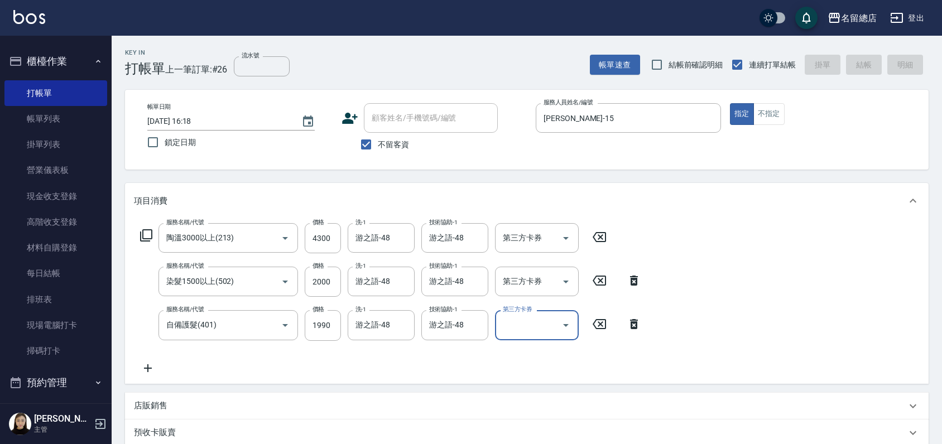
type input "[DATE] 16:20"
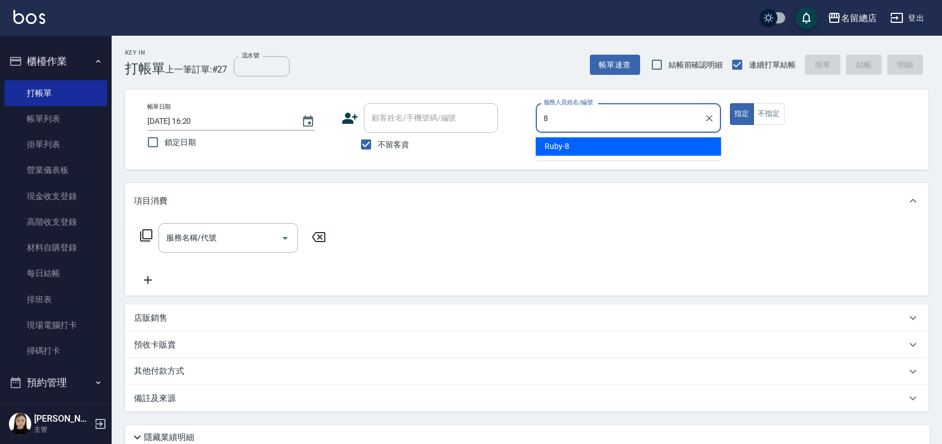
type input "Ruby-8"
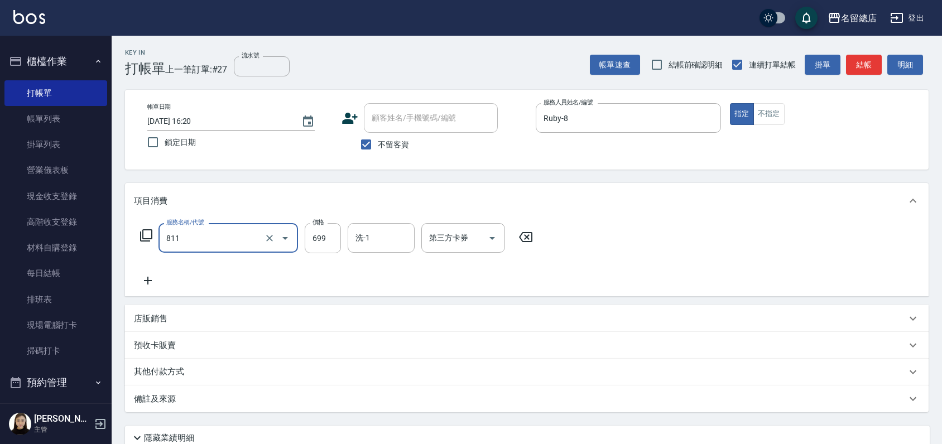
type input "洗+剪(811)"
type input "700"
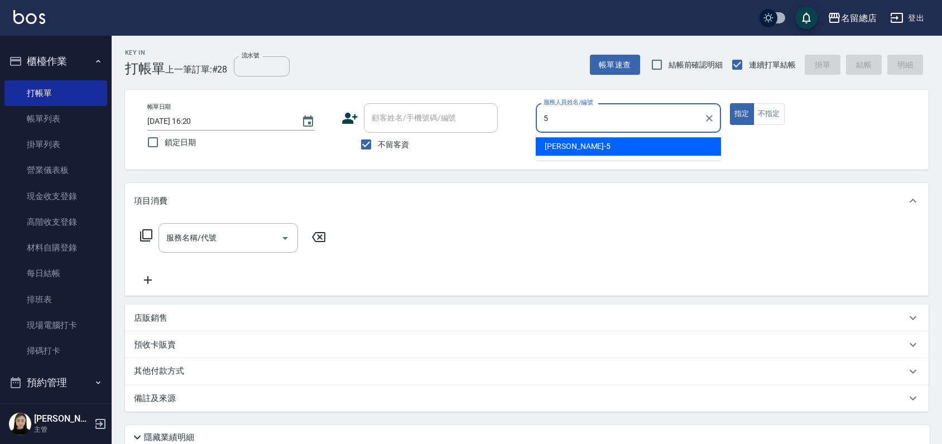
type input "[PERSON_NAME]-5"
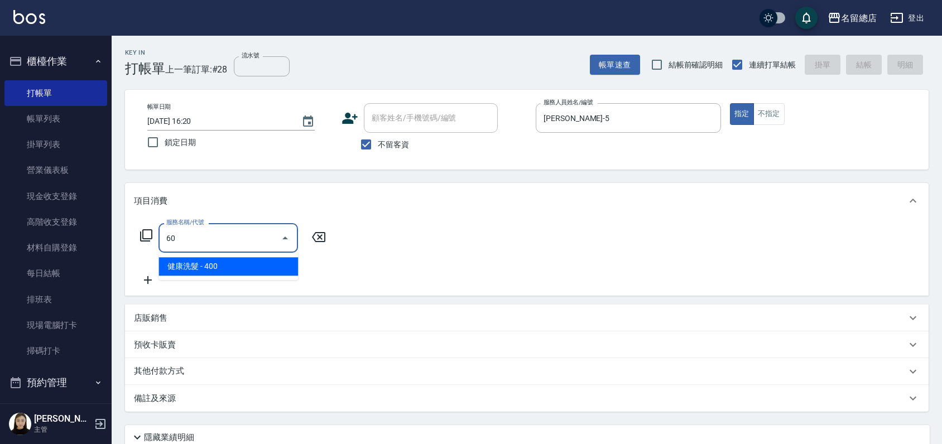
type input "6"
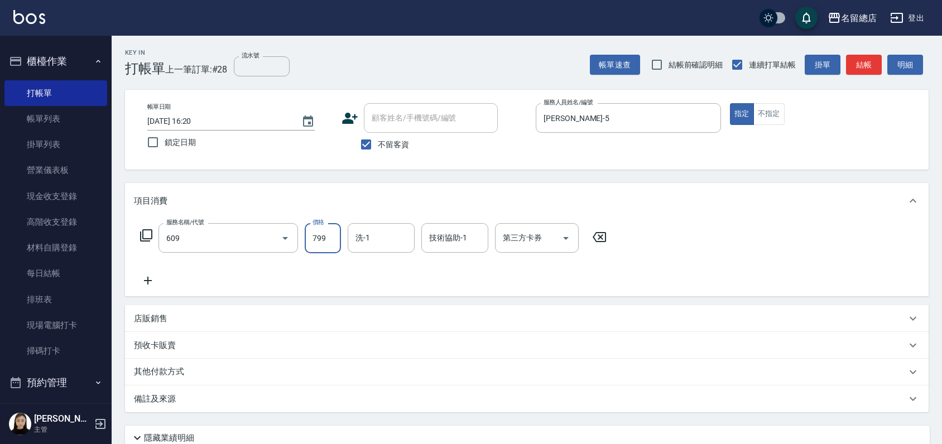
type input "精油洗(609)"
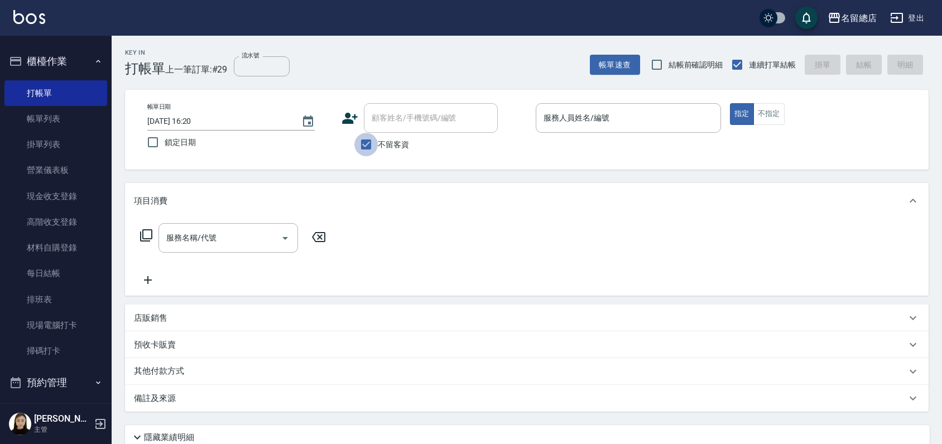
click at [367, 149] on input "不留客資" at bounding box center [365, 144] width 23 height 23
checkbox input "false"
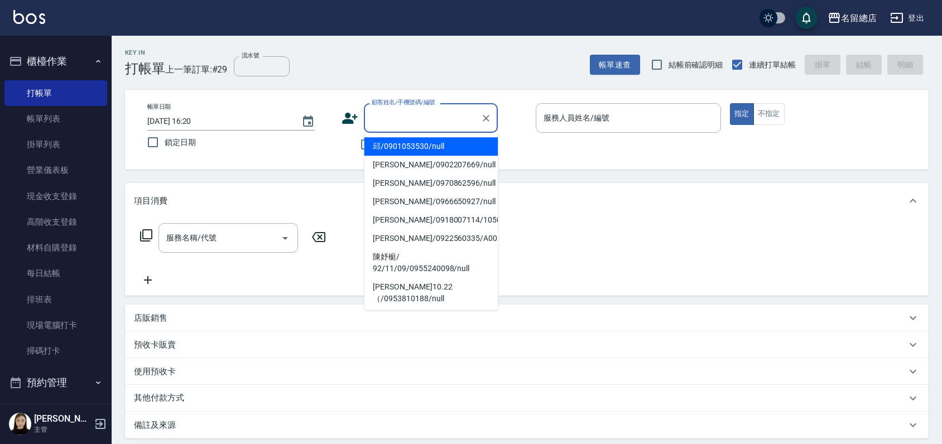
click at [383, 116] on input "顧客姓名/手機號碼/編號" at bounding box center [422, 118] width 107 height 20
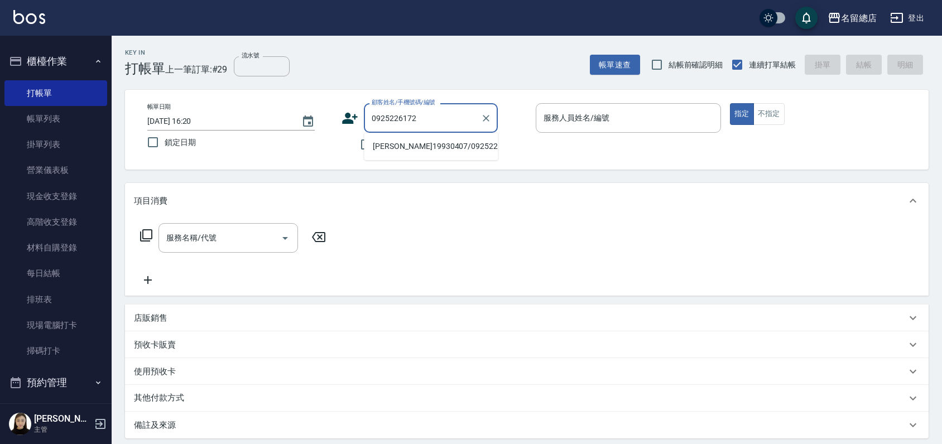
click at [410, 148] on li "[PERSON_NAME]19930407/0925226172/null" at bounding box center [431, 146] width 134 height 18
type input "[PERSON_NAME]19930407/0925226172/null"
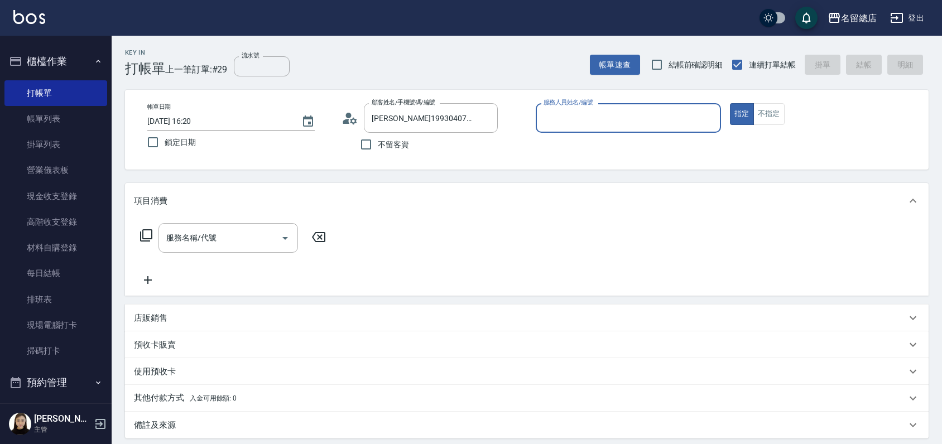
type input "0"
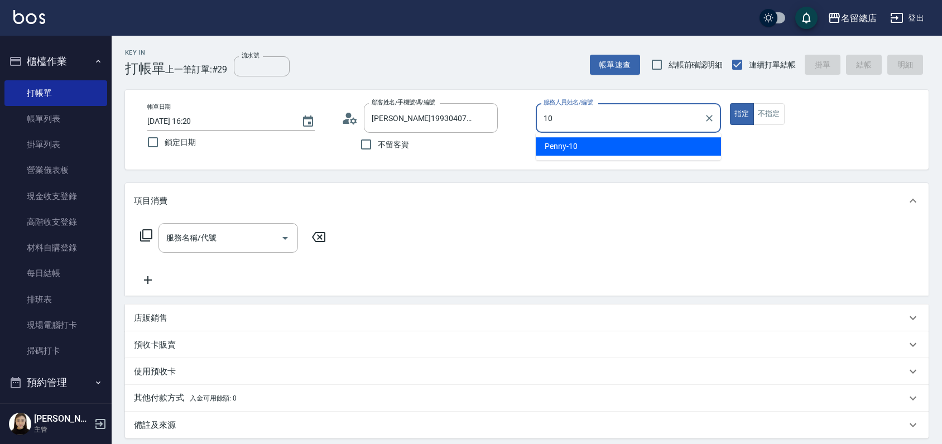
type input "Penny-10"
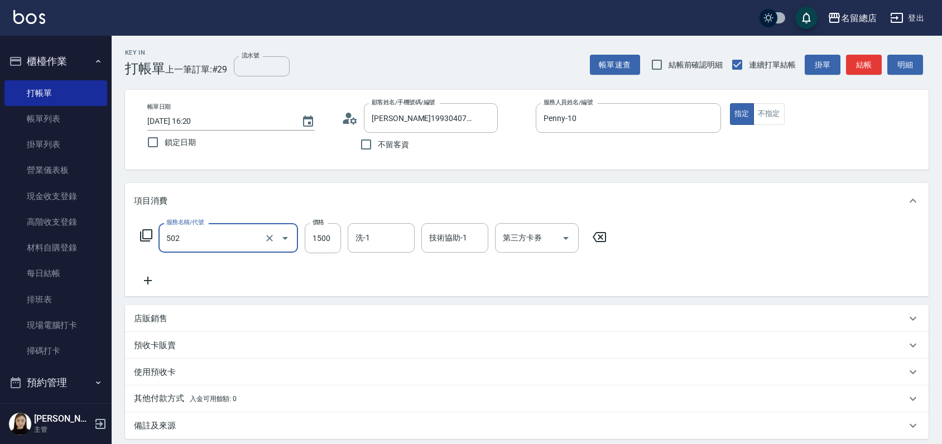
type input "染髮1500以上(502)"
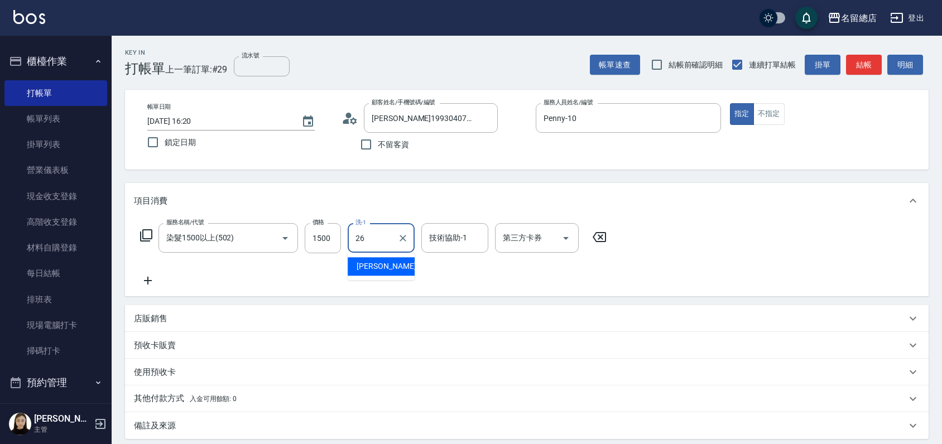
type input "[PERSON_NAME]-26"
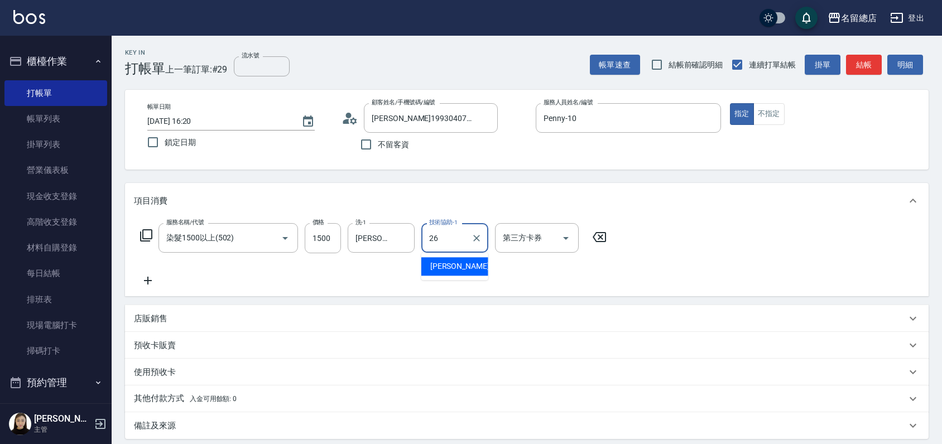
type input "[PERSON_NAME]-26"
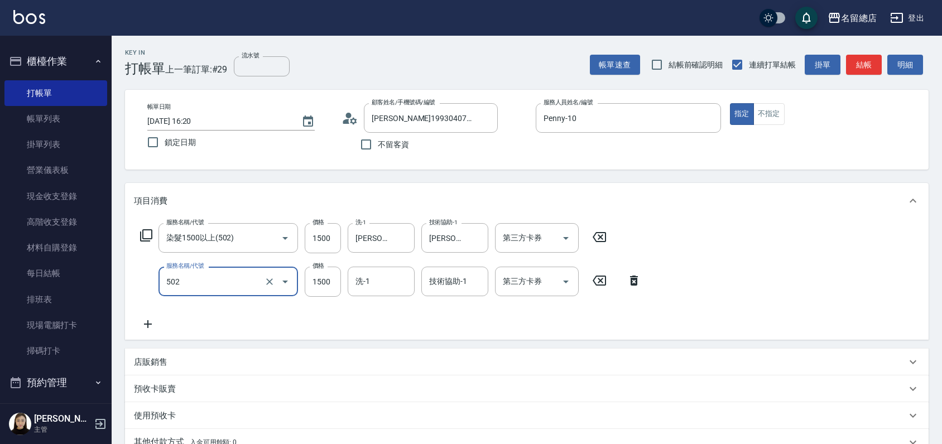
type input "染髮1500以上(502)"
type input "1499"
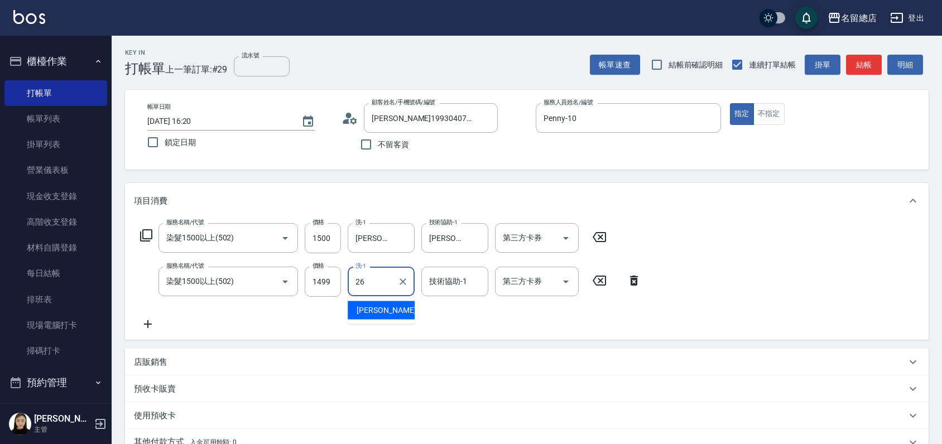
type input "[PERSON_NAME]-26"
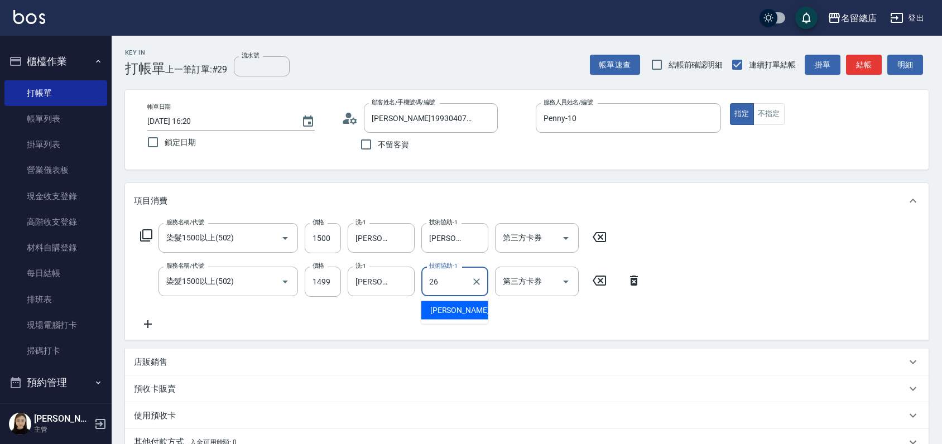
type input "[PERSON_NAME]-26"
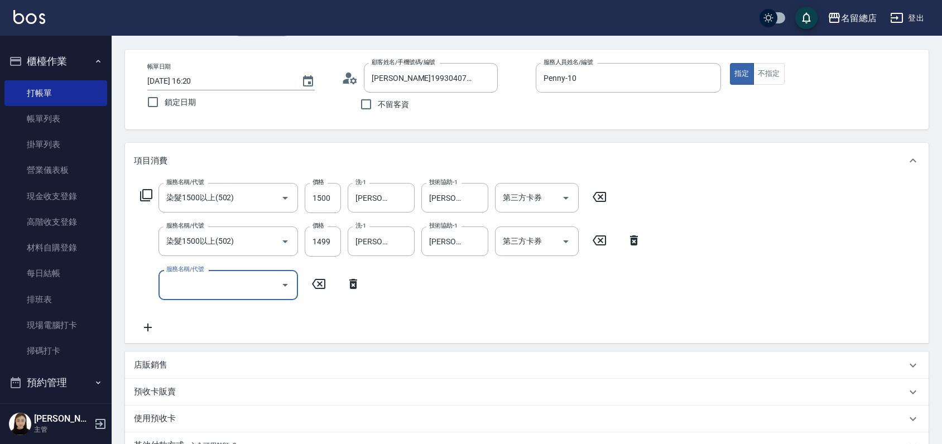
scroll to position [62, 0]
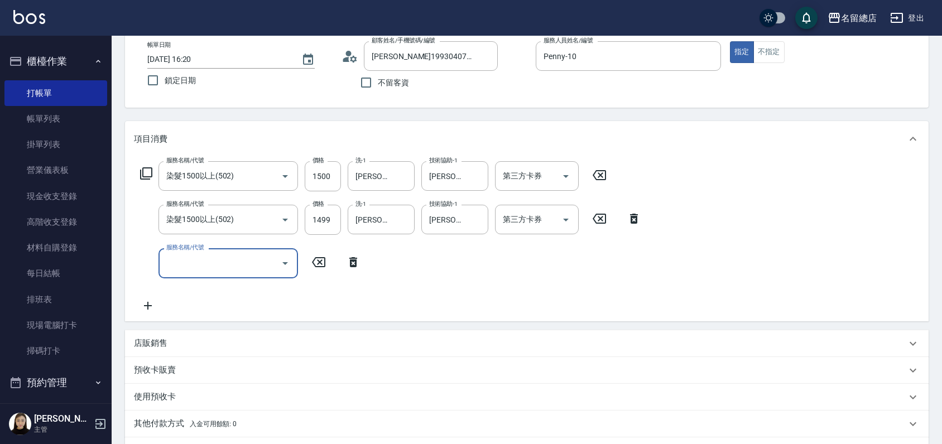
click at [157, 392] on p "使用預收卡" at bounding box center [155, 397] width 42 height 12
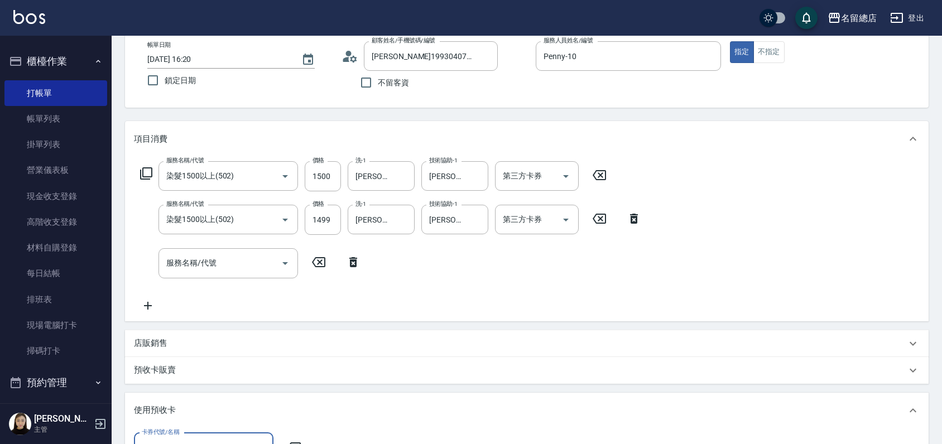
scroll to position [0, 0]
click at [156, 374] on p "預收卡販賣" at bounding box center [155, 371] width 42 height 12
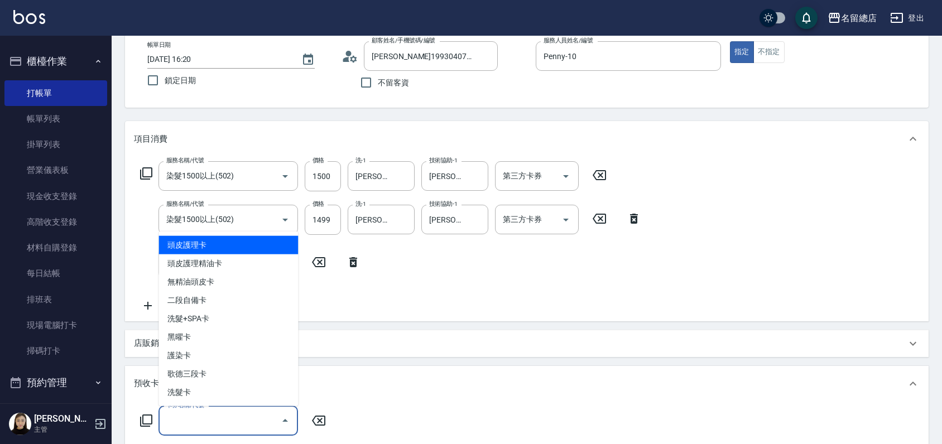
click at [179, 424] on input "卡券名稱/代號" at bounding box center [220, 421] width 113 height 20
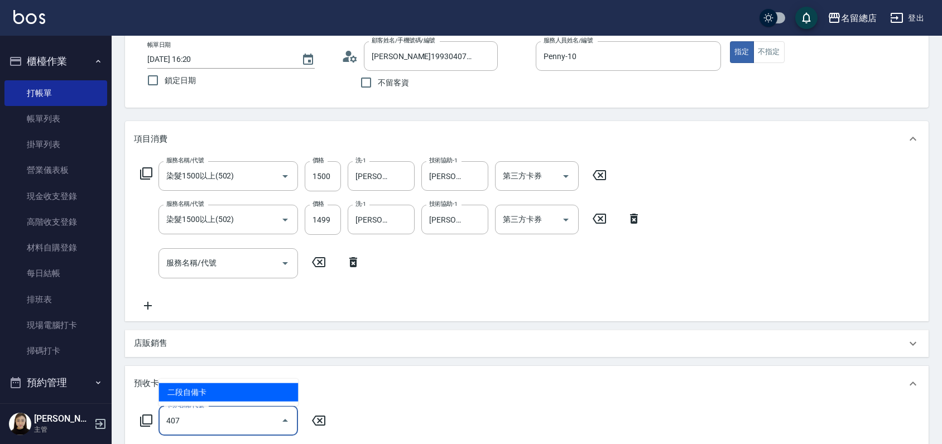
type input "二段自備卡(407)"
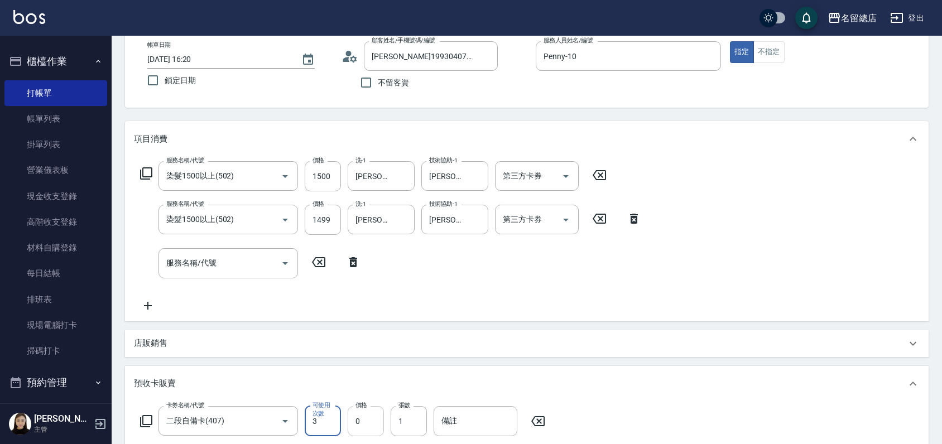
click at [367, 423] on input "0" at bounding box center [366, 421] width 36 height 30
type input "5000"
click at [461, 416] on input "備註" at bounding box center [476, 421] width 84 height 30
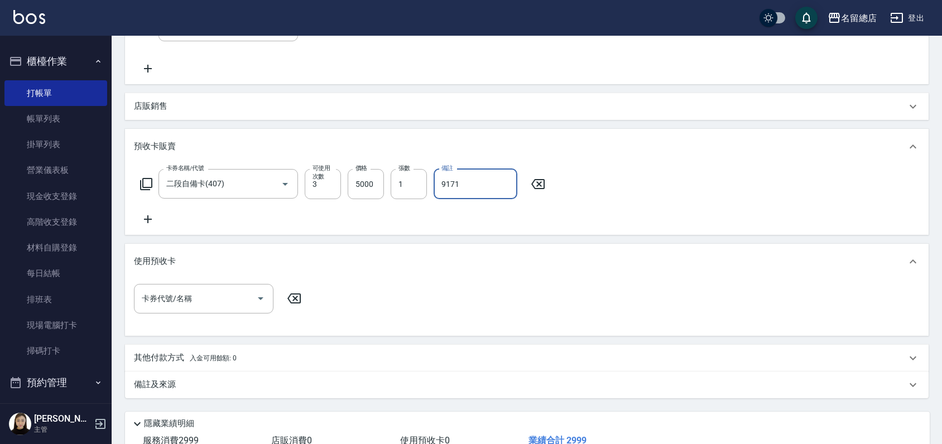
scroll to position [372, 0]
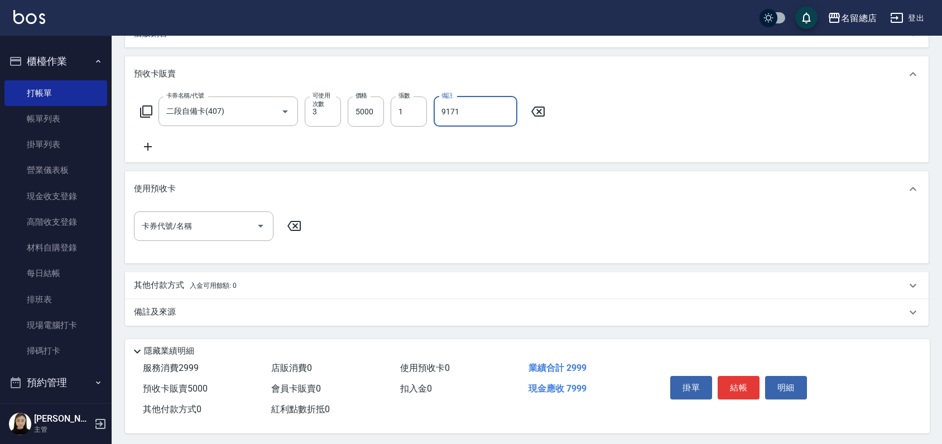
type input "9171"
click at [157, 314] on p "備註及來源" at bounding box center [155, 312] width 42 height 12
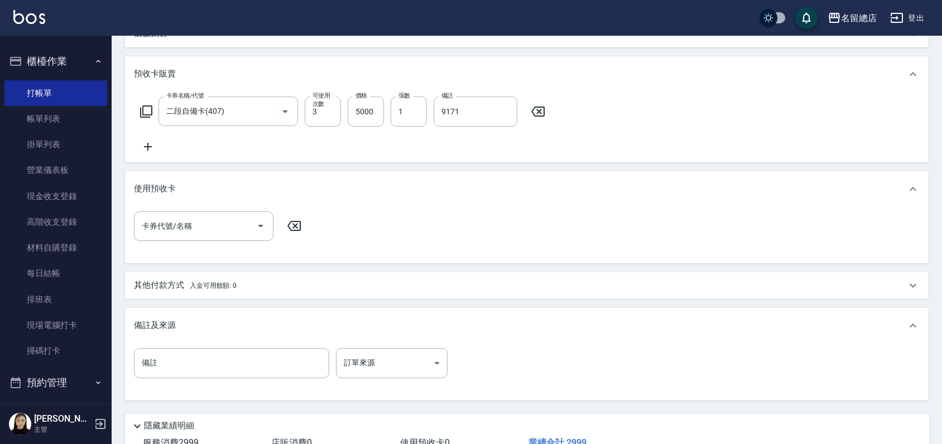
click at [156, 286] on p "其他付款方式 入金可用餘額: 0" at bounding box center [185, 286] width 103 height 12
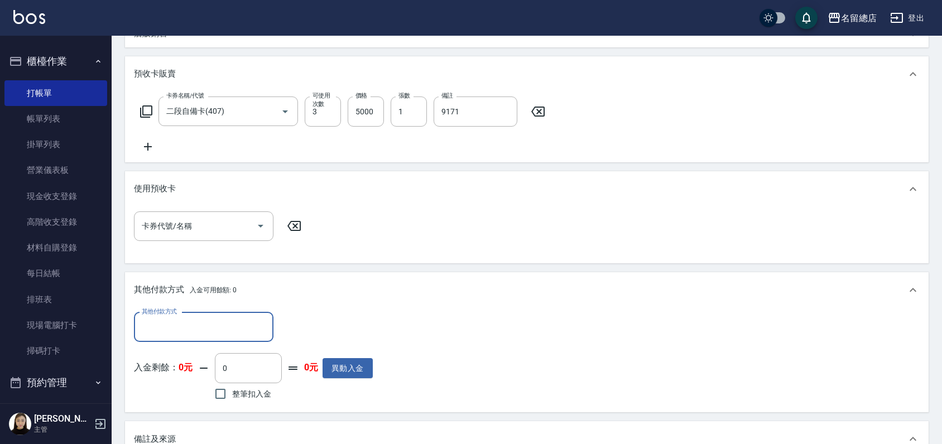
scroll to position [0, 0]
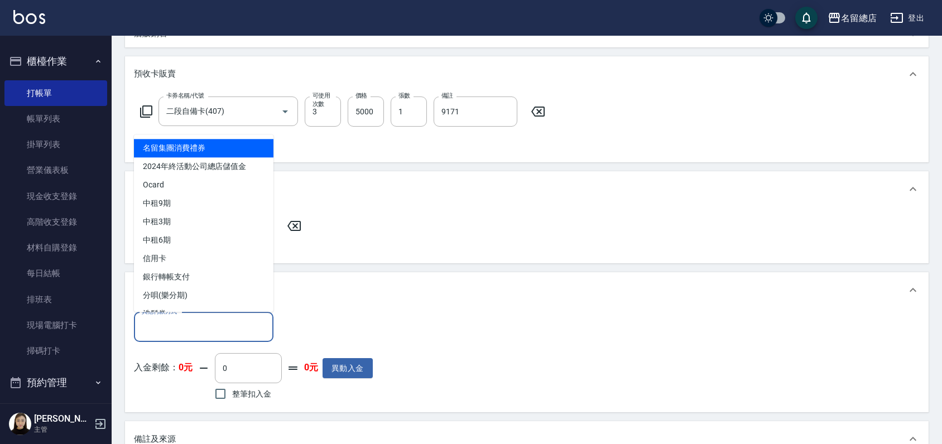
click at [167, 318] on input "其他付款方式" at bounding box center [204, 328] width 130 height 20
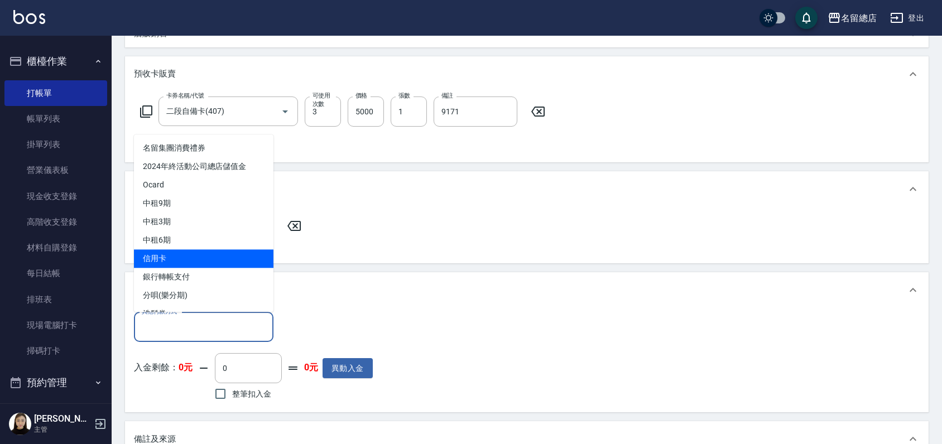
click at [170, 255] on span "信用卡" at bounding box center [204, 259] width 140 height 18
type input "信用卡"
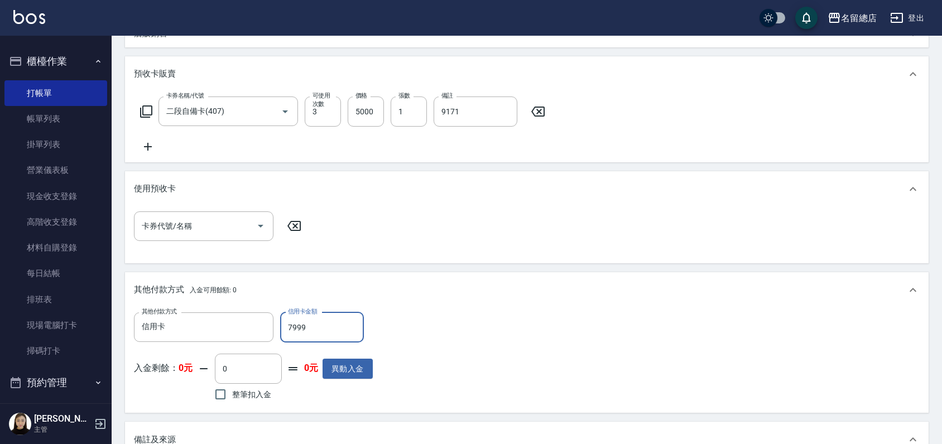
type input "7999"
click at [603, 212] on div "卡券代號/名稱 卡券代號/名稱" at bounding box center [527, 233] width 786 height 43
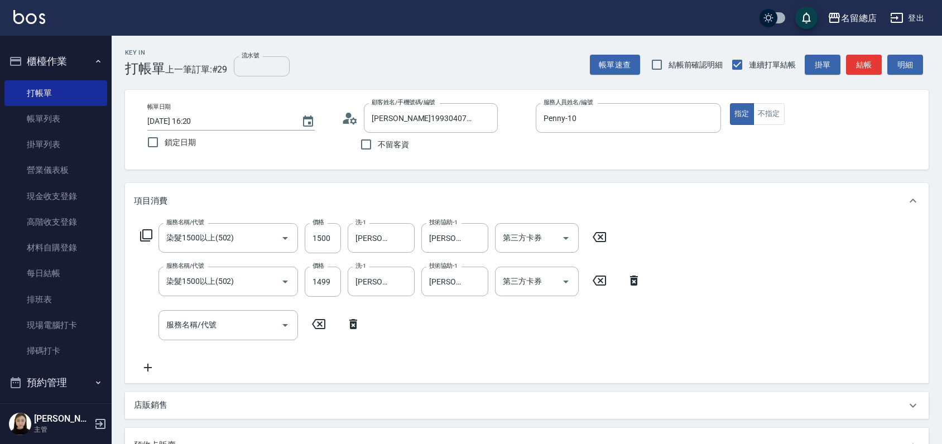
click at [271, 65] on input "流水號" at bounding box center [262, 66] width 56 height 20
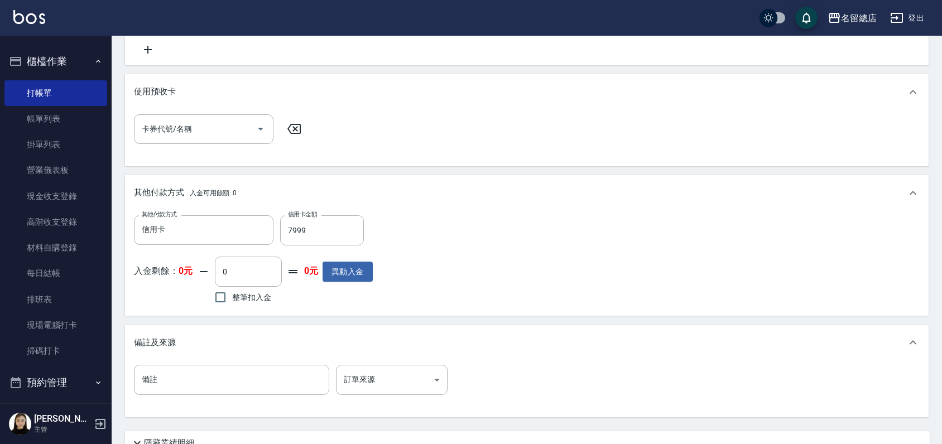
scroll to position [567, 0]
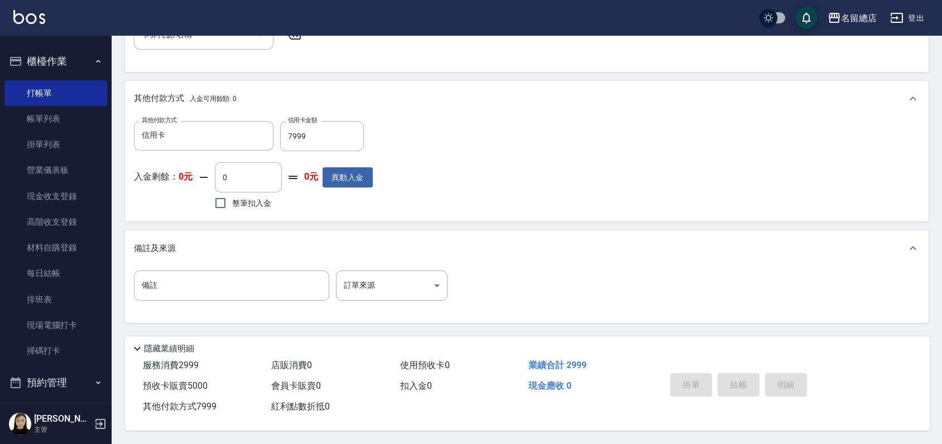
type input "9171"
type input "[DATE] 16:22"
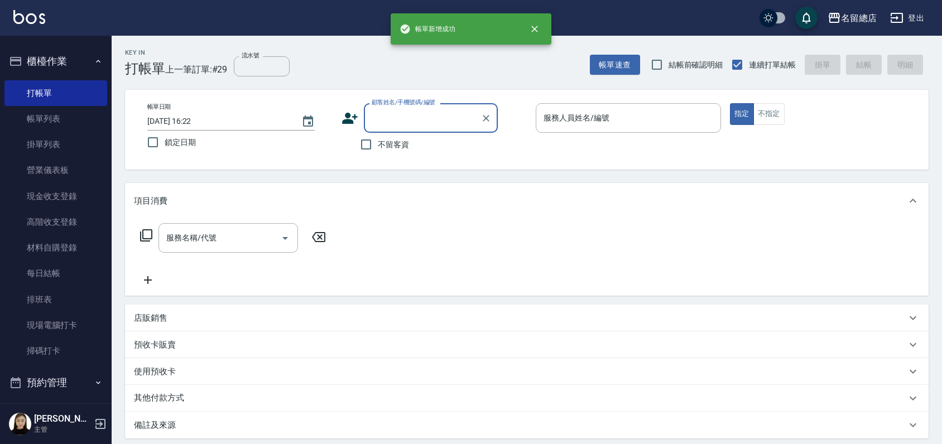
scroll to position [0, 0]
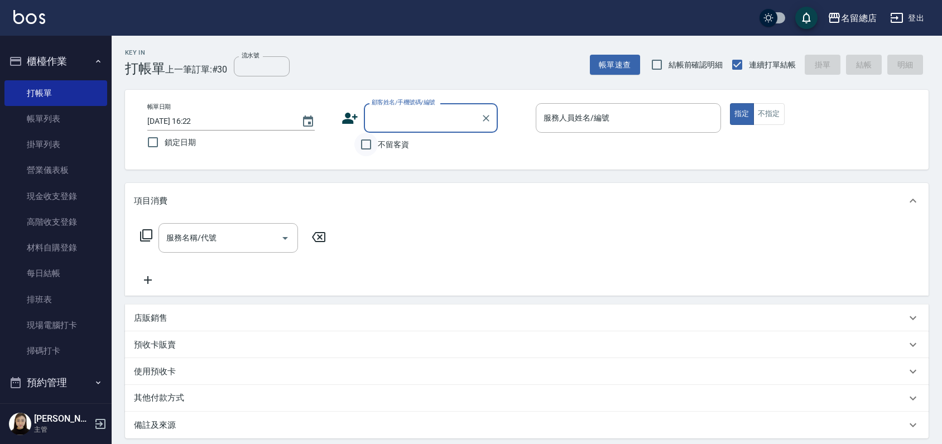
click at [367, 144] on input "不留客資" at bounding box center [365, 144] width 23 height 23
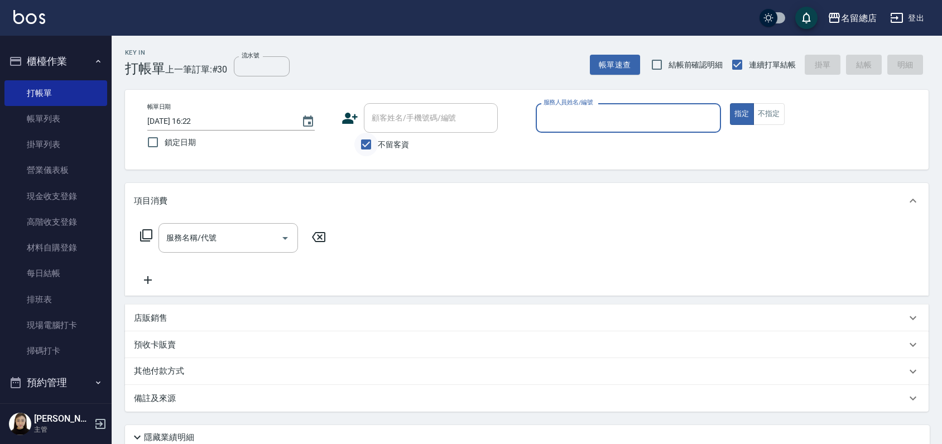
click at [366, 143] on input "不留客資" at bounding box center [365, 144] width 23 height 23
checkbox input "false"
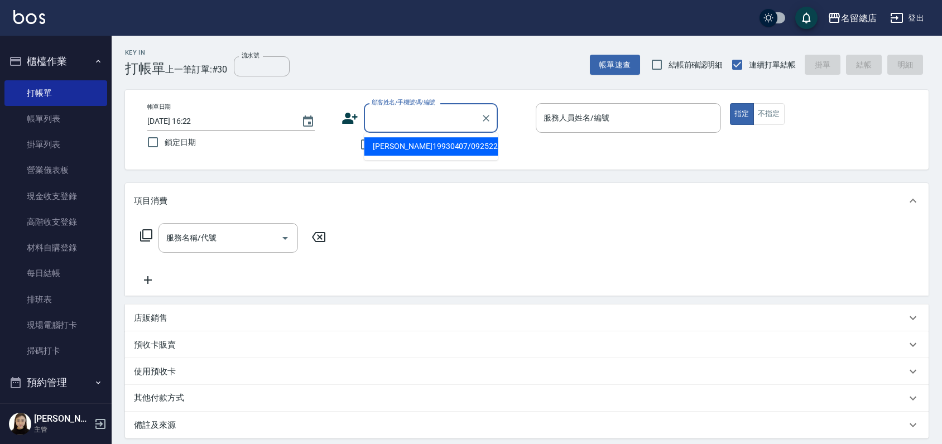
click at [382, 122] on input "顧客姓名/手機號碼/編號" at bounding box center [422, 118] width 107 height 20
click at [399, 151] on li "[PERSON_NAME]19930407/0925226172/null" at bounding box center [431, 146] width 134 height 18
type input "[PERSON_NAME]19930407/0925226172/null"
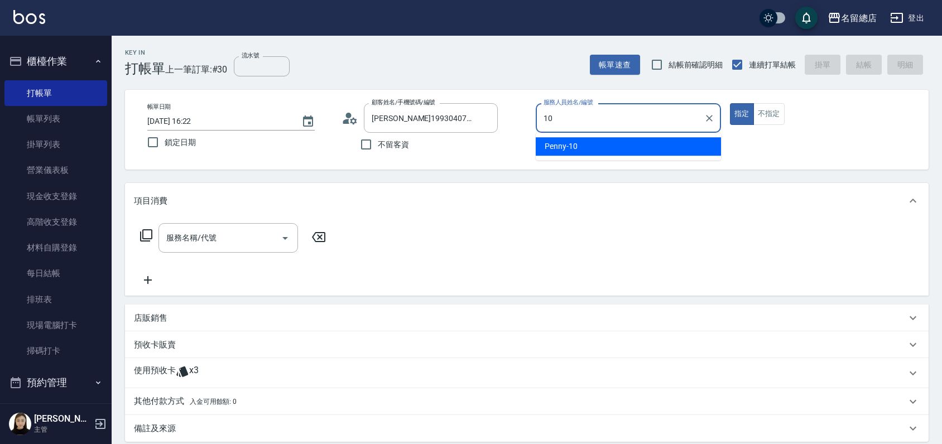
type input "Penny-10"
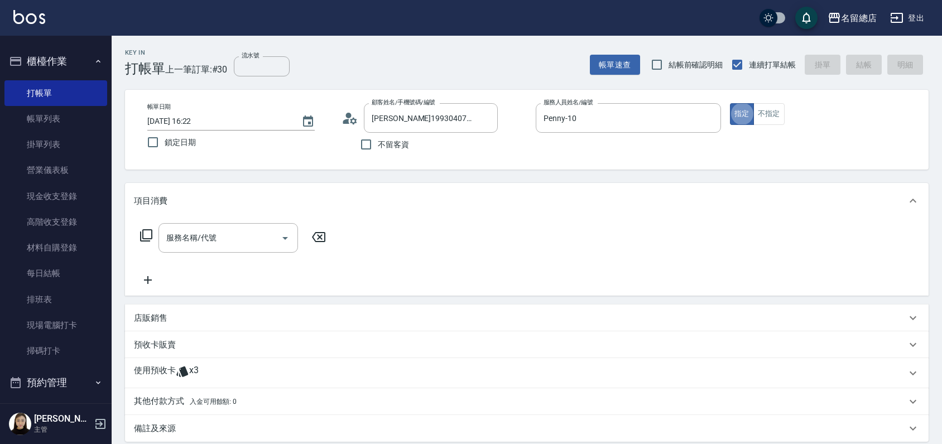
click at [143, 363] on div "使用預收卡 x3" at bounding box center [527, 373] width 804 height 30
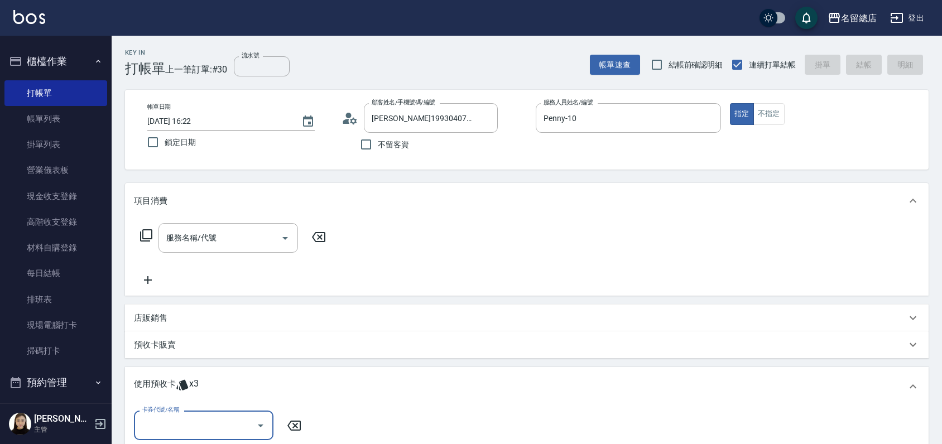
click at [190, 418] on input "卡券代號/名稱" at bounding box center [195, 426] width 113 height 20
click at [209, 392] on div "二段自備卡 剩餘3張 9171" at bounding box center [204, 397] width 140 height 18
type input "二段自備卡 9171"
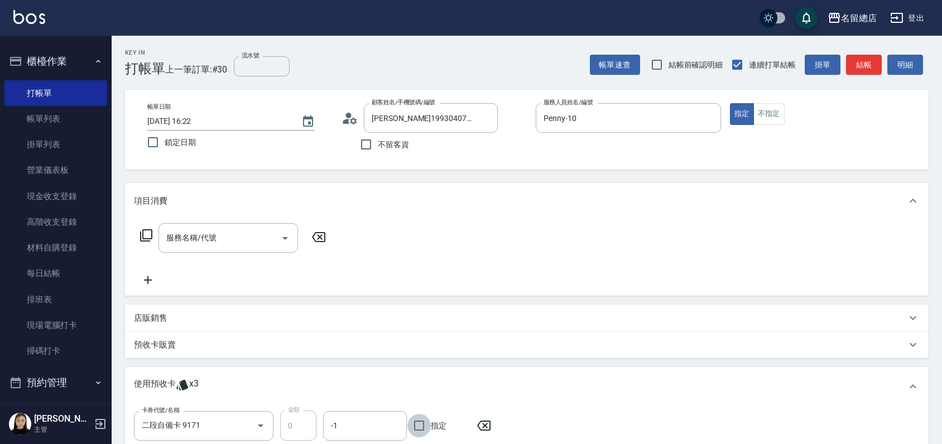
click at [416, 424] on input "指定" at bounding box center [418, 425] width 23 height 23
checkbox input "true"
click at [215, 241] on input "服務名稱/代號" at bounding box center [220, 238] width 113 height 20
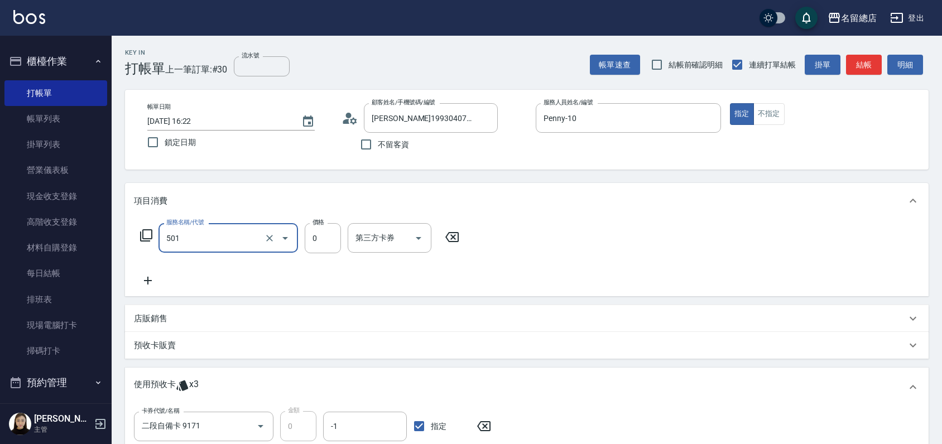
type input "2段蓋卡1300以上(501)"
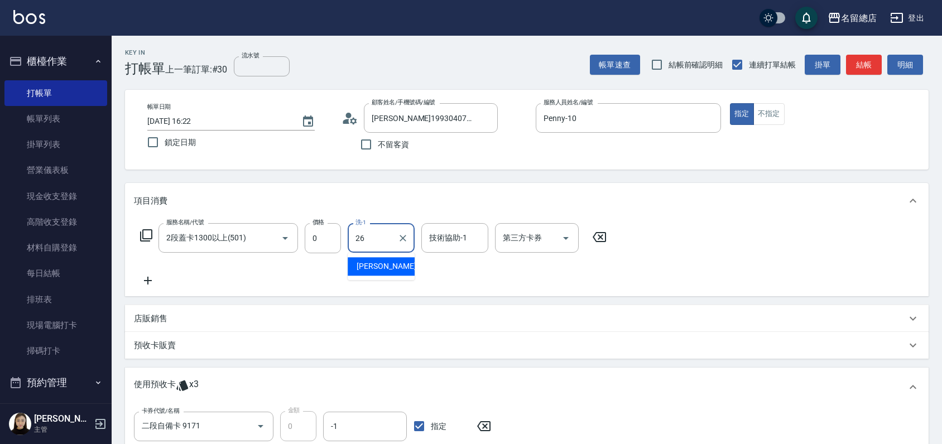
type input "[PERSON_NAME]-26"
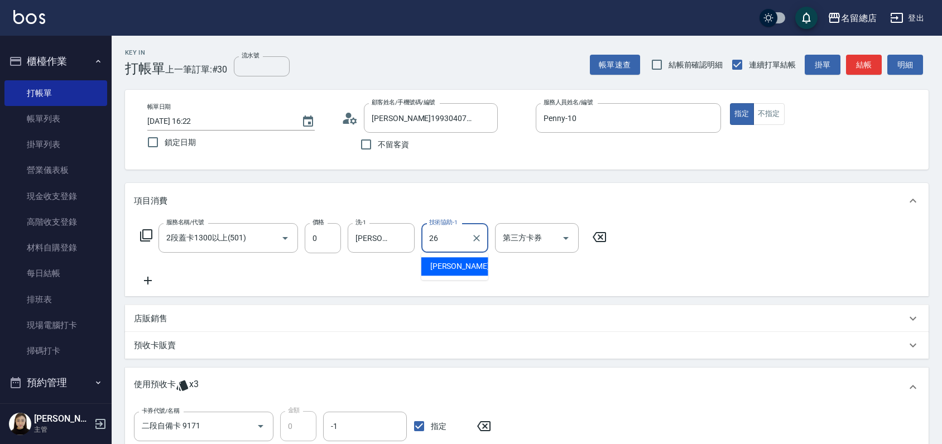
type input "[PERSON_NAME]-26"
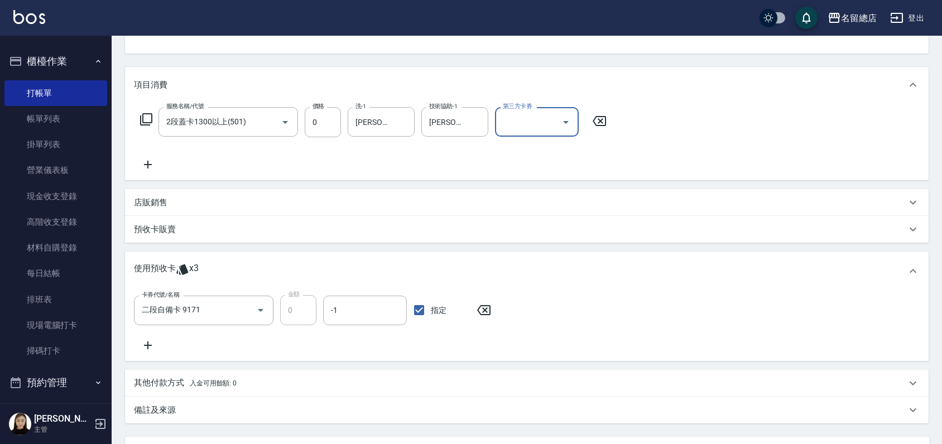
scroll to position [220, 0]
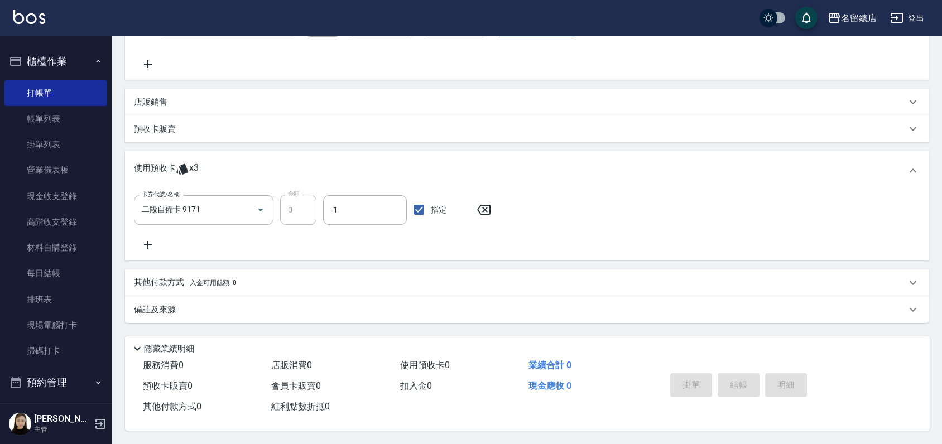
type input "[DATE] 16:23"
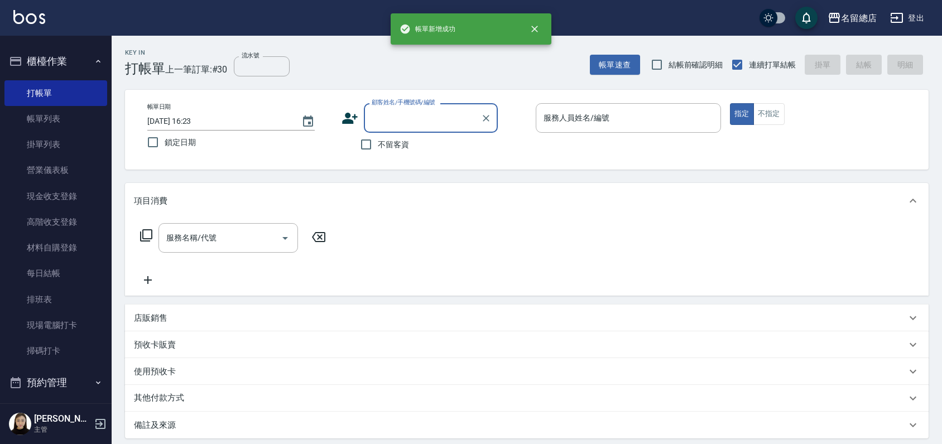
scroll to position [0, 0]
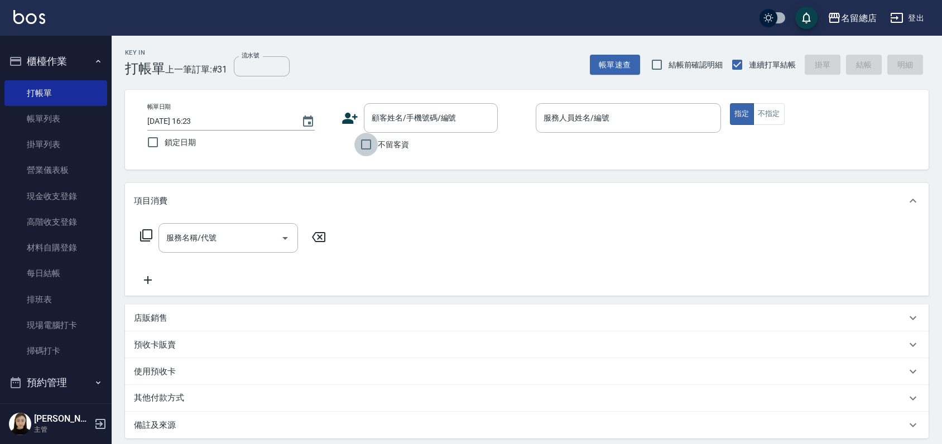
click at [364, 145] on input "不留客資" at bounding box center [365, 144] width 23 height 23
checkbox input "true"
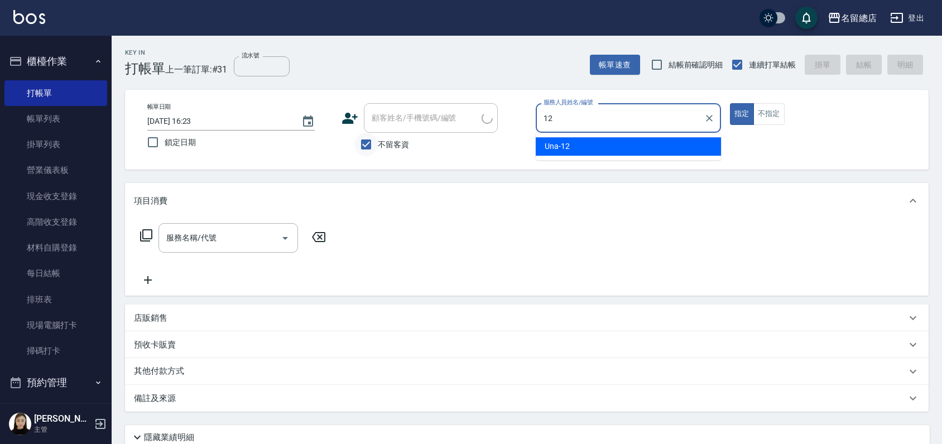
type input "Una-12"
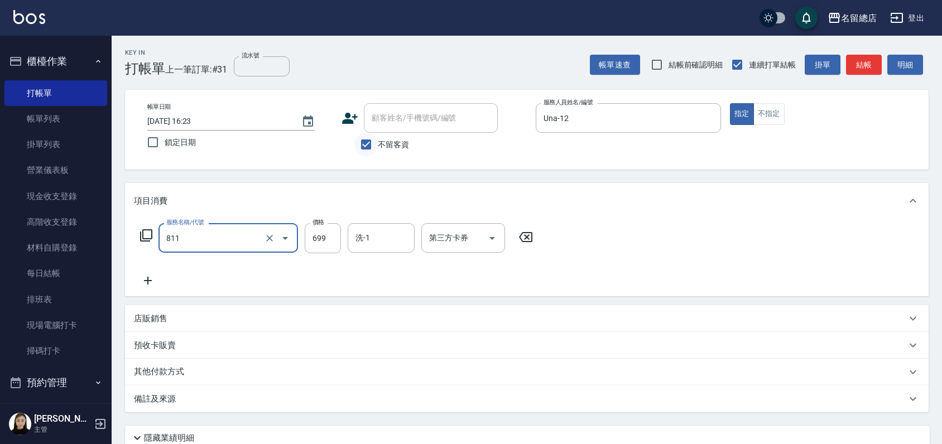
type input "洗+剪(811)"
type input "650"
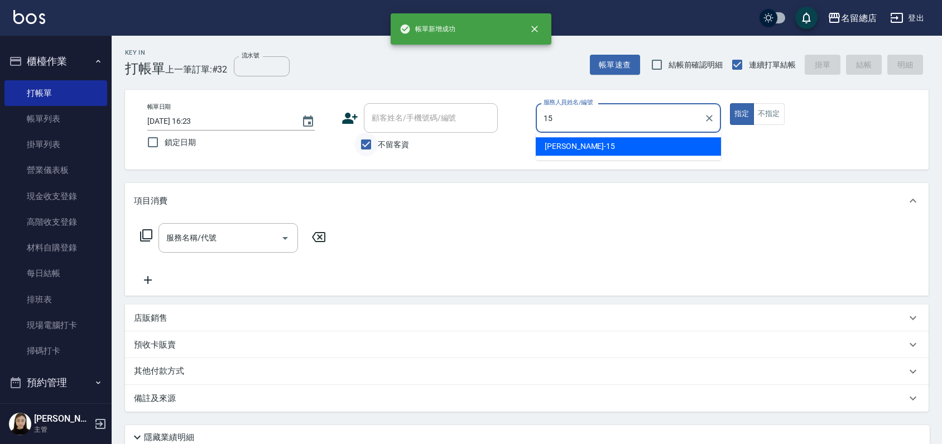
type input "[PERSON_NAME]-15"
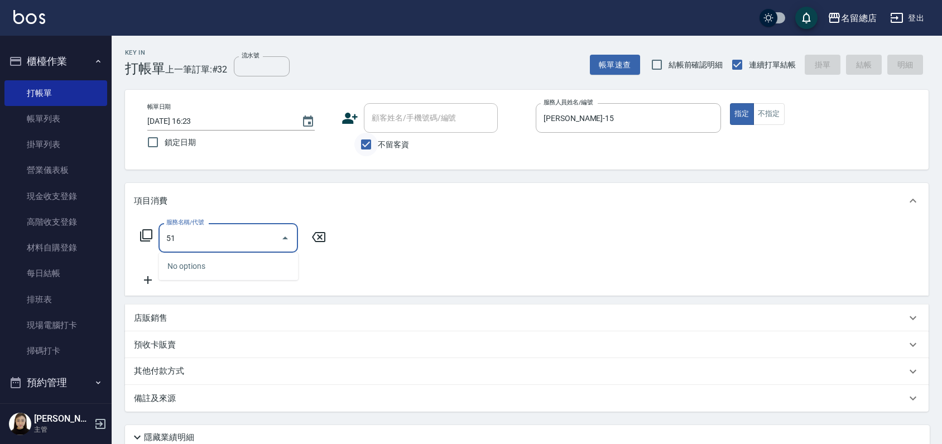
type input "5"
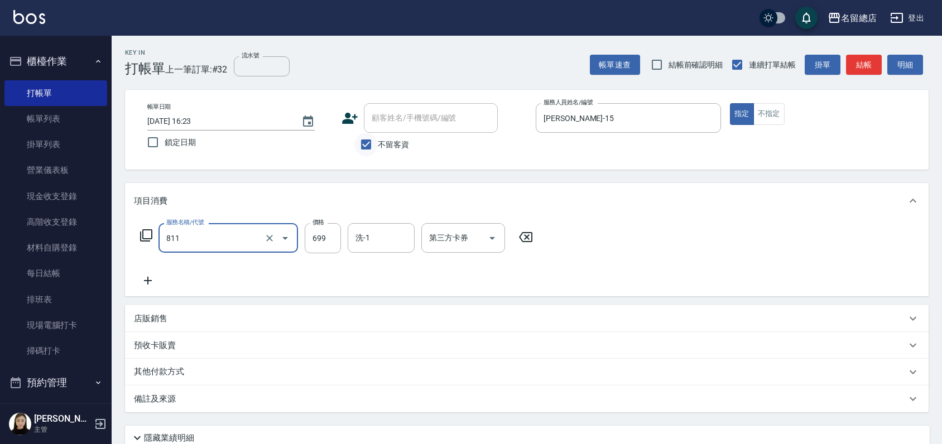
type input "洗+剪(811)"
type input "550"
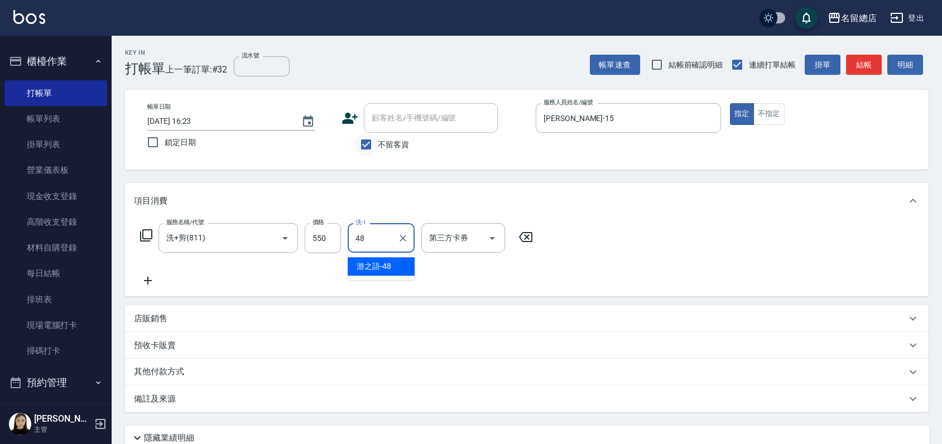
type input "游之語-48"
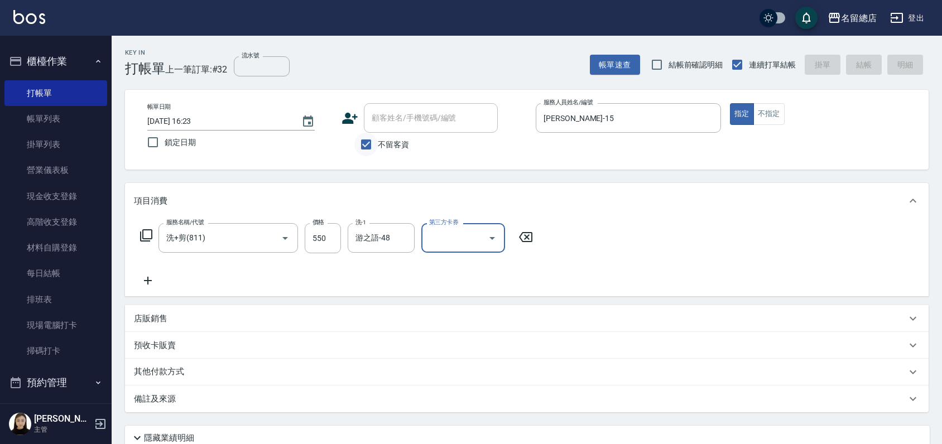
type input "[DATE] 16:24"
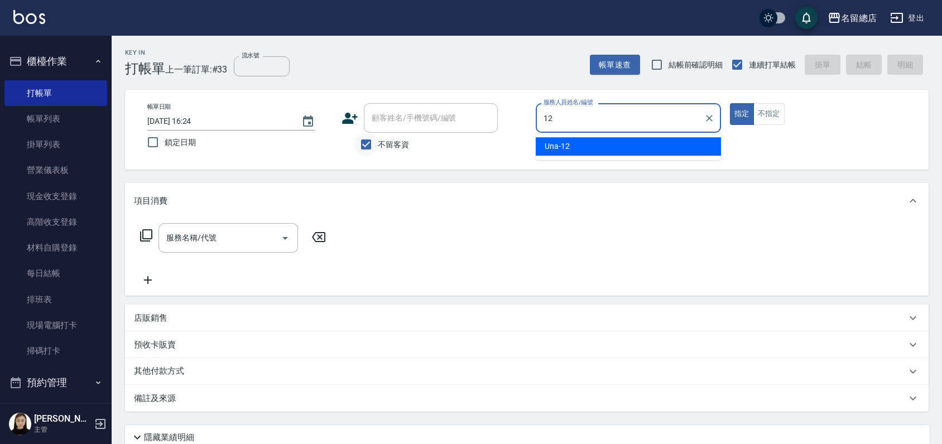
type input "Una-12"
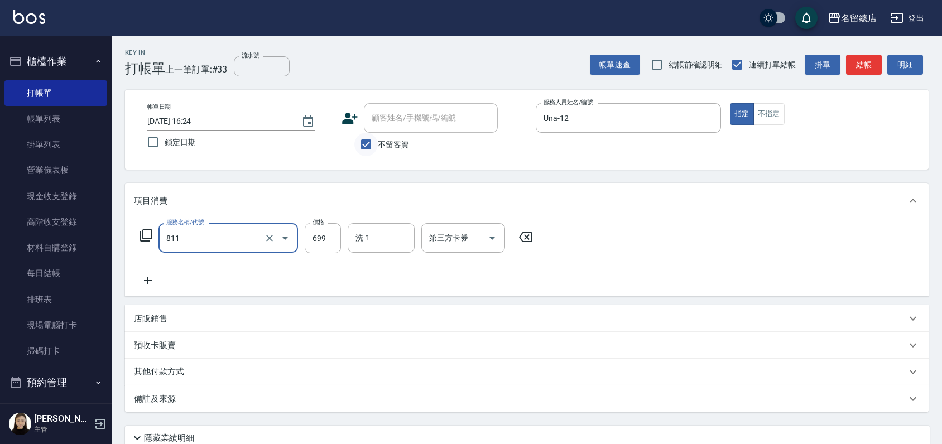
type input "洗+剪(811)"
type input "600"
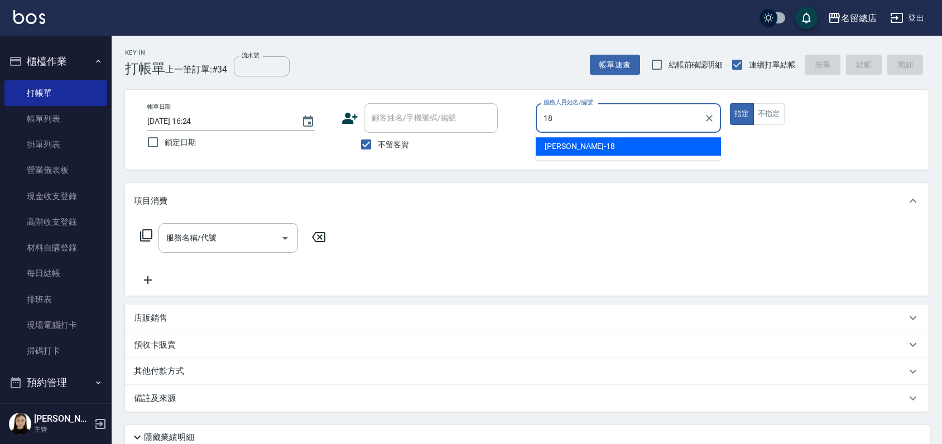
type input "Angela-18"
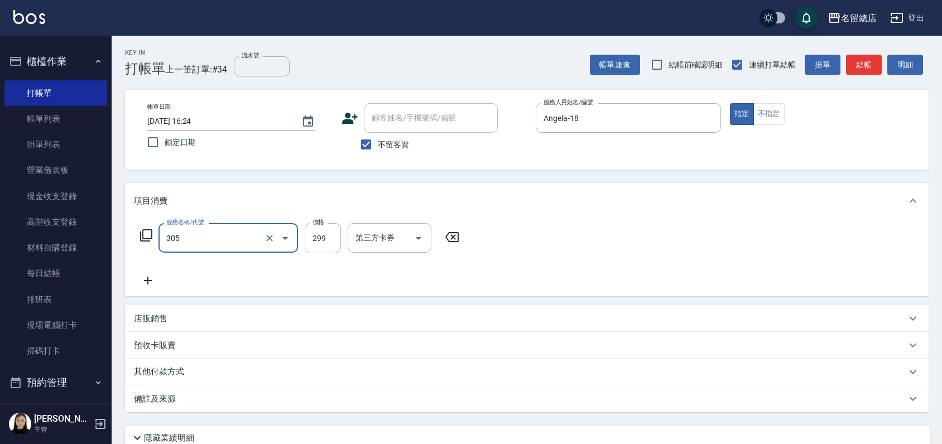
type input "剪髮(305)"
type input "500"
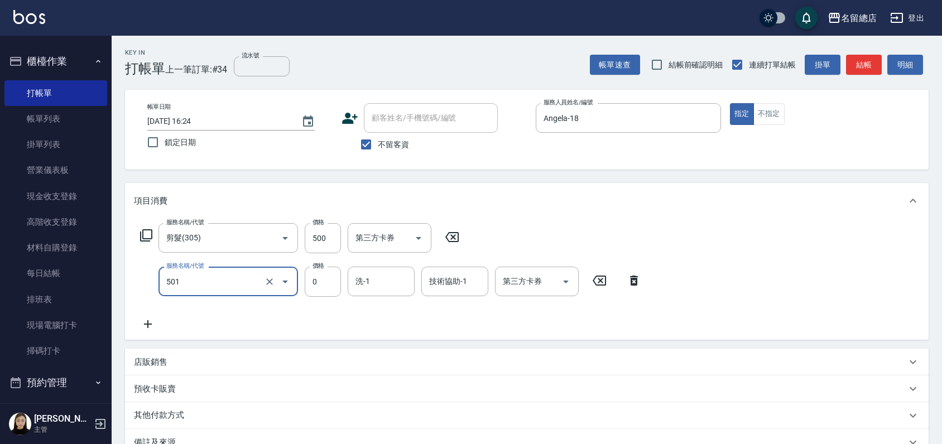
type input "2段蓋卡1300以上(501)"
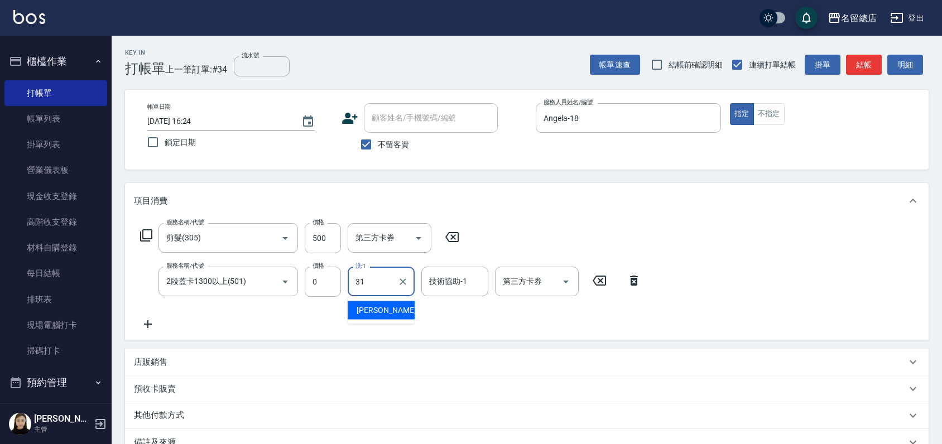
type input "[PERSON_NAME]-31"
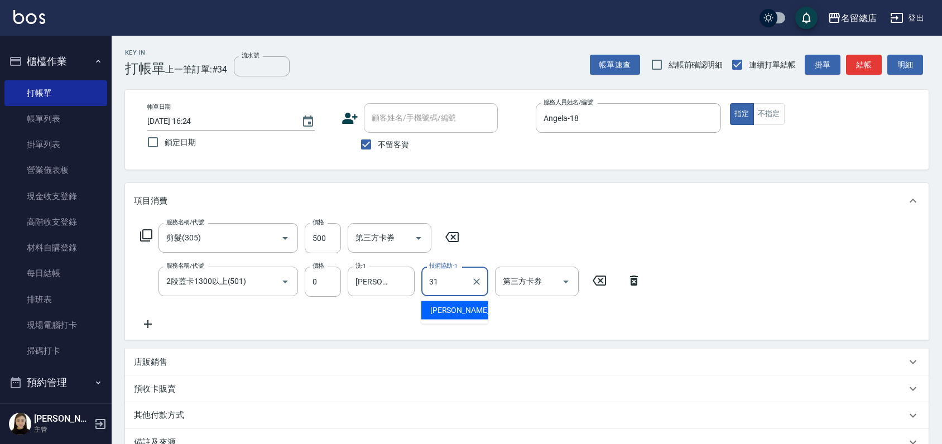
type input "[PERSON_NAME]-31"
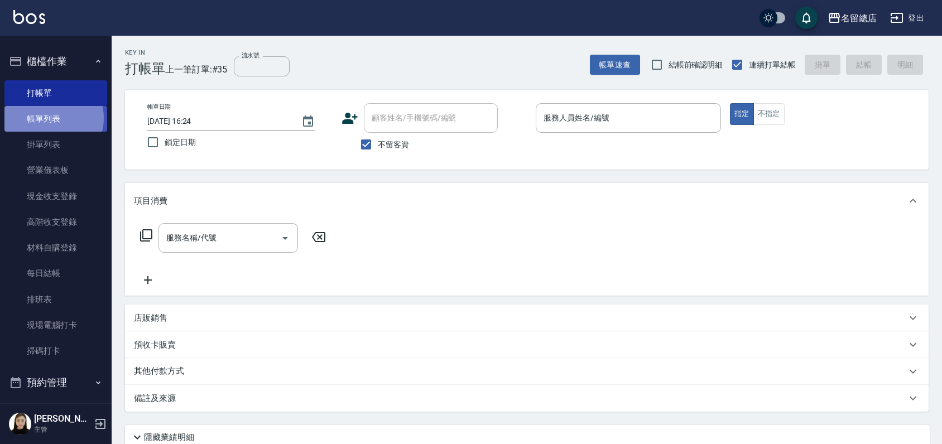
click at [52, 118] on link "帳單列表" at bounding box center [55, 119] width 103 height 26
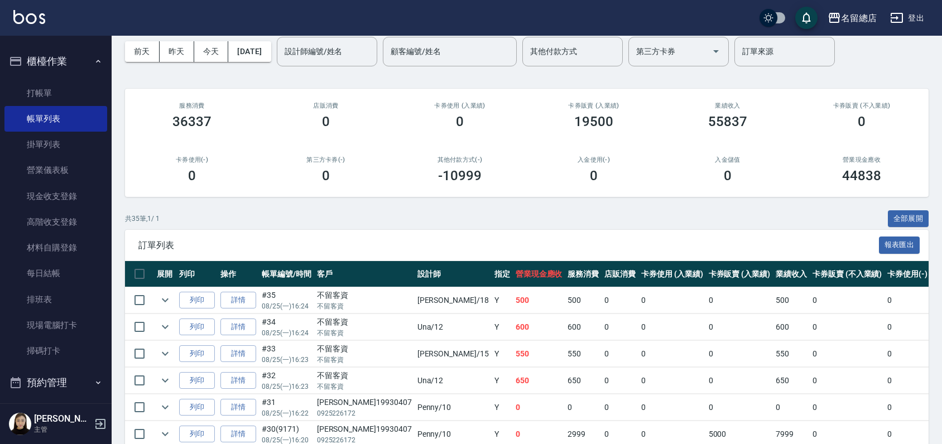
scroll to position [124, 0]
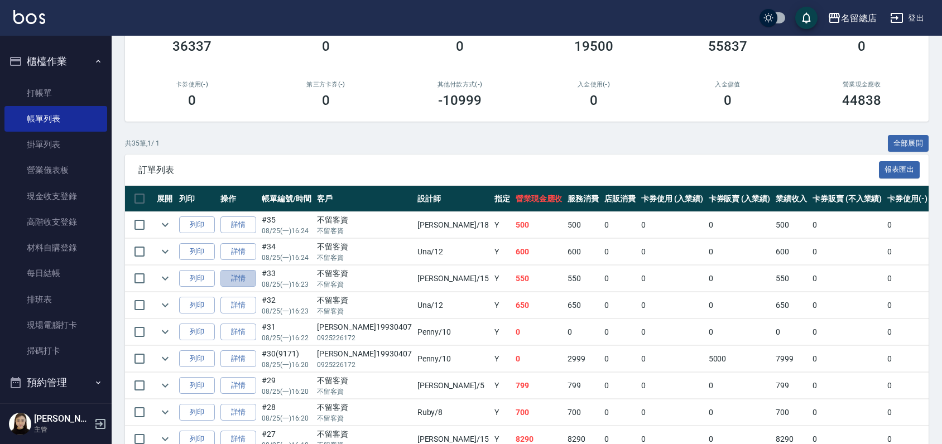
click at [246, 279] on link "詳情" at bounding box center [238, 278] width 36 height 17
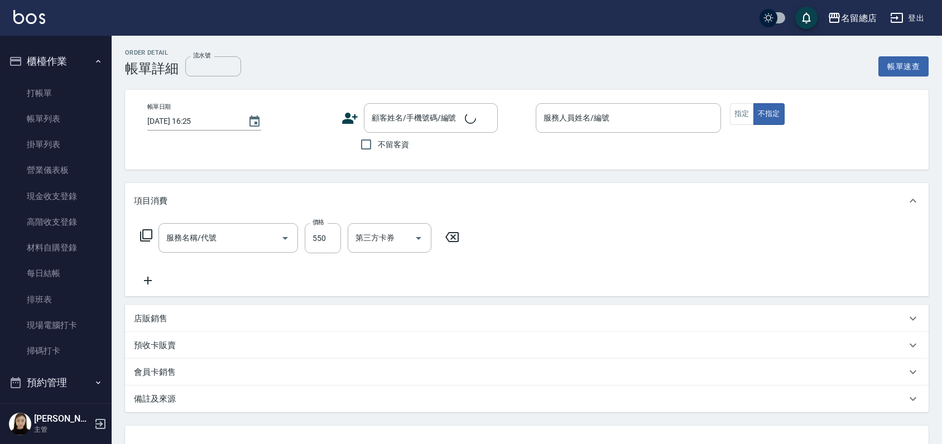
type input "[DATE] 16:23"
checkbox input "true"
type input "[PERSON_NAME]-15"
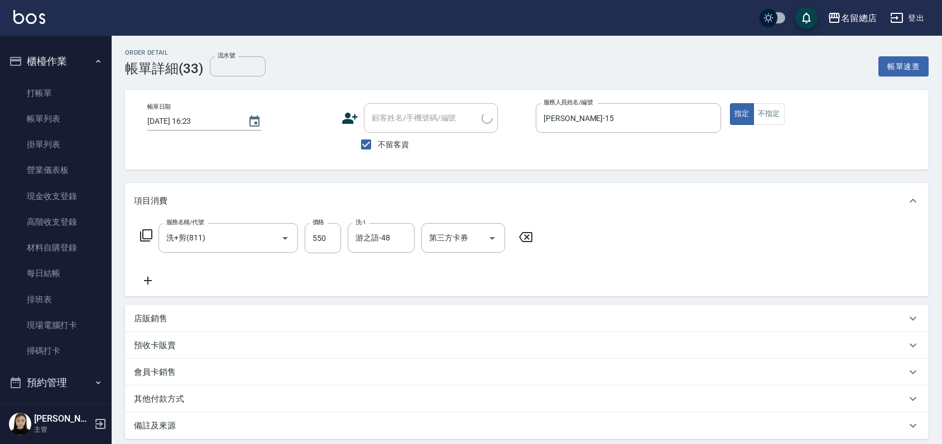
type input "洗+剪(811)"
click at [531, 238] on icon at bounding box center [525, 237] width 13 height 10
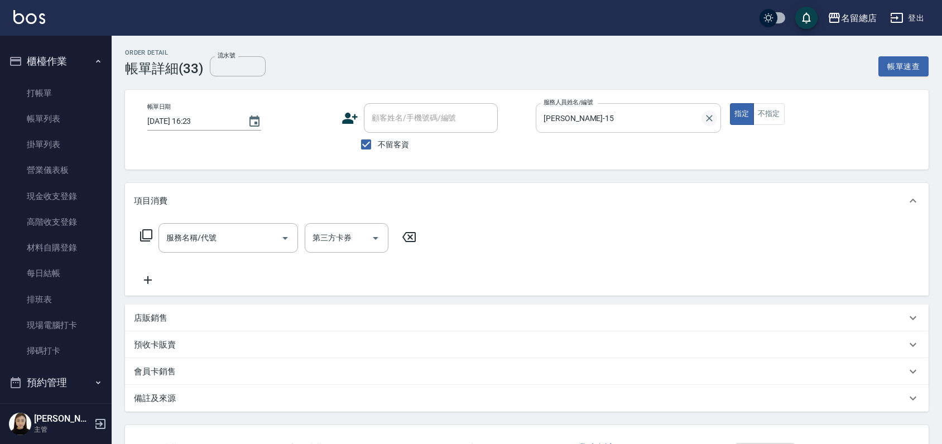
click at [711, 116] on icon "Clear" at bounding box center [709, 118] width 7 height 7
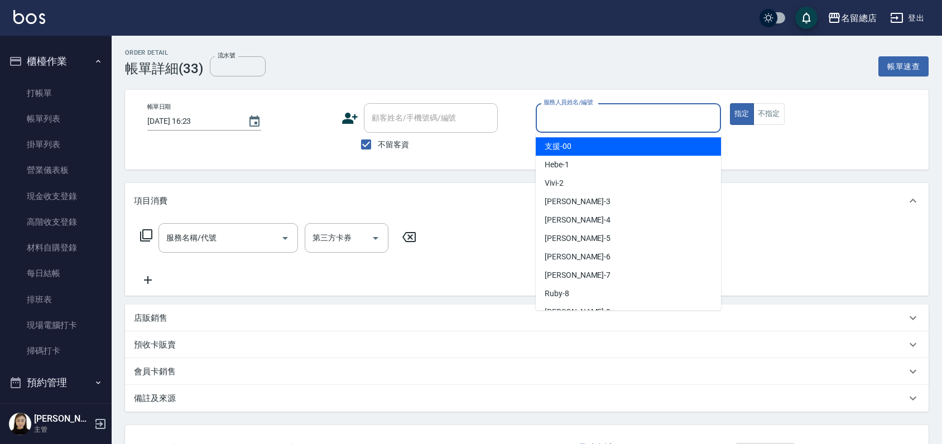
click at [592, 124] on input "服務人員姓名/編號" at bounding box center [628, 118] width 175 height 20
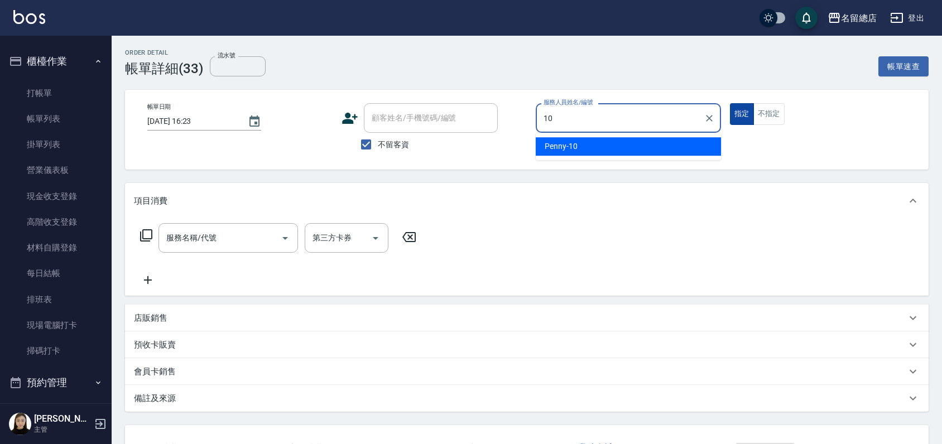
type input "10"
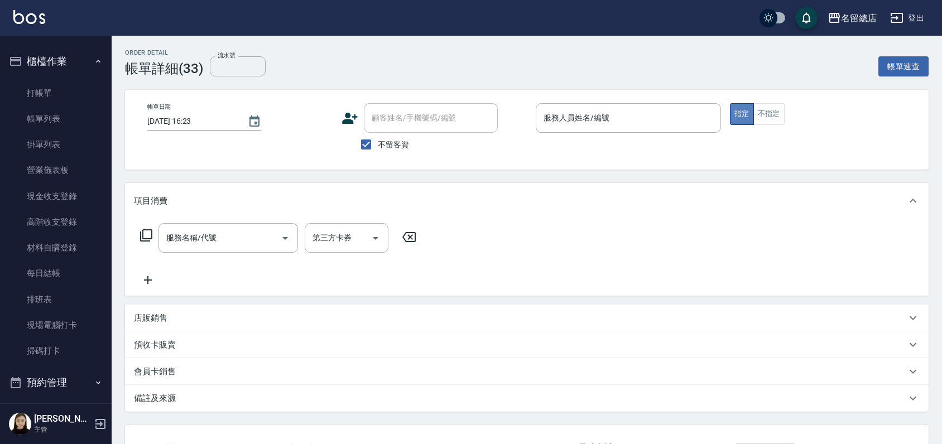
click at [744, 118] on button "指定" at bounding box center [742, 114] width 24 height 22
click at [568, 129] on div "服務人員姓名/編號" at bounding box center [628, 118] width 185 height 30
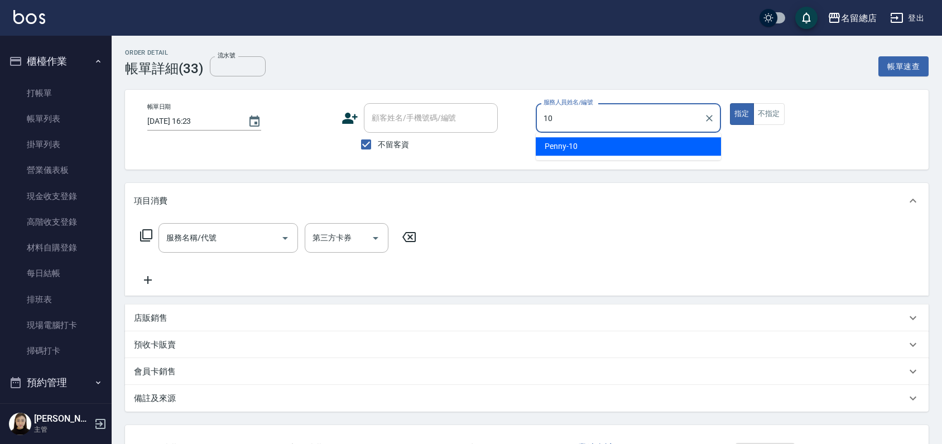
type input "Penny-10"
type button "true"
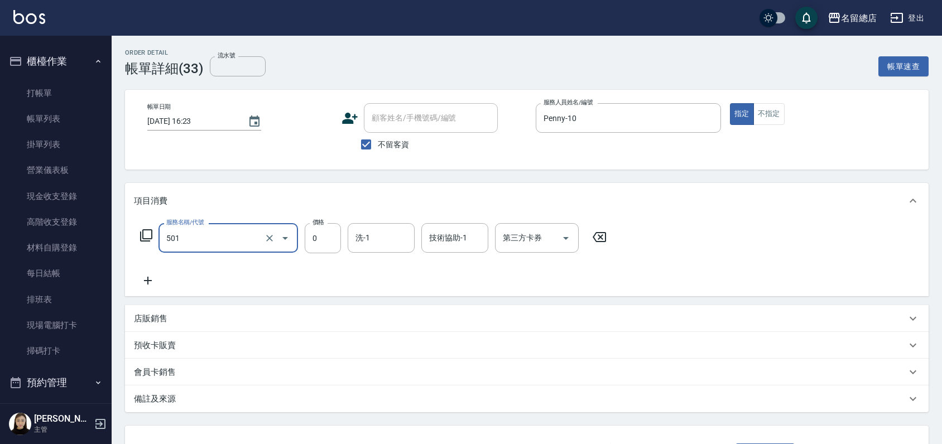
type input "2段蓋卡1300以上(501)"
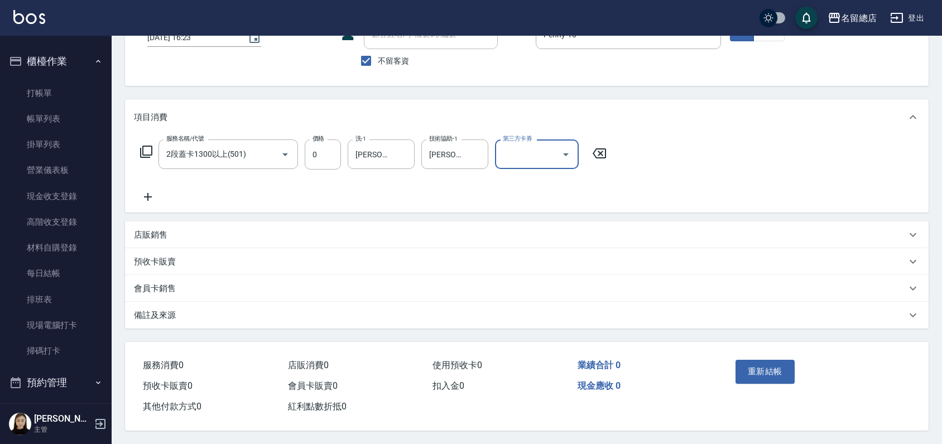
scroll to position [88, 0]
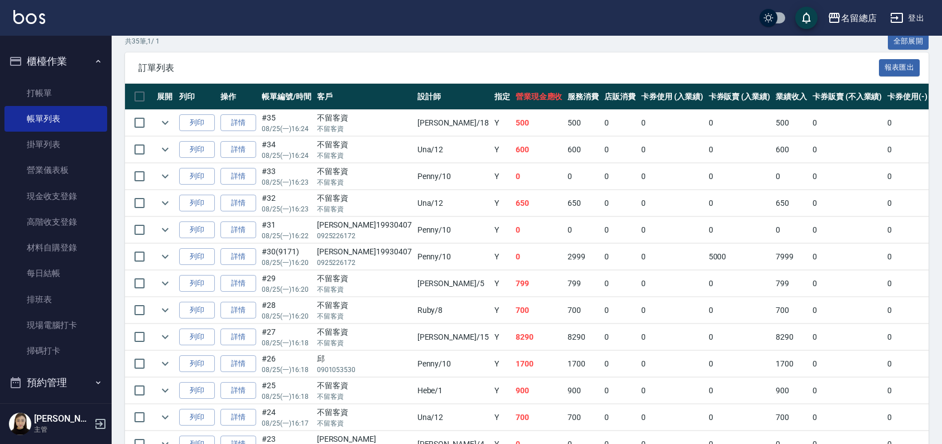
scroll to position [248, 0]
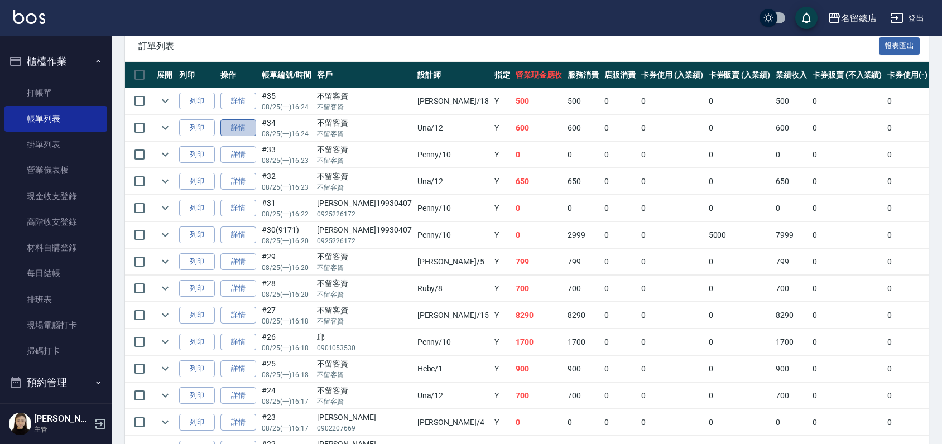
click at [238, 126] on link "詳情" at bounding box center [238, 127] width 36 height 17
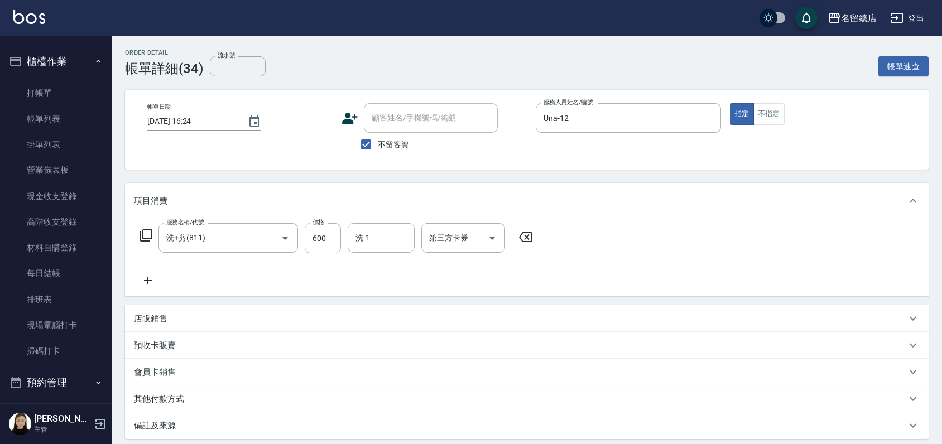
click at [525, 232] on icon at bounding box center [525, 237] width 13 height 10
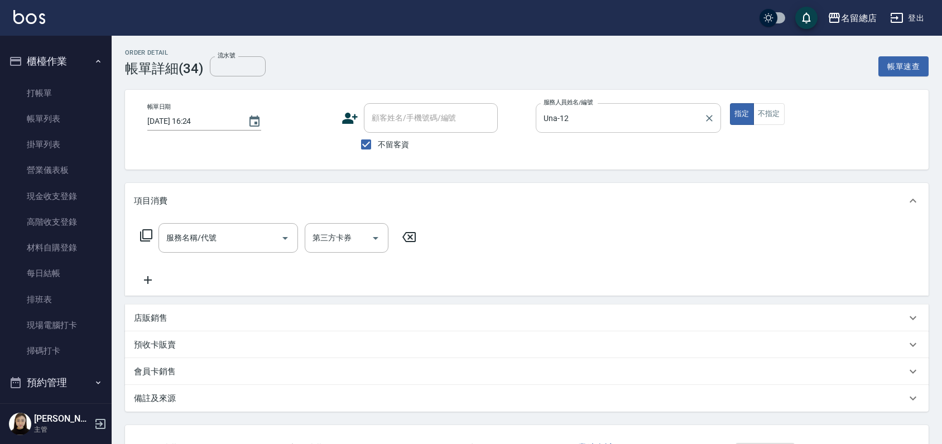
click at [637, 118] on input "Una-12" at bounding box center [620, 118] width 159 height 20
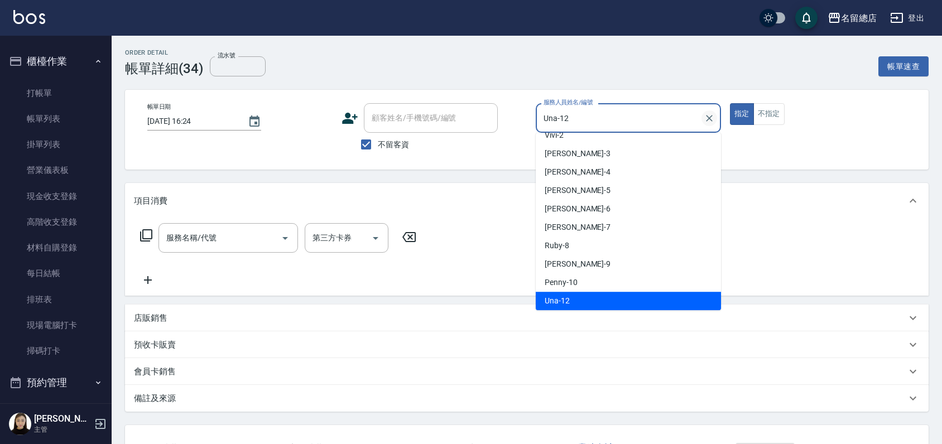
click at [709, 119] on icon "Clear" at bounding box center [709, 118] width 11 height 11
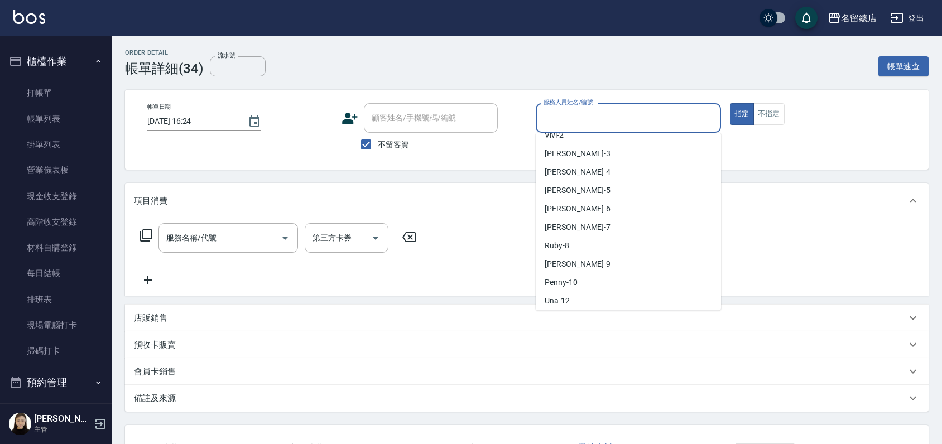
scroll to position [4, 0]
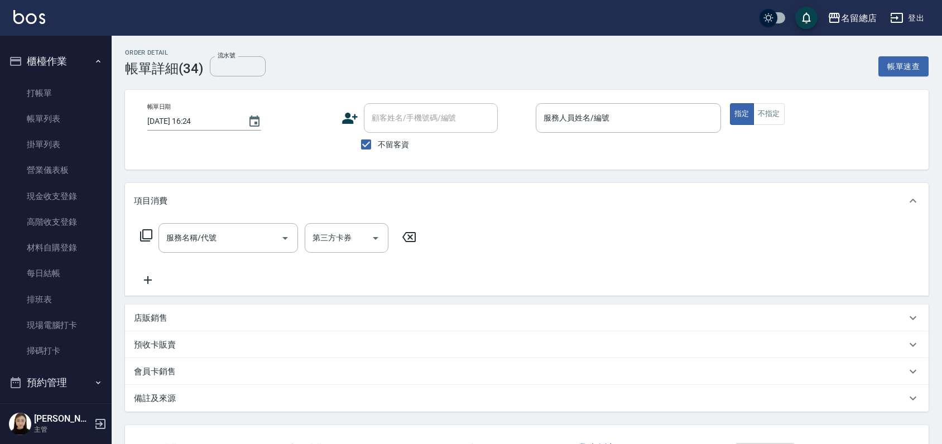
click at [499, 152] on div "顧客姓名/手機號碼/編號 顧客姓名/手機號碼/編號 不留客資" at bounding box center [434, 129] width 185 height 53
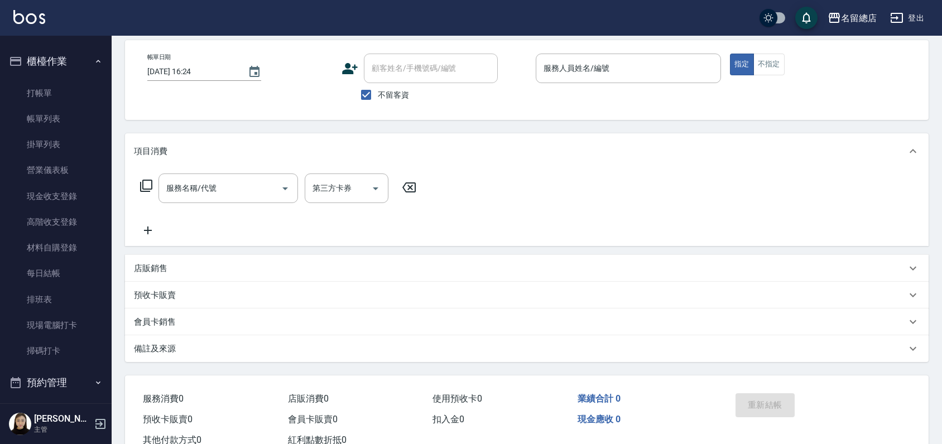
scroll to position [0, 0]
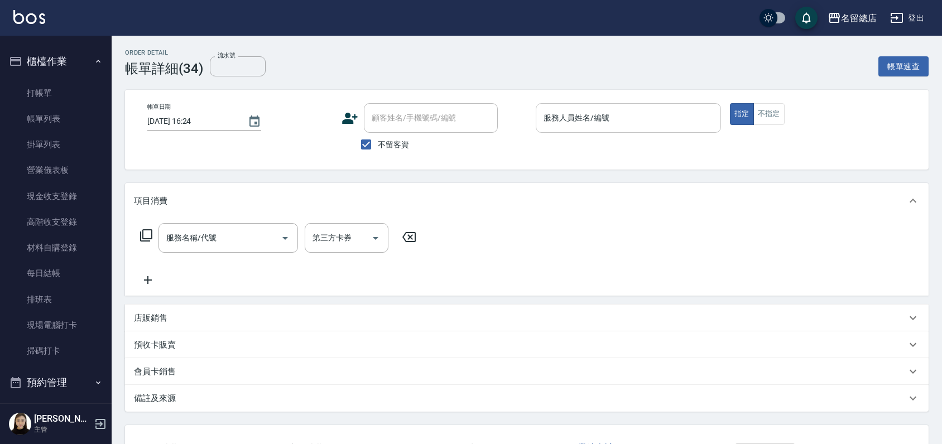
click at [576, 123] on input "服務人員姓名/編號" at bounding box center [628, 118] width 175 height 20
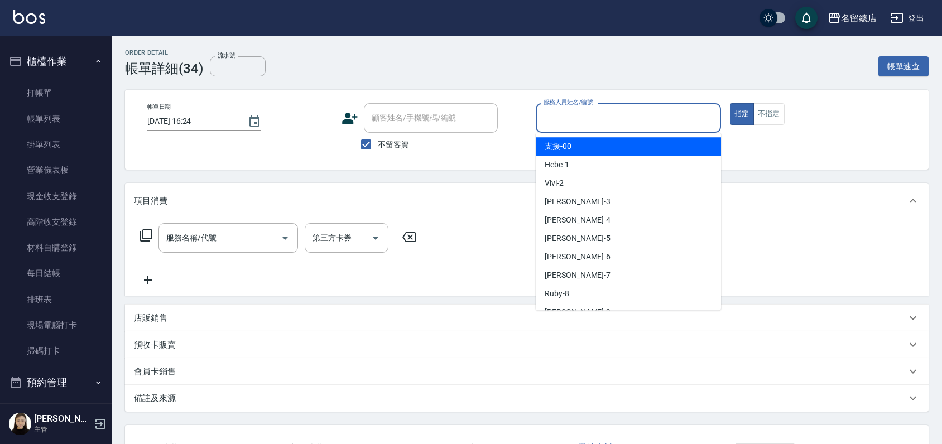
click at [583, 152] on div "支援 -00" at bounding box center [628, 146] width 185 height 18
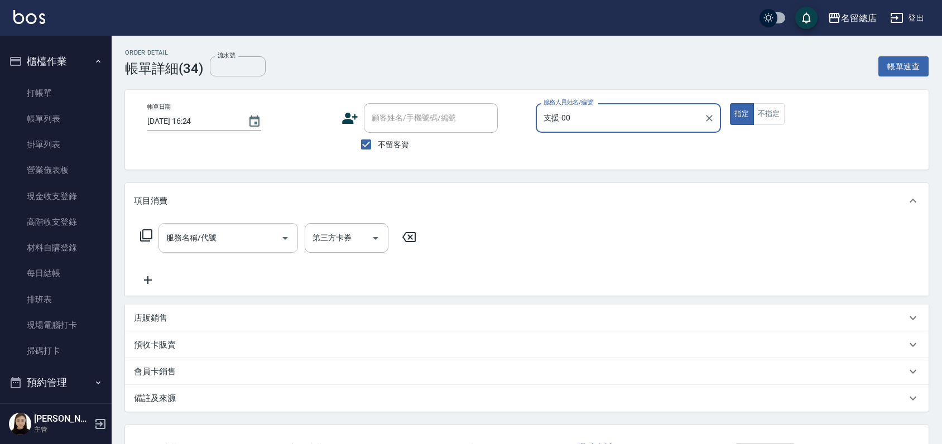
click at [235, 237] on input "服務名稱/代號" at bounding box center [220, 238] width 113 height 20
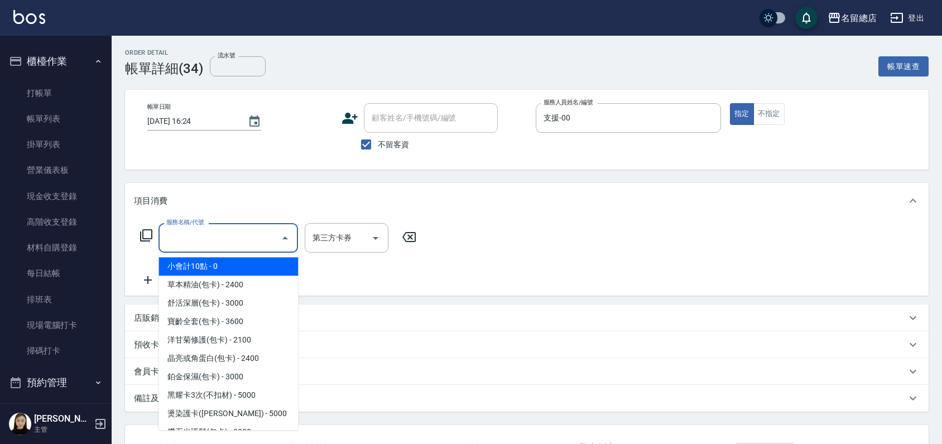
click at [210, 270] on span "小會計10點 - 0" at bounding box center [229, 266] width 140 height 18
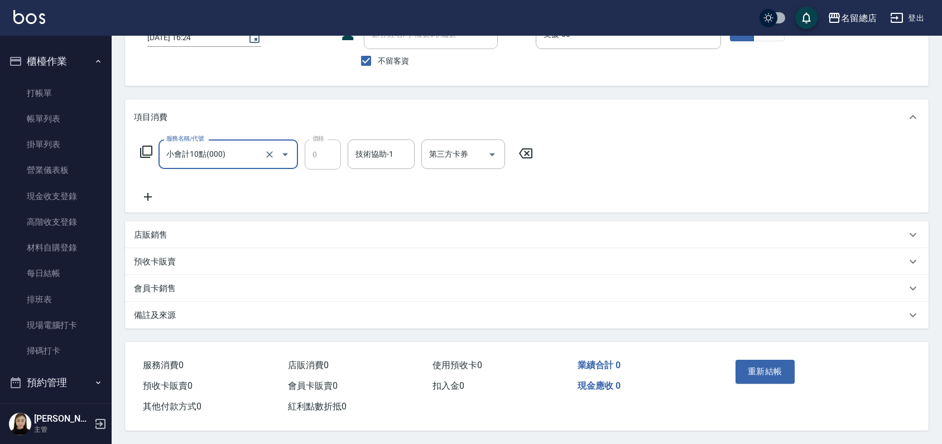
scroll to position [88, 0]
click at [270, 151] on icon "Clear" at bounding box center [269, 154] width 11 height 11
click at [765, 373] on button "重新結帳" at bounding box center [765, 371] width 59 height 23
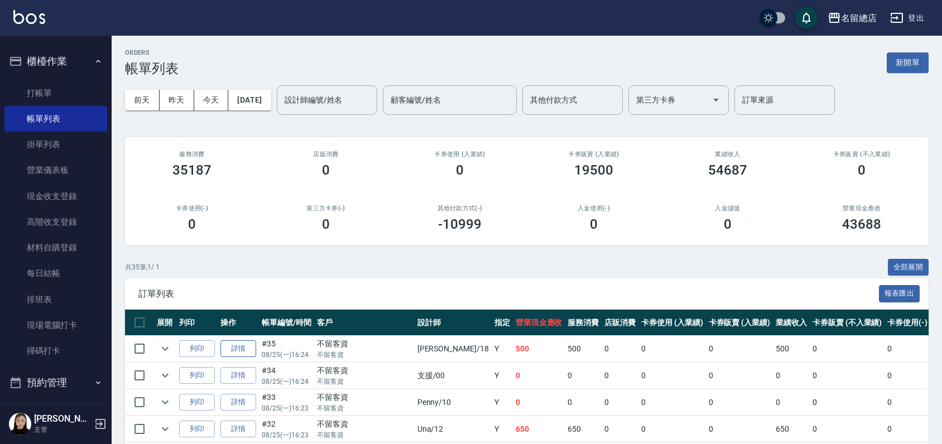
click at [246, 347] on link "詳情" at bounding box center [238, 349] width 36 height 17
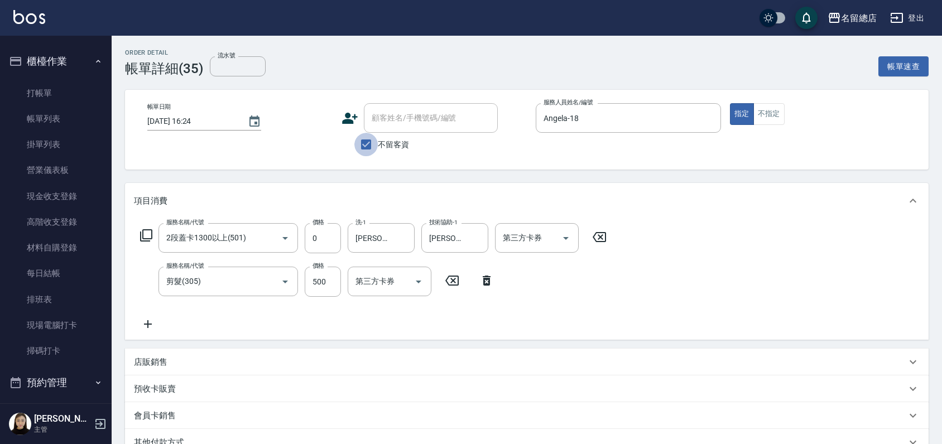
click at [369, 146] on input "不留客資" at bounding box center [365, 144] width 23 height 23
click at [596, 234] on icon at bounding box center [599, 237] width 13 height 10
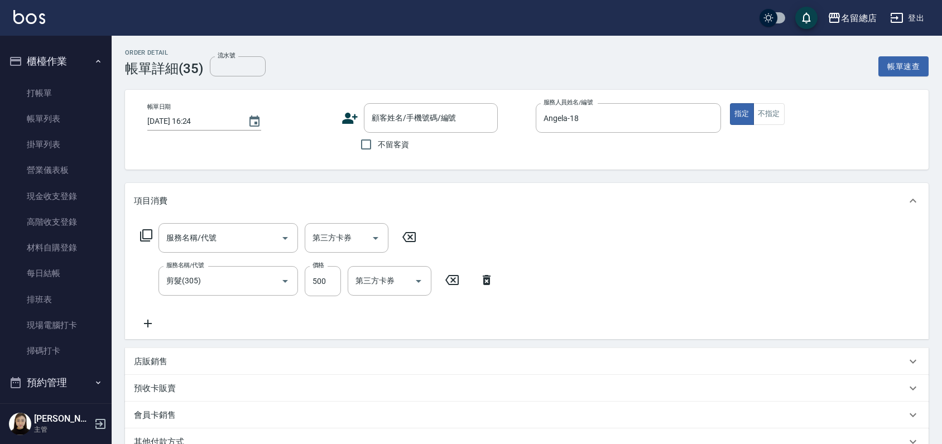
click at [490, 280] on icon at bounding box center [487, 280] width 28 height 13
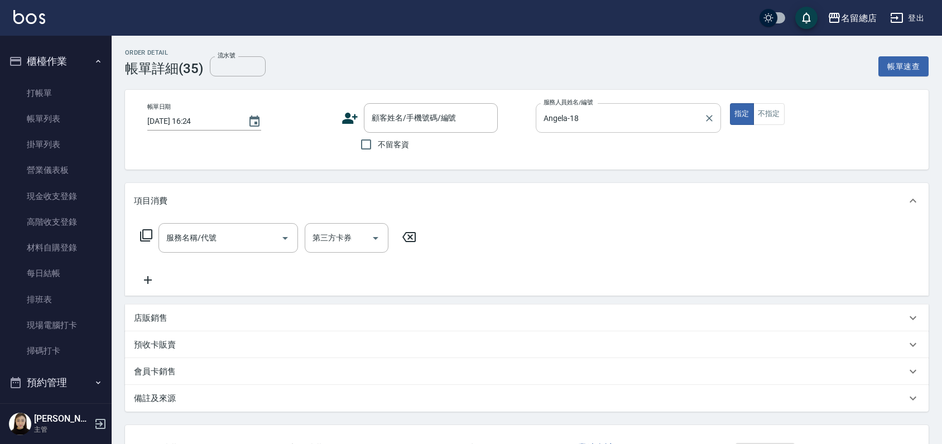
click at [710, 122] on icon "Clear" at bounding box center [709, 118] width 11 height 11
click at [705, 117] on icon "Clear" at bounding box center [709, 118] width 11 height 11
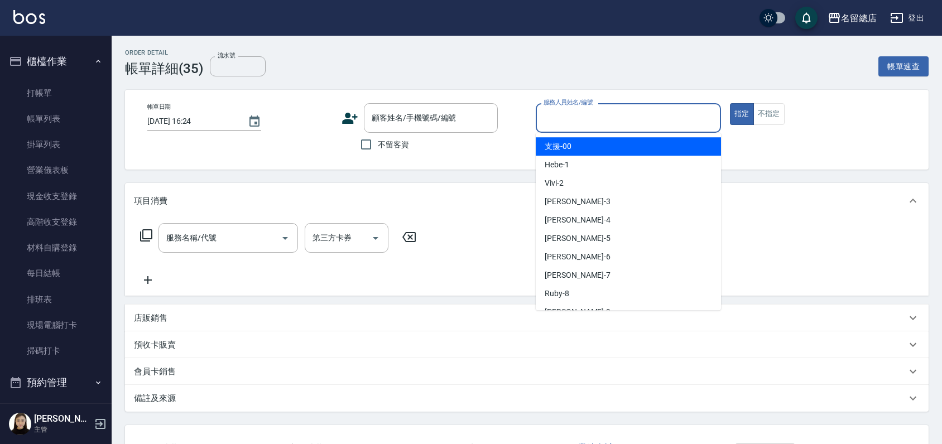
click at [571, 113] on input "服務人員姓名/編號" at bounding box center [628, 118] width 175 height 20
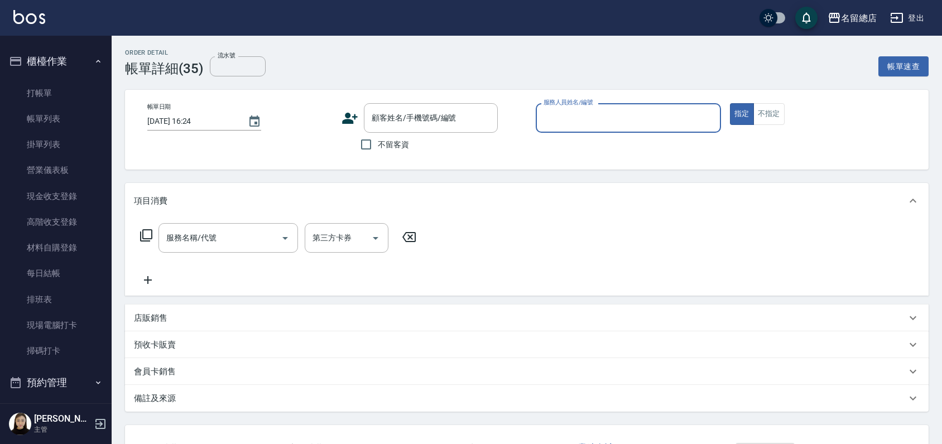
click at [572, 115] on input "服務人員姓名/編號" at bounding box center [628, 118] width 175 height 20
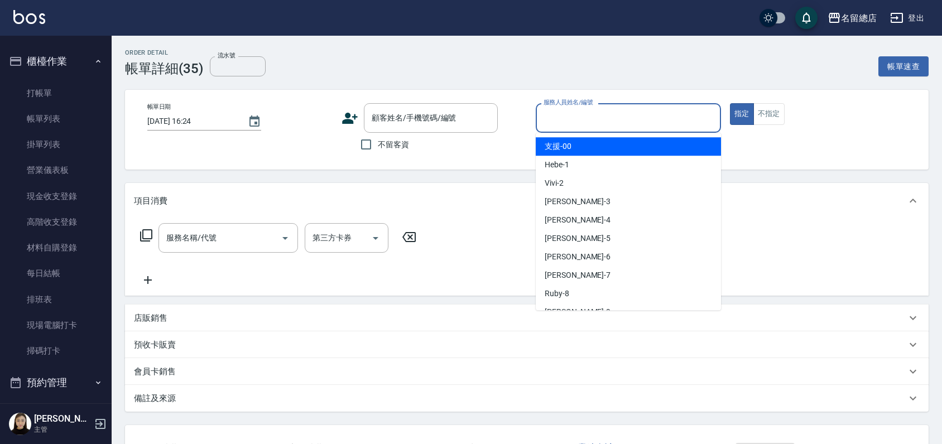
click at [579, 143] on div "支援 -00" at bounding box center [628, 146] width 185 height 18
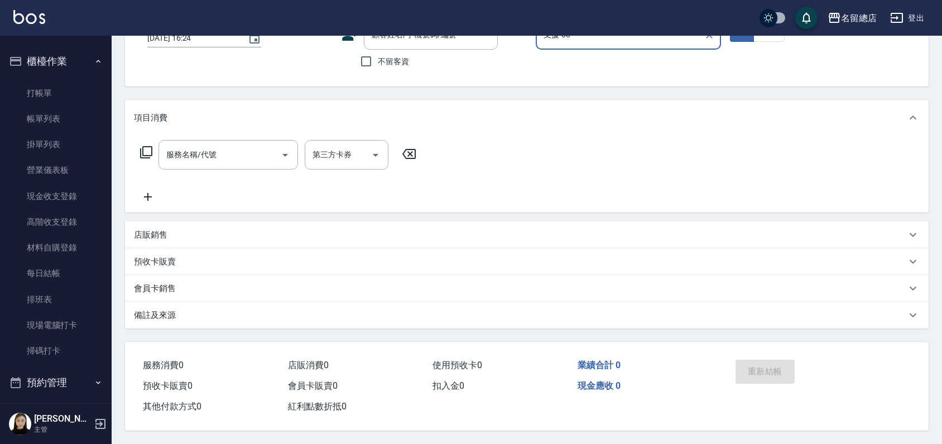
scroll to position [25, 0]
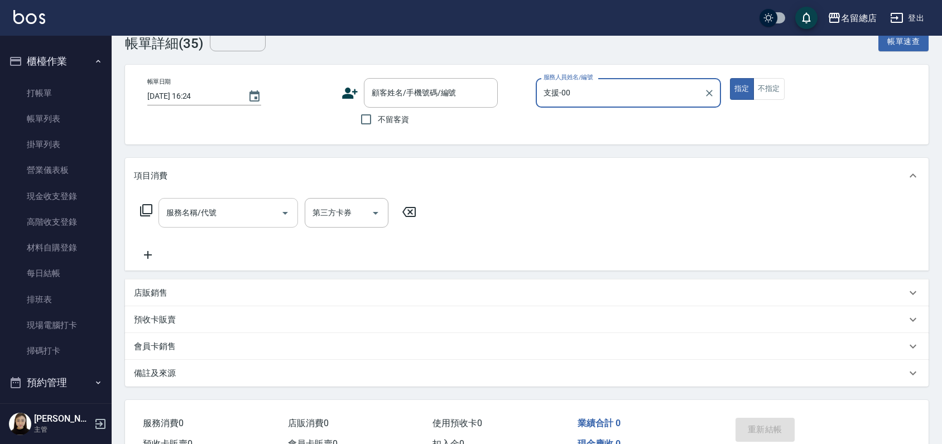
click at [212, 211] on input "服務名稱/代號" at bounding box center [220, 213] width 113 height 20
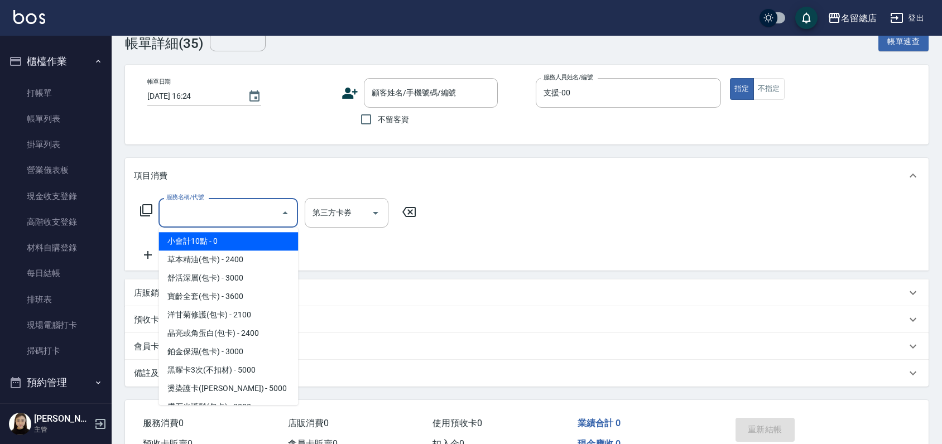
click at [218, 245] on span "小會計10點 - 0" at bounding box center [229, 241] width 140 height 18
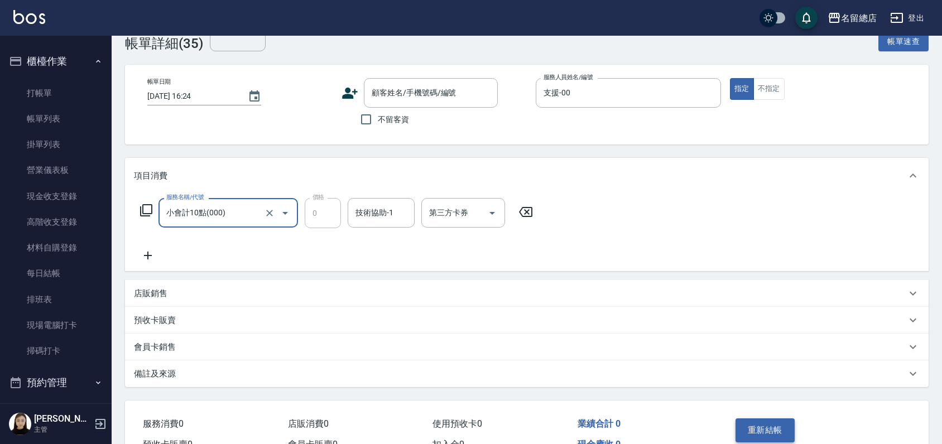
click at [750, 434] on button "重新結帳" at bounding box center [765, 430] width 59 height 23
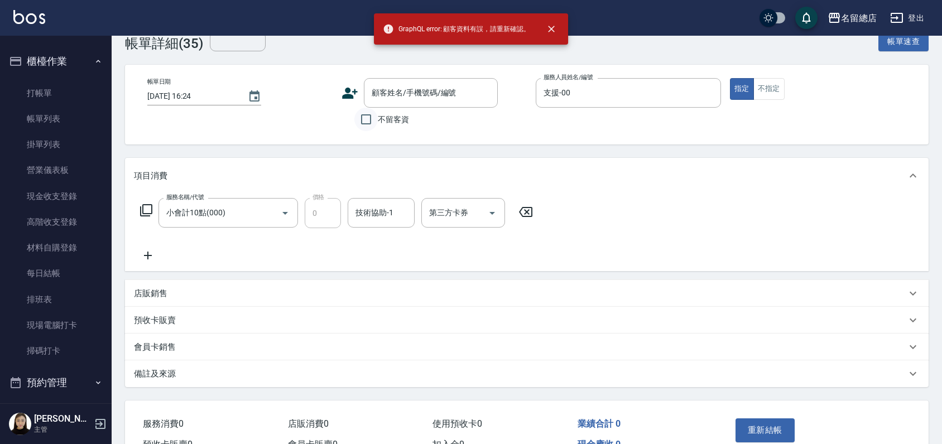
click at [366, 122] on input "不留客資" at bounding box center [365, 119] width 23 height 23
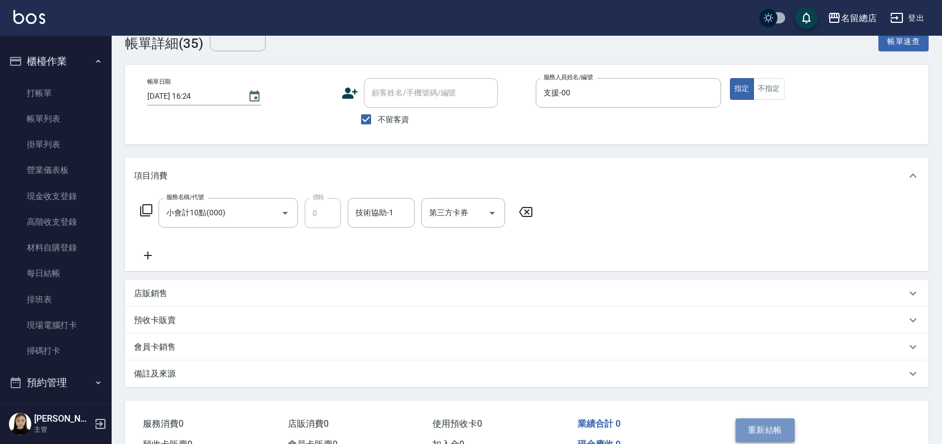
click at [751, 432] on button "重新結帳" at bounding box center [765, 430] width 59 height 23
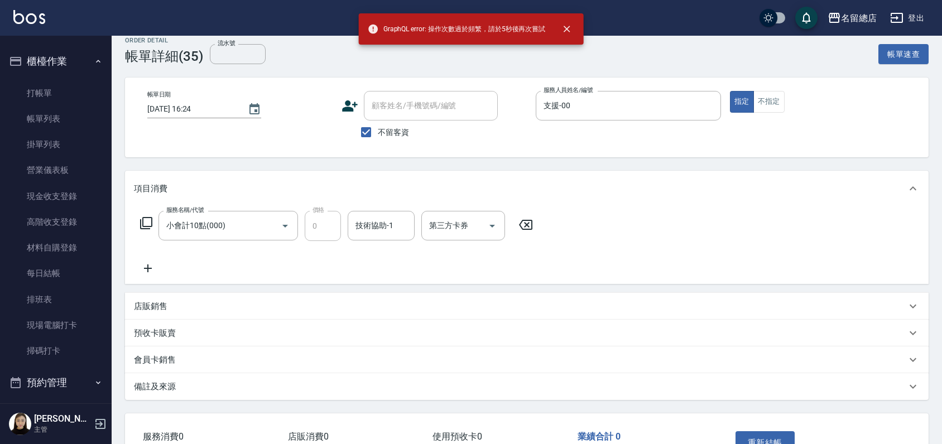
scroll to position [0, 0]
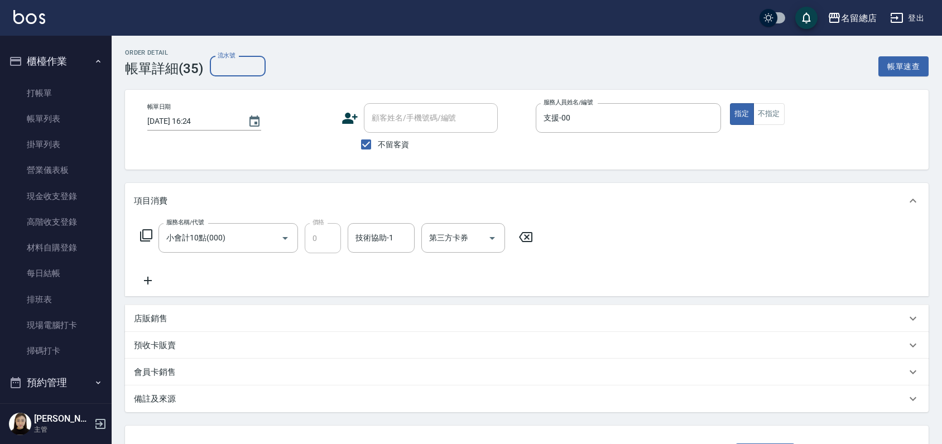
click at [230, 65] on input "流水號" at bounding box center [238, 66] width 56 height 20
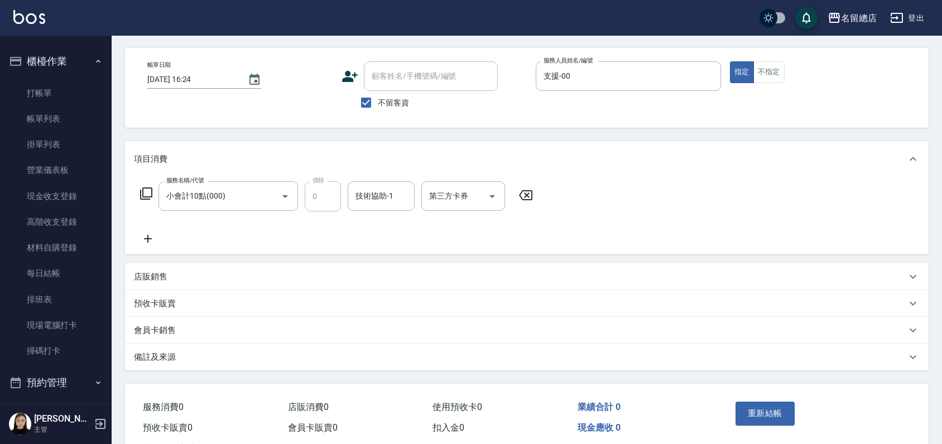
scroll to position [88, 0]
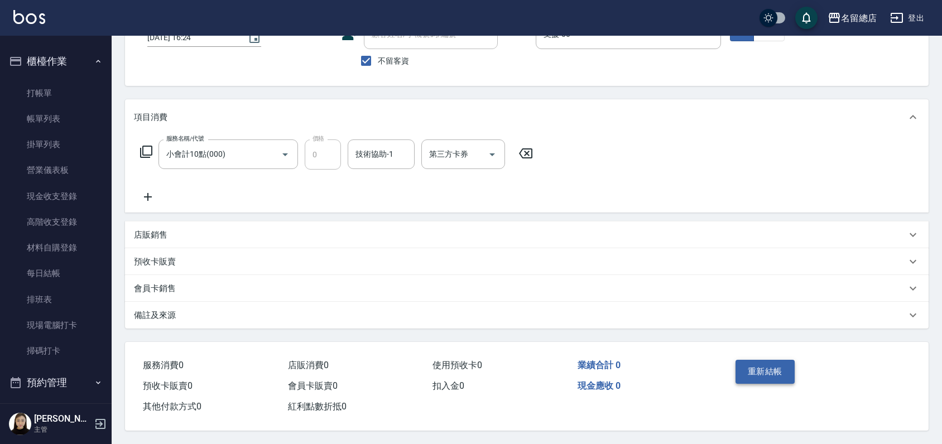
click at [775, 371] on button "重新結帳" at bounding box center [765, 371] width 59 height 23
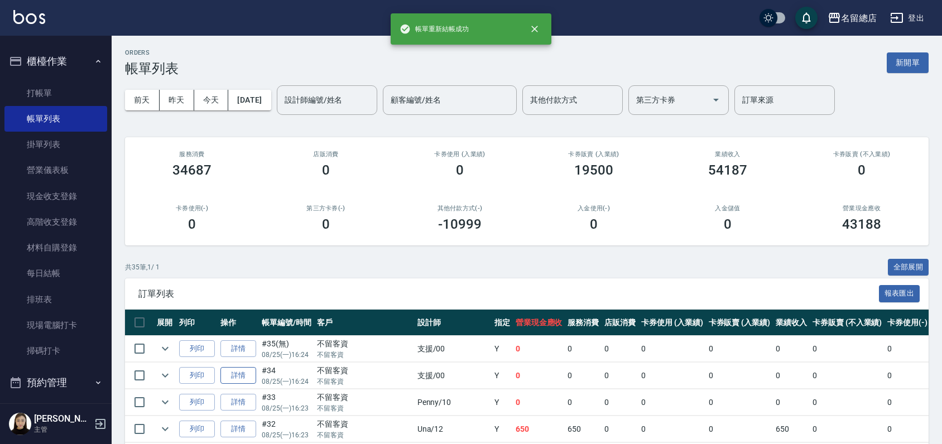
click at [245, 376] on link "詳情" at bounding box center [238, 375] width 36 height 17
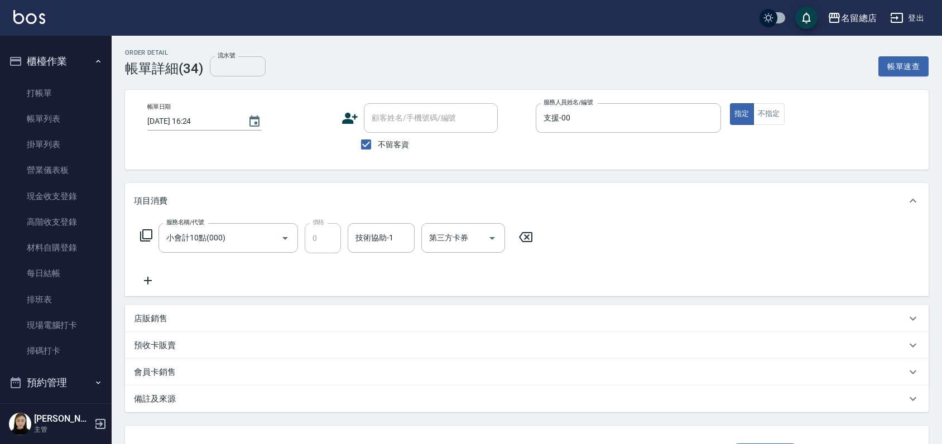
click at [242, 69] on input "流水號" at bounding box center [238, 66] width 56 height 20
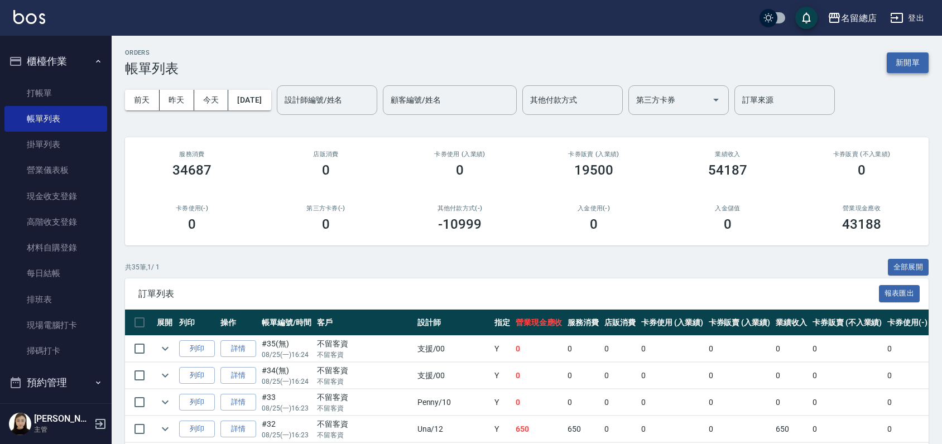
click at [902, 66] on button "新開單" at bounding box center [908, 62] width 42 height 21
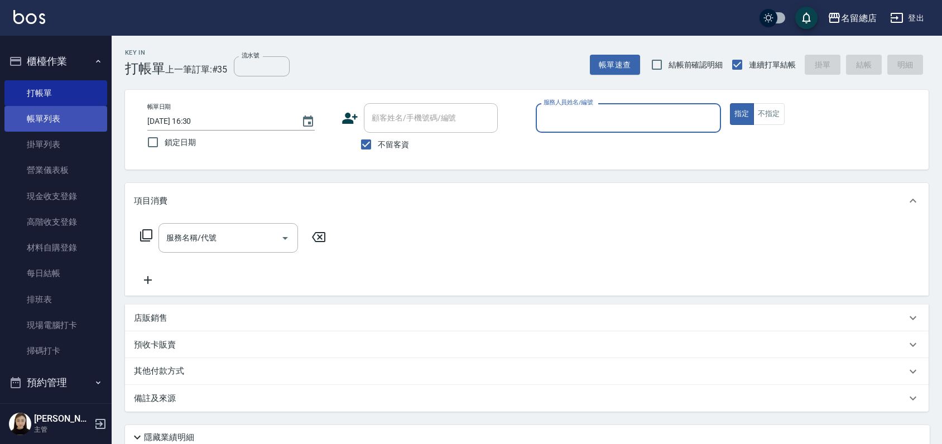
click at [67, 114] on link "帳單列表" at bounding box center [55, 119] width 103 height 26
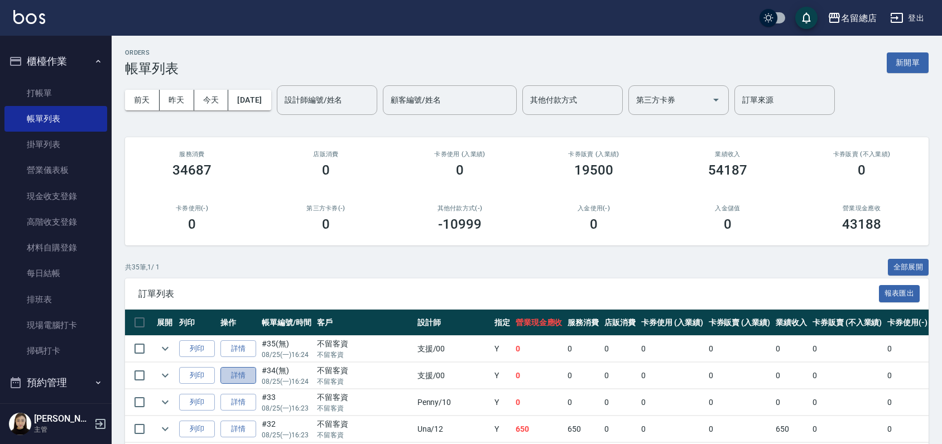
click at [246, 373] on link "詳情" at bounding box center [238, 375] width 36 height 17
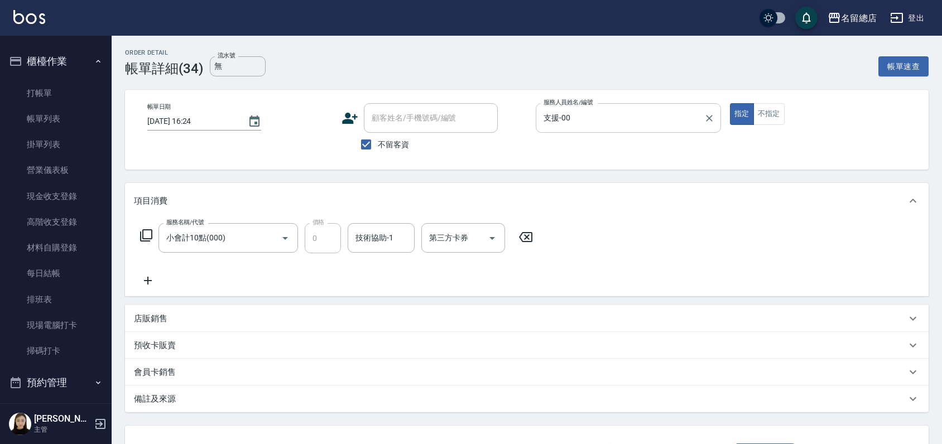
click at [608, 114] on input "支援-00" at bounding box center [620, 118] width 159 height 20
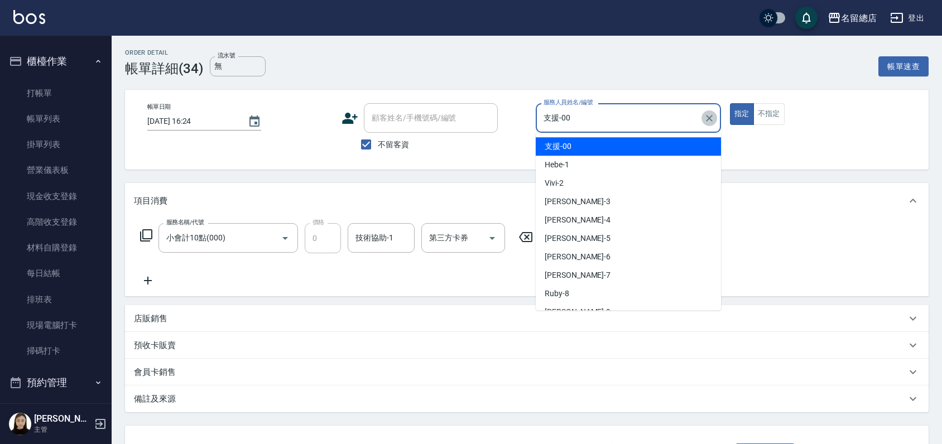
click at [705, 121] on icon "Clear" at bounding box center [709, 118] width 11 height 11
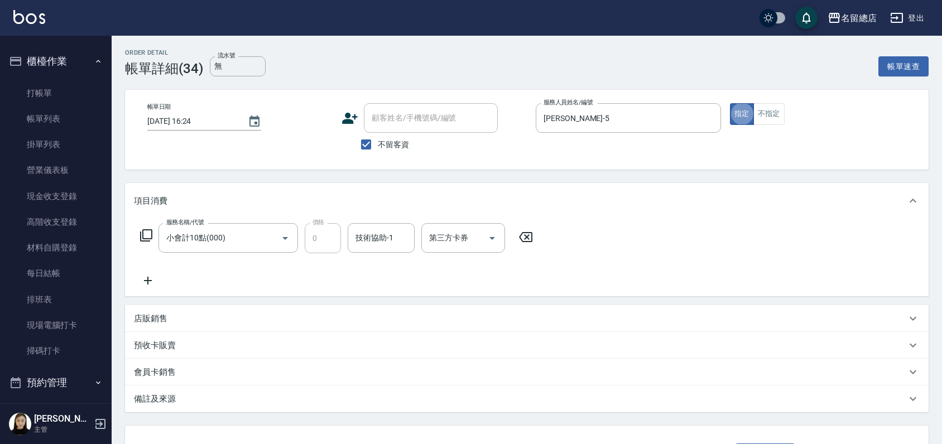
click at [526, 236] on icon at bounding box center [525, 237] width 13 height 10
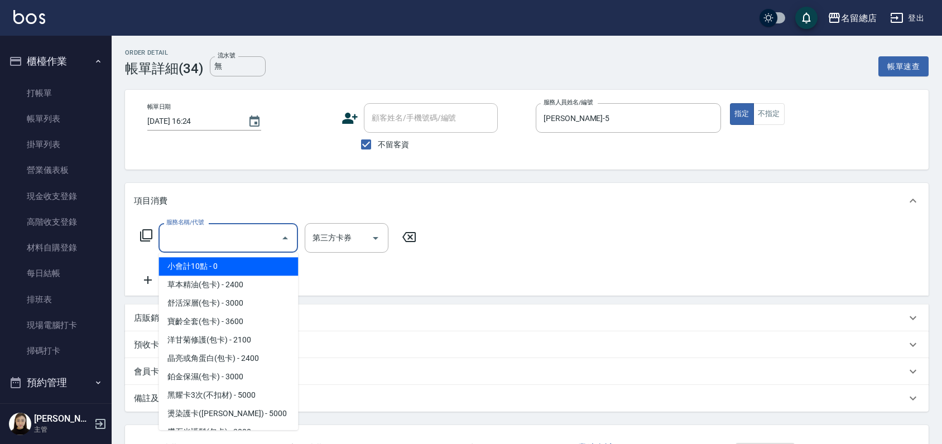
drag, startPoint x: 234, startPoint y: 238, endPoint x: 240, endPoint y: 248, distance: 12.3
click at [234, 237] on input "服務名稱/代號" at bounding box center [220, 238] width 113 height 20
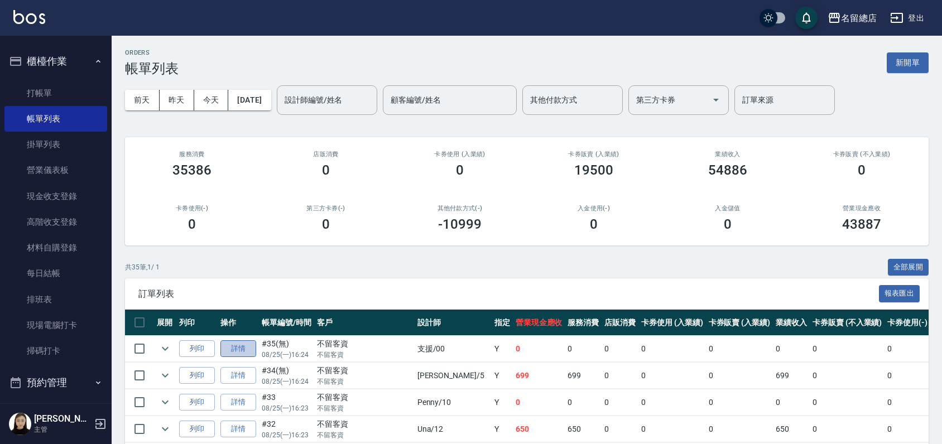
click at [245, 353] on link "詳情" at bounding box center [238, 349] width 36 height 17
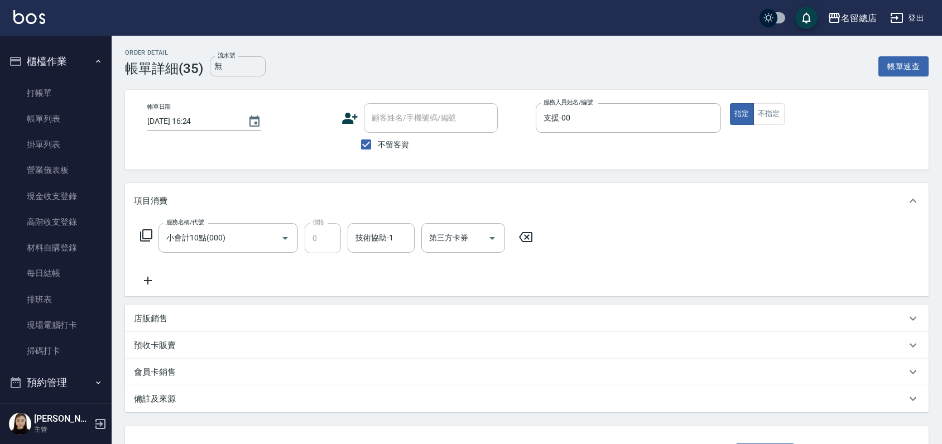
click at [252, 71] on input "無" at bounding box center [238, 66] width 56 height 20
click at [89, 119] on link "帳單列表" at bounding box center [55, 119] width 103 height 26
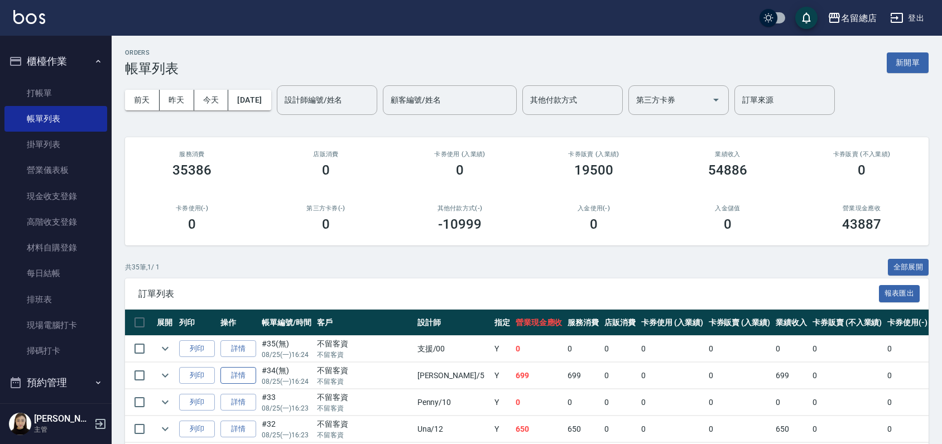
click at [233, 376] on link "詳情" at bounding box center [238, 375] width 36 height 17
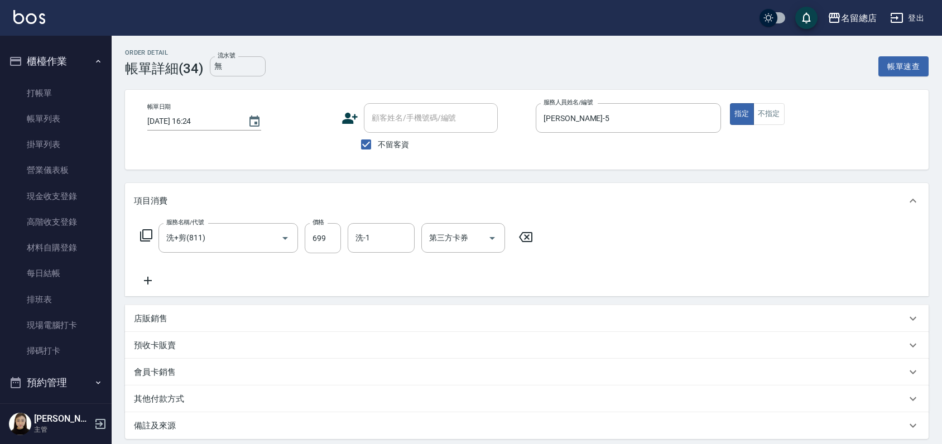
click at [233, 64] on input "無" at bounding box center [238, 66] width 56 height 20
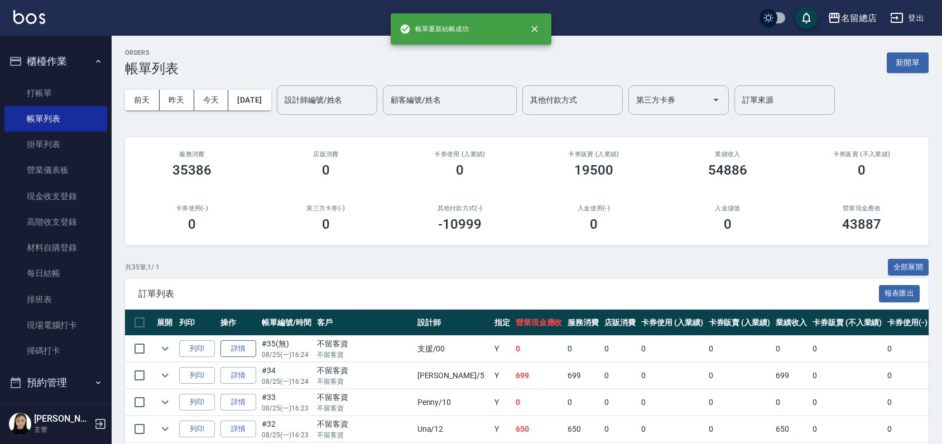
click at [223, 352] on link "詳情" at bounding box center [238, 349] width 36 height 17
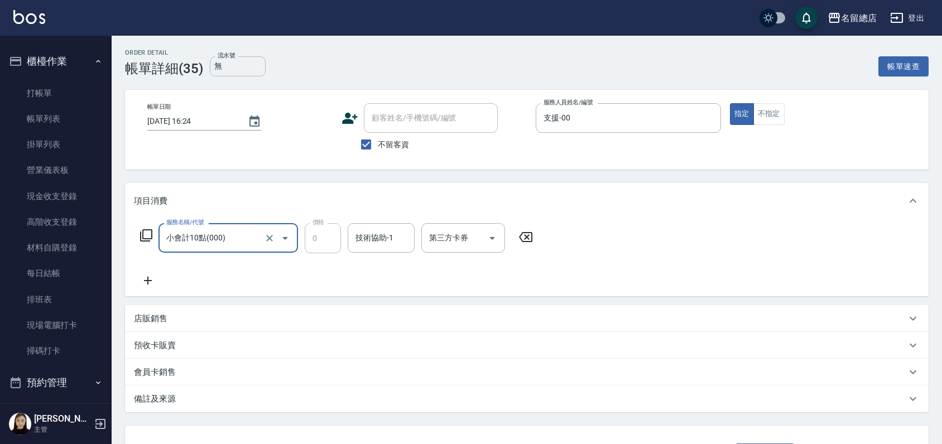
click at [248, 63] on input "無" at bounding box center [238, 66] width 56 height 20
click at [706, 123] on icon "Clear" at bounding box center [709, 118] width 11 height 11
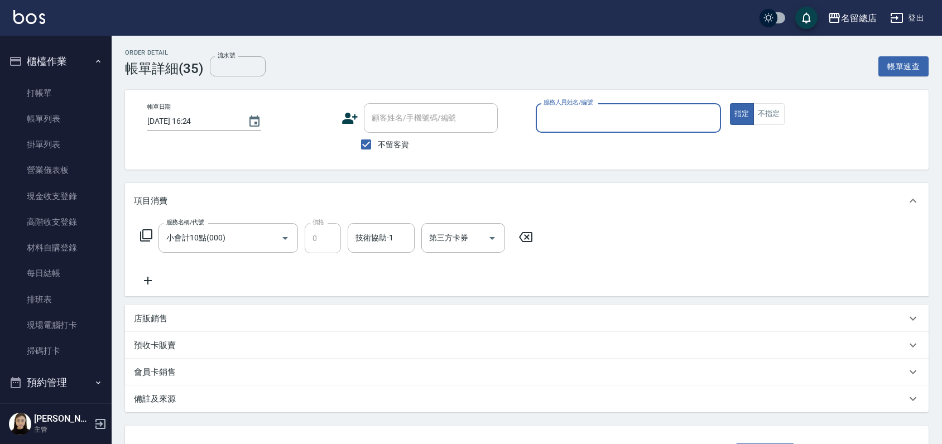
click at [522, 235] on icon at bounding box center [526, 237] width 28 height 13
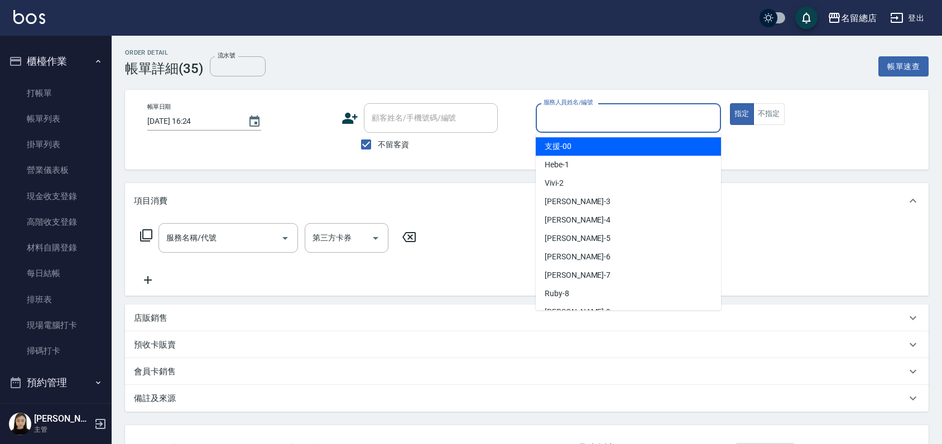
click at [607, 122] on input "服務人員姓名/編號" at bounding box center [628, 118] width 175 height 20
click at [603, 75] on div "Order detail 帳單詳細 (35) 流水號 流水號 帳單速查" at bounding box center [527, 62] width 804 height 27
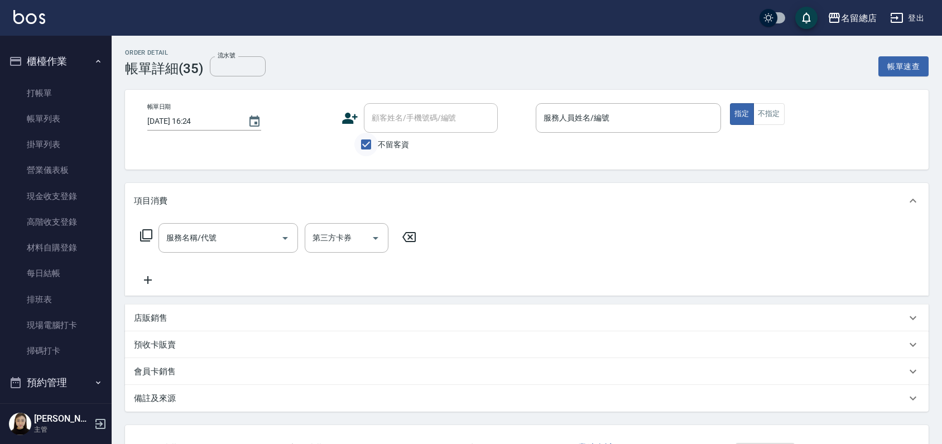
click at [368, 148] on input "不留客資" at bounding box center [365, 144] width 23 height 23
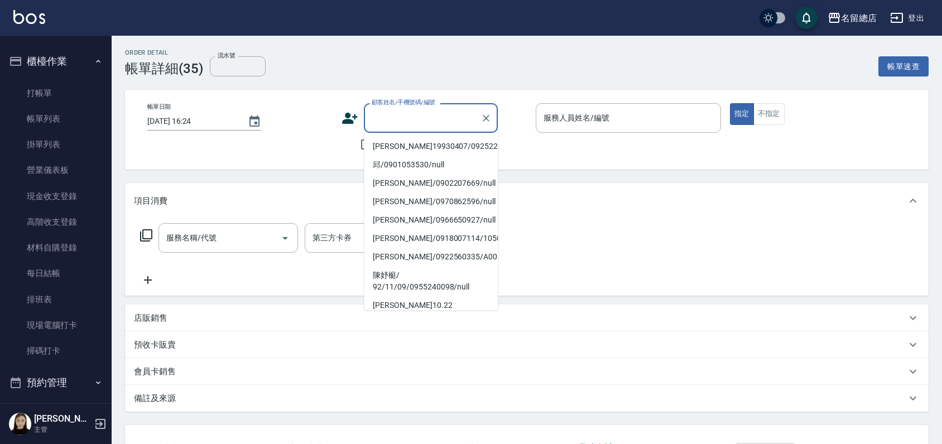
click at [380, 116] on div "顧客姓名/手機號碼/編號 顧客姓名/手機號碼/編號" at bounding box center [431, 118] width 134 height 30
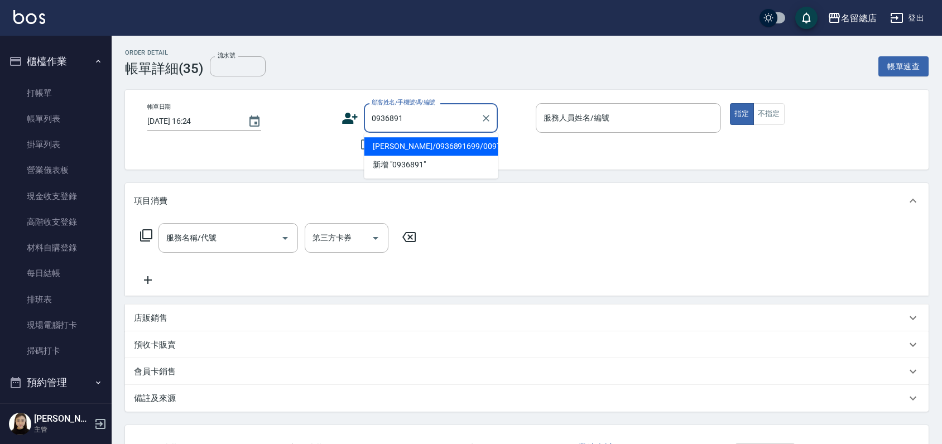
click at [444, 144] on li "[PERSON_NAME]/0936891699/0097016" at bounding box center [431, 146] width 134 height 18
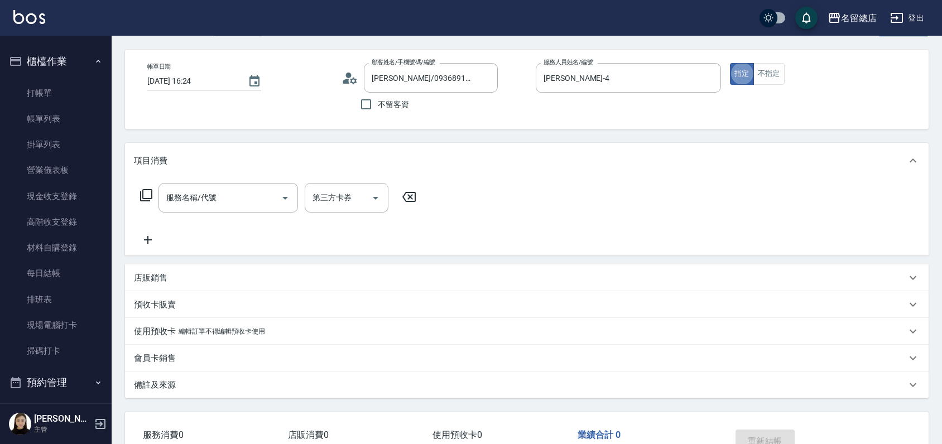
scroll to position [62, 0]
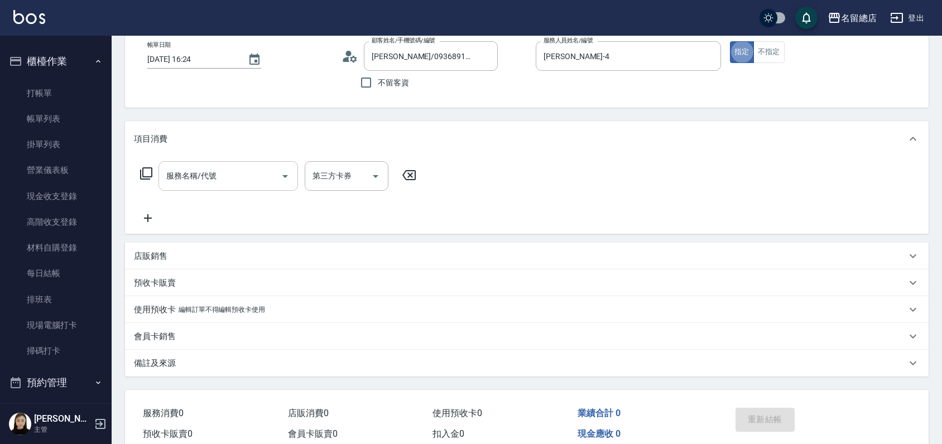
click at [220, 174] on input "服務名稱/代號" at bounding box center [220, 176] width 113 height 20
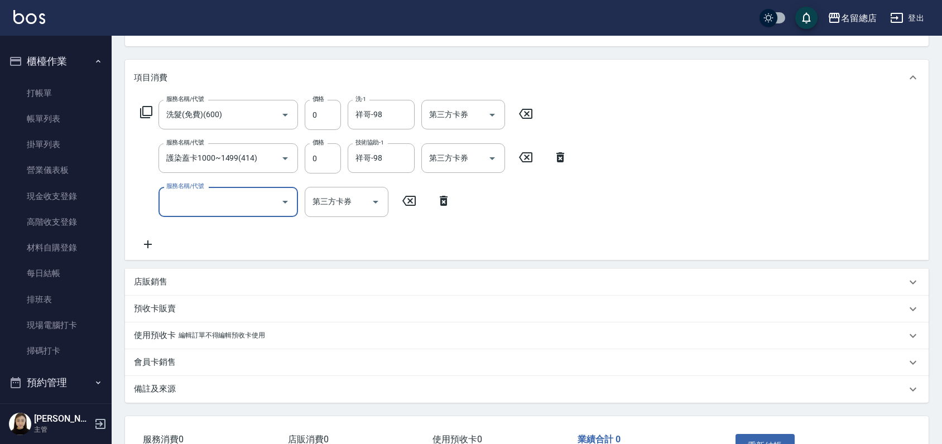
scroll to position [186, 0]
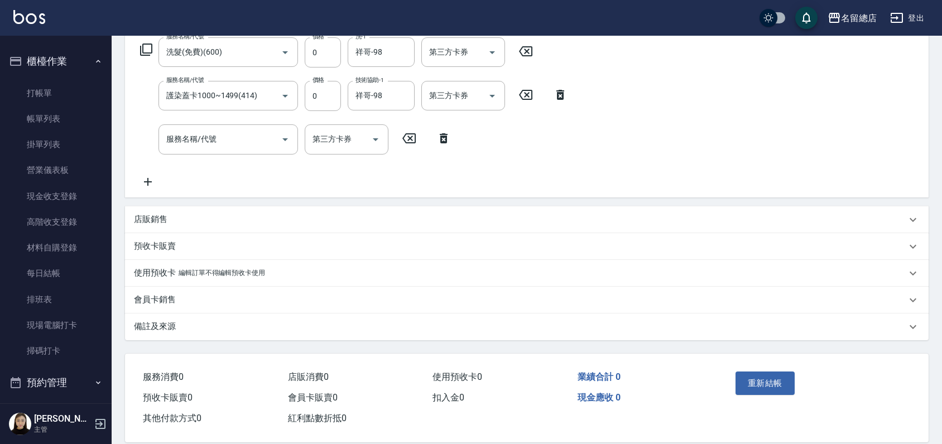
click at [146, 241] on p "預收卡販賣" at bounding box center [155, 247] width 42 height 12
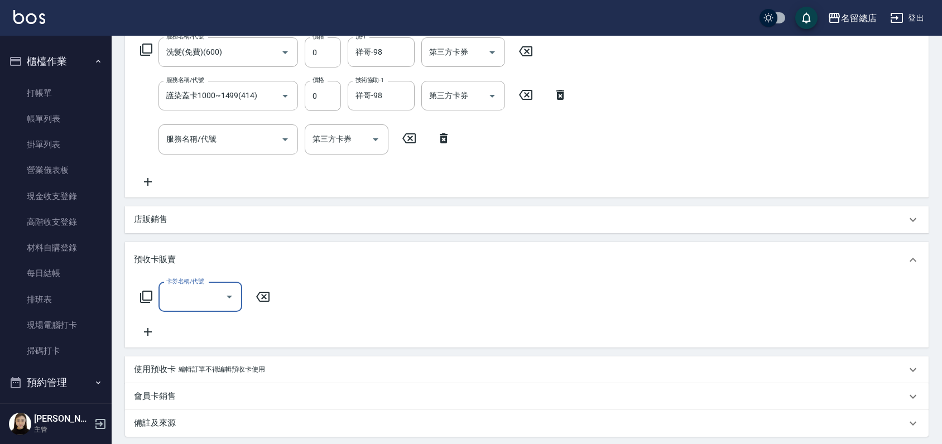
scroll to position [0, 0]
click at [184, 308] on div "卡券名稱/代號" at bounding box center [201, 297] width 84 height 30
click at [201, 329] on span "洗髮卡" at bounding box center [201, 326] width 84 height 18
click at [332, 296] on input "0" at bounding box center [334, 297] width 84 height 30
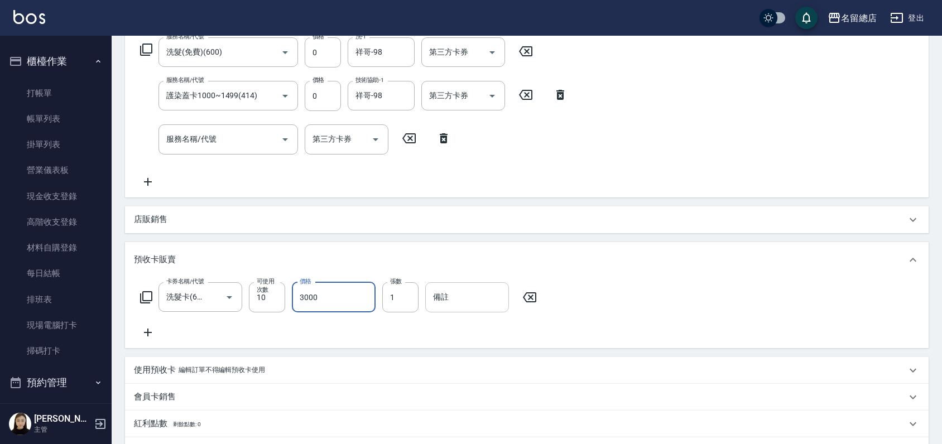
click at [442, 304] on input "備註" at bounding box center [467, 297] width 84 height 30
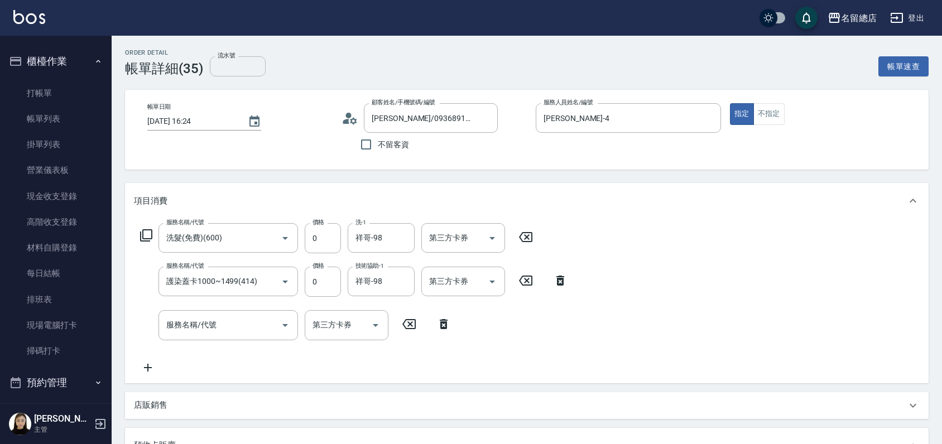
click at [220, 65] on input "流水號" at bounding box center [238, 66] width 56 height 20
click at [636, 178] on div "Order detail 帳單詳細 (35) 流水號 326 流水號 帳單速查 帳單日期 [DATE] 16:24 顧客姓名/手機號碼/編號 [PERSON_…" at bounding box center [527, 414] width 831 height 757
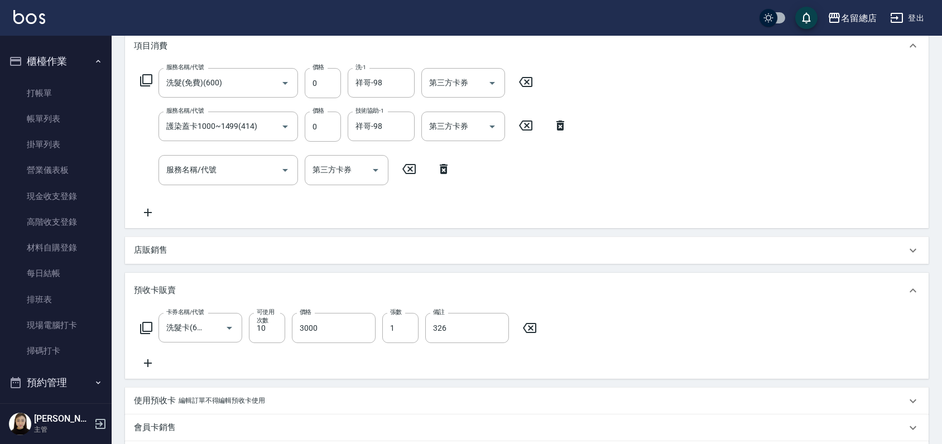
scroll to position [352, 0]
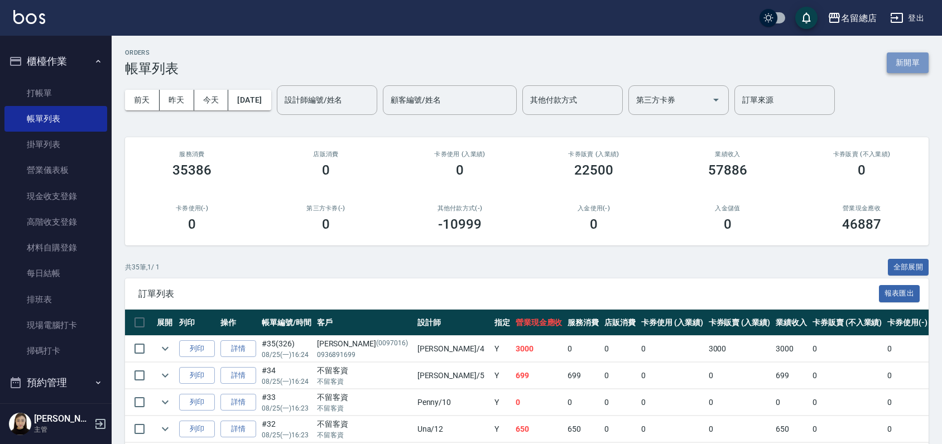
click at [900, 56] on button "新開單" at bounding box center [908, 62] width 42 height 21
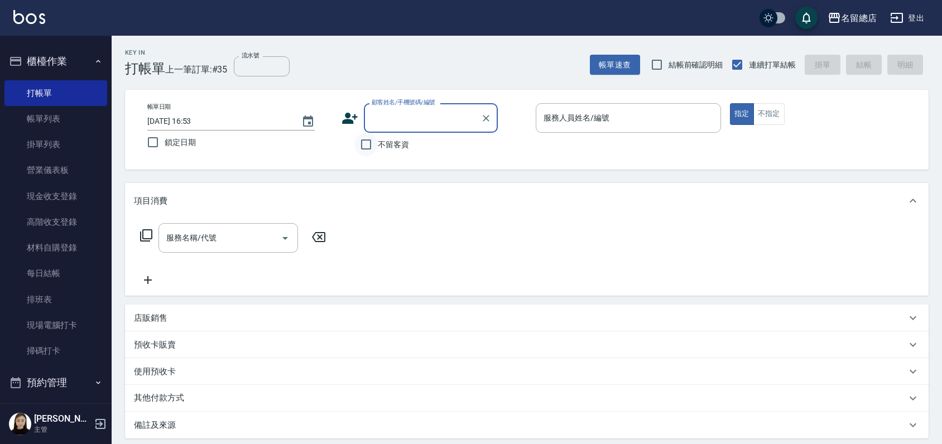
click at [370, 140] on input "不留客資" at bounding box center [365, 144] width 23 height 23
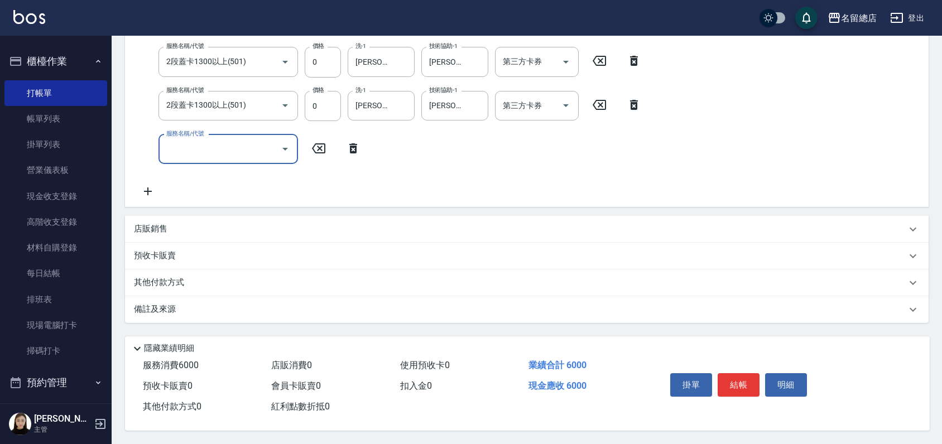
scroll to position [267, 0]
click at [147, 296] on div "備註及來源" at bounding box center [527, 309] width 804 height 27
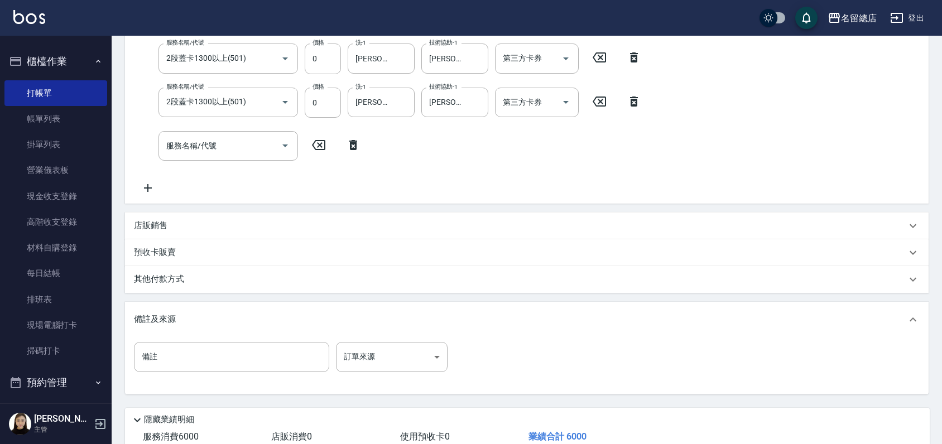
click at [147, 280] on p "其他付款方式" at bounding box center [162, 280] width 56 height 12
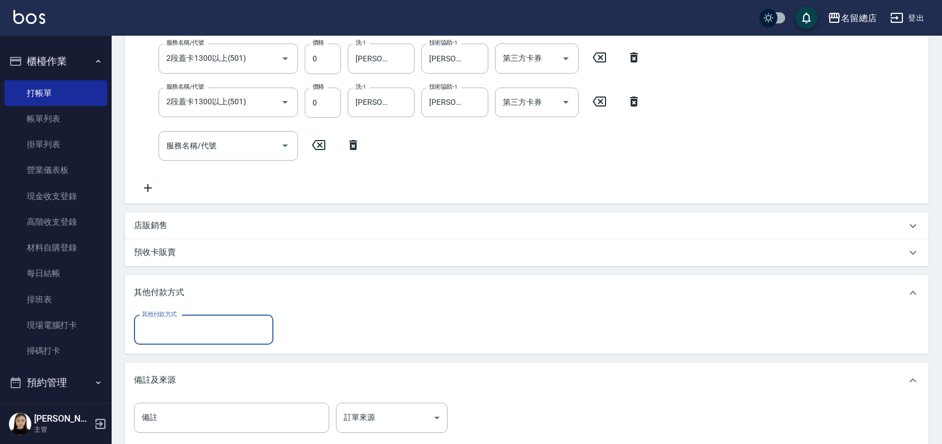
scroll to position [0, 0]
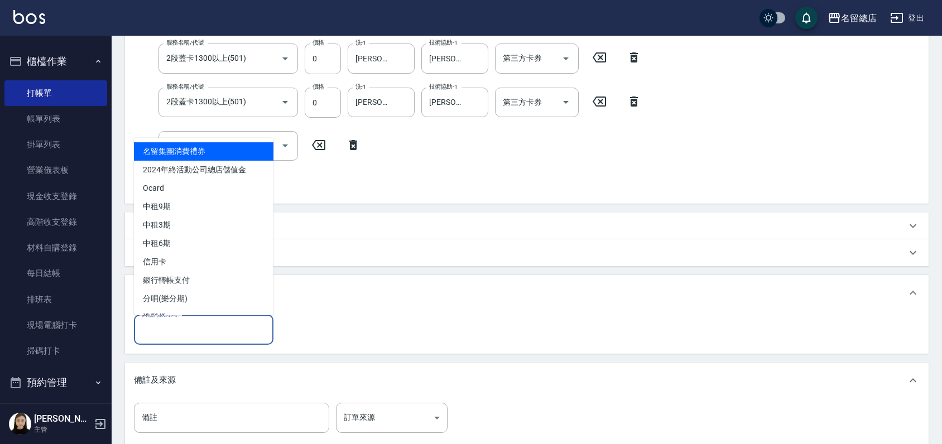
click at [201, 332] on input "其他付款方式" at bounding box center [204, 330] width 130 height 20
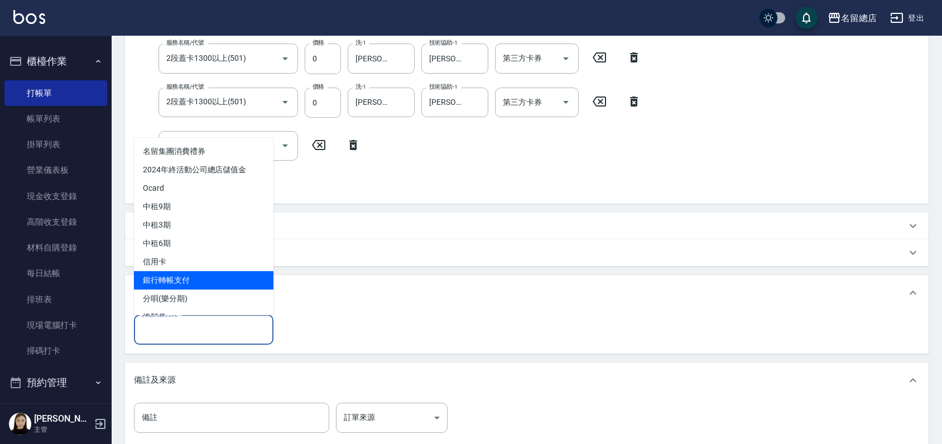
click at [184, 280] on span "銀行轉帳支付" at bounding box center [204, 280] width 140 height 18
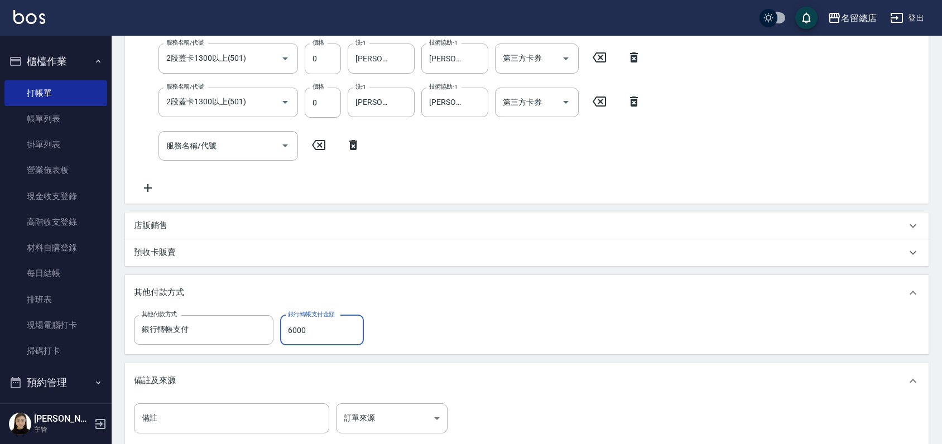
drag, startPoint x: 492, startPoint y: 301, endPoint x: 487, endPoint y: 299, distance: 5.7
click at [490, 301] on div "其他付款方式" at bounding box center [527, 293] width 804 height 36
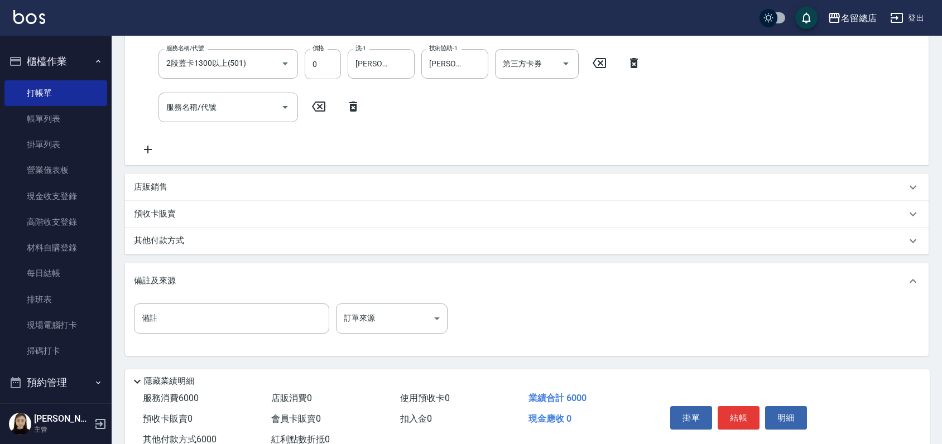
scroll to position [310, 0]
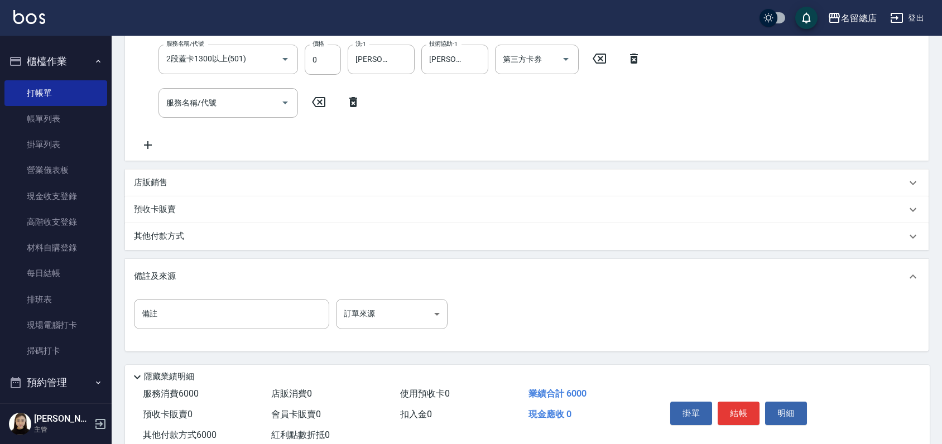
click at [156, 237] on p "其他付款方式" at bounding box center [162, 237] width 56 height 12
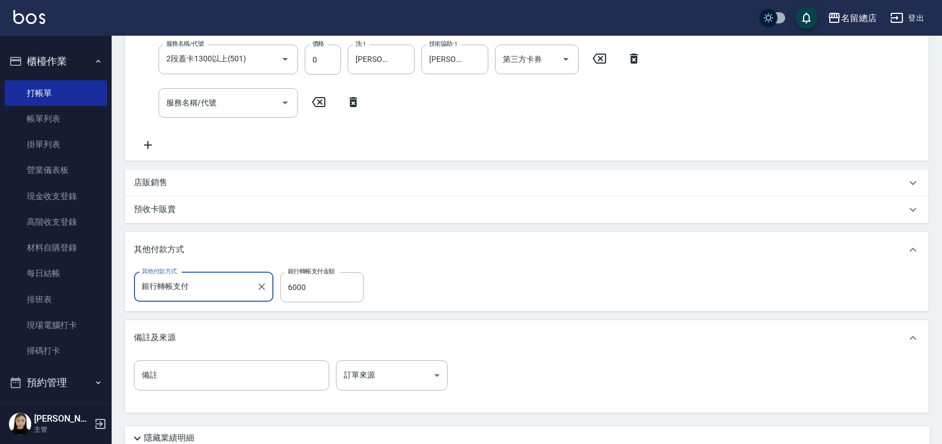
scroll to position [0, 0]
click at [324, 289] on input "6000" at bounding box center [322, 287] width 84 height 30
